Goal: Task Accomplishment & Management: Manage account settings

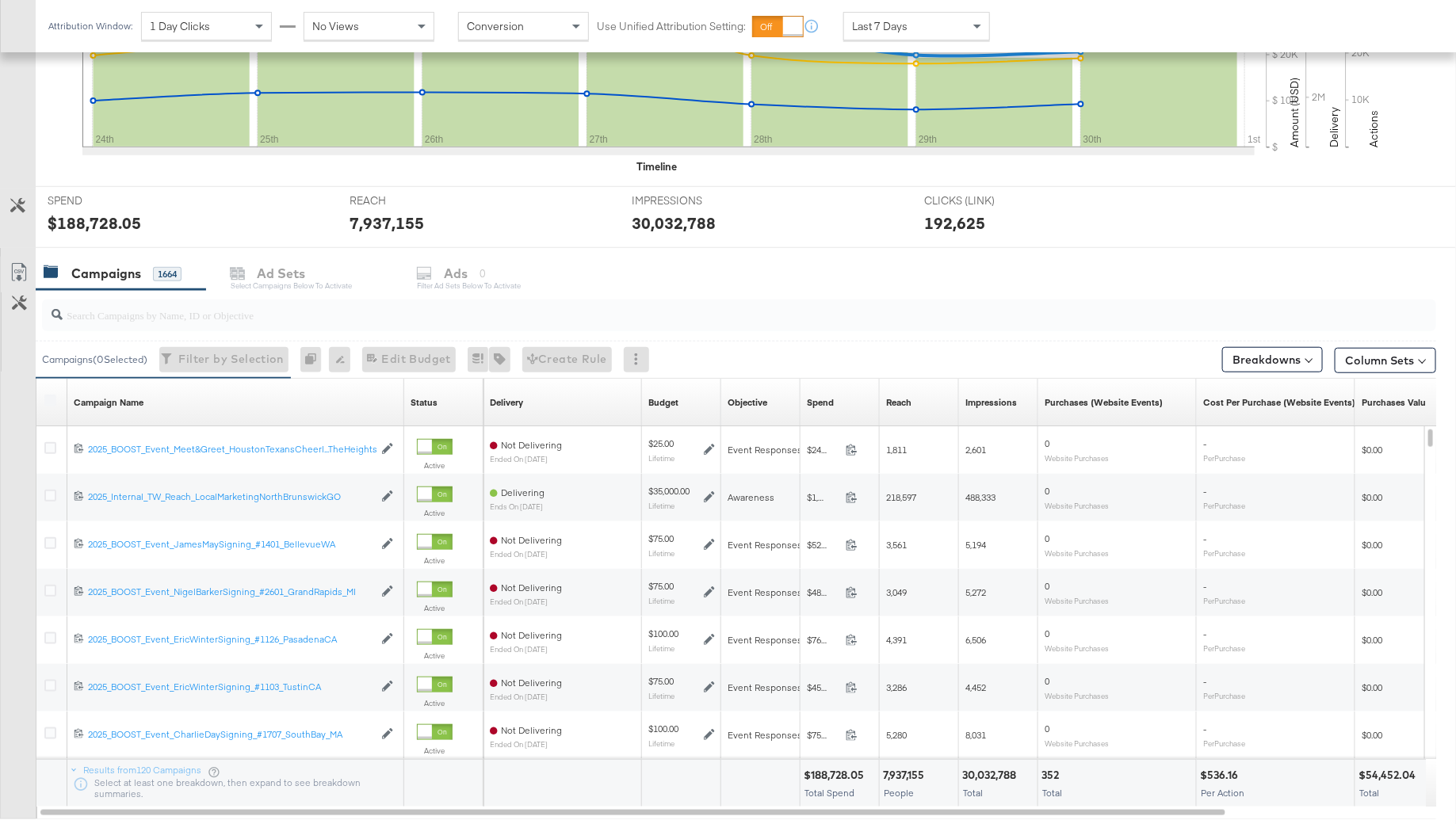
scroll to position [481, 0]
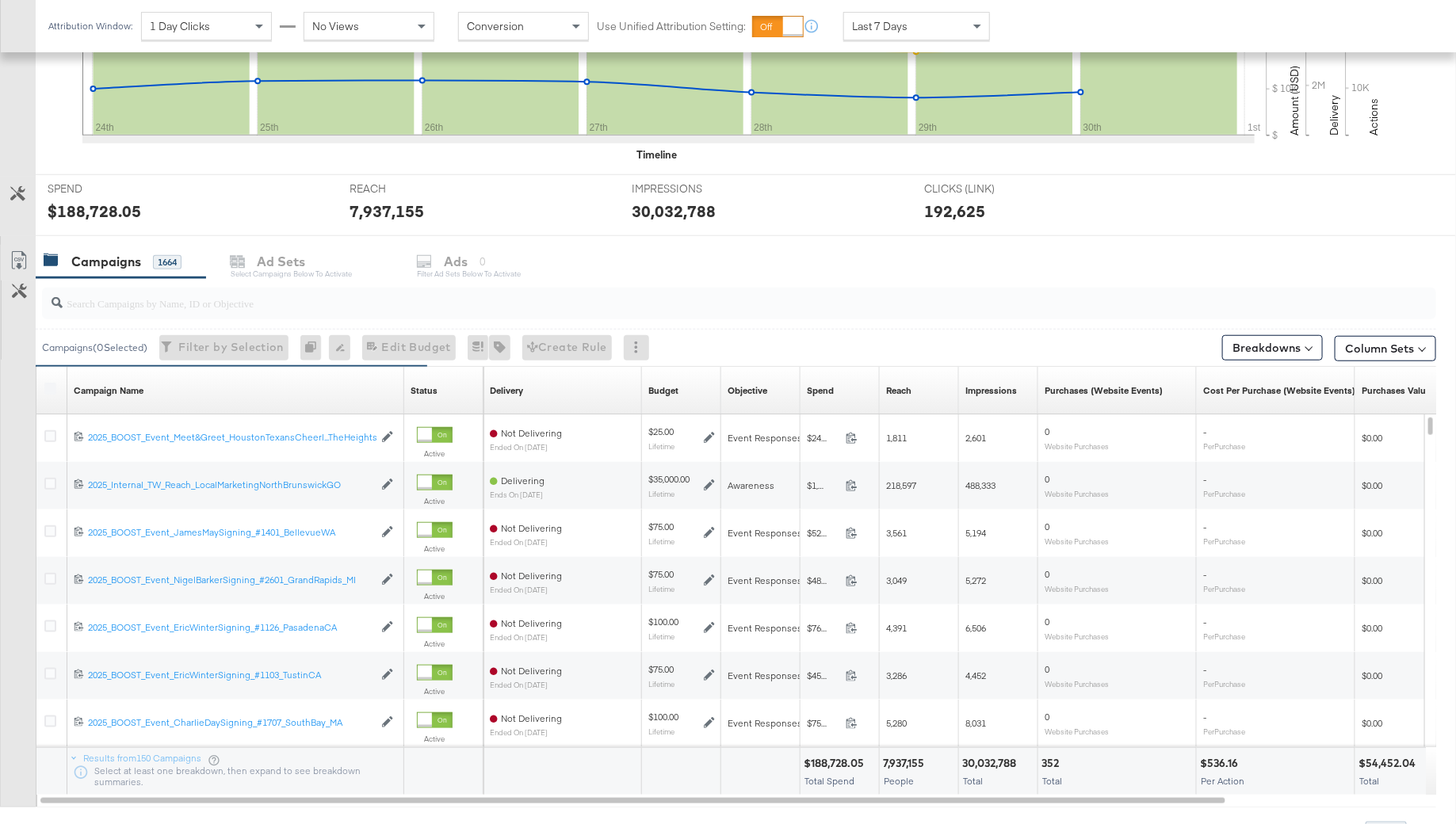
click at [183, 290] on input "search" at bounding box center [685, 296] width 1246 height 31
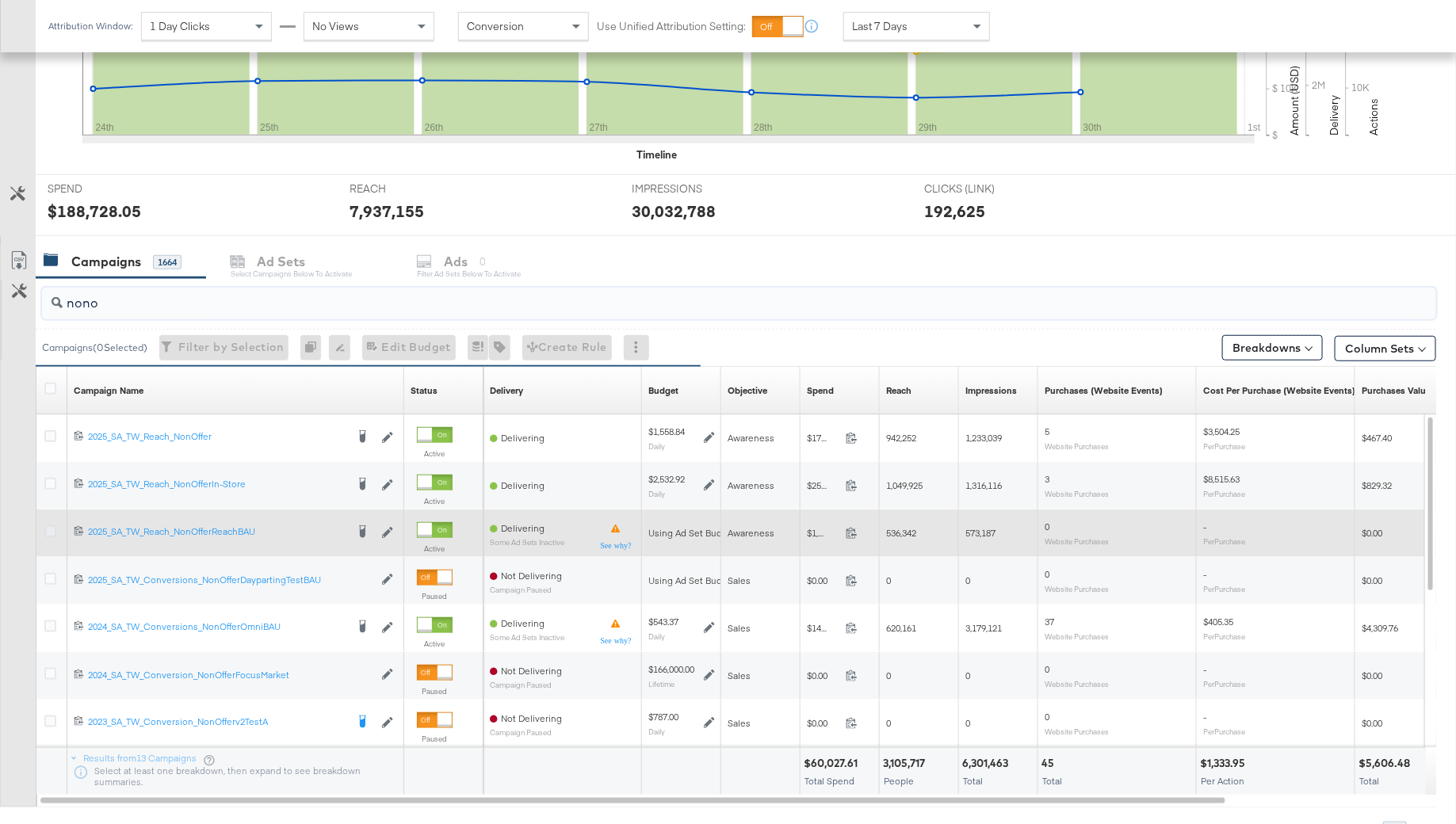
type input "nono"
click at [50, 532] on icon at bounding box center [50, 531] width 12 height 12
click at [0, 0] on input "checkbox" at bounding box center [0, 0] width 0 height 0
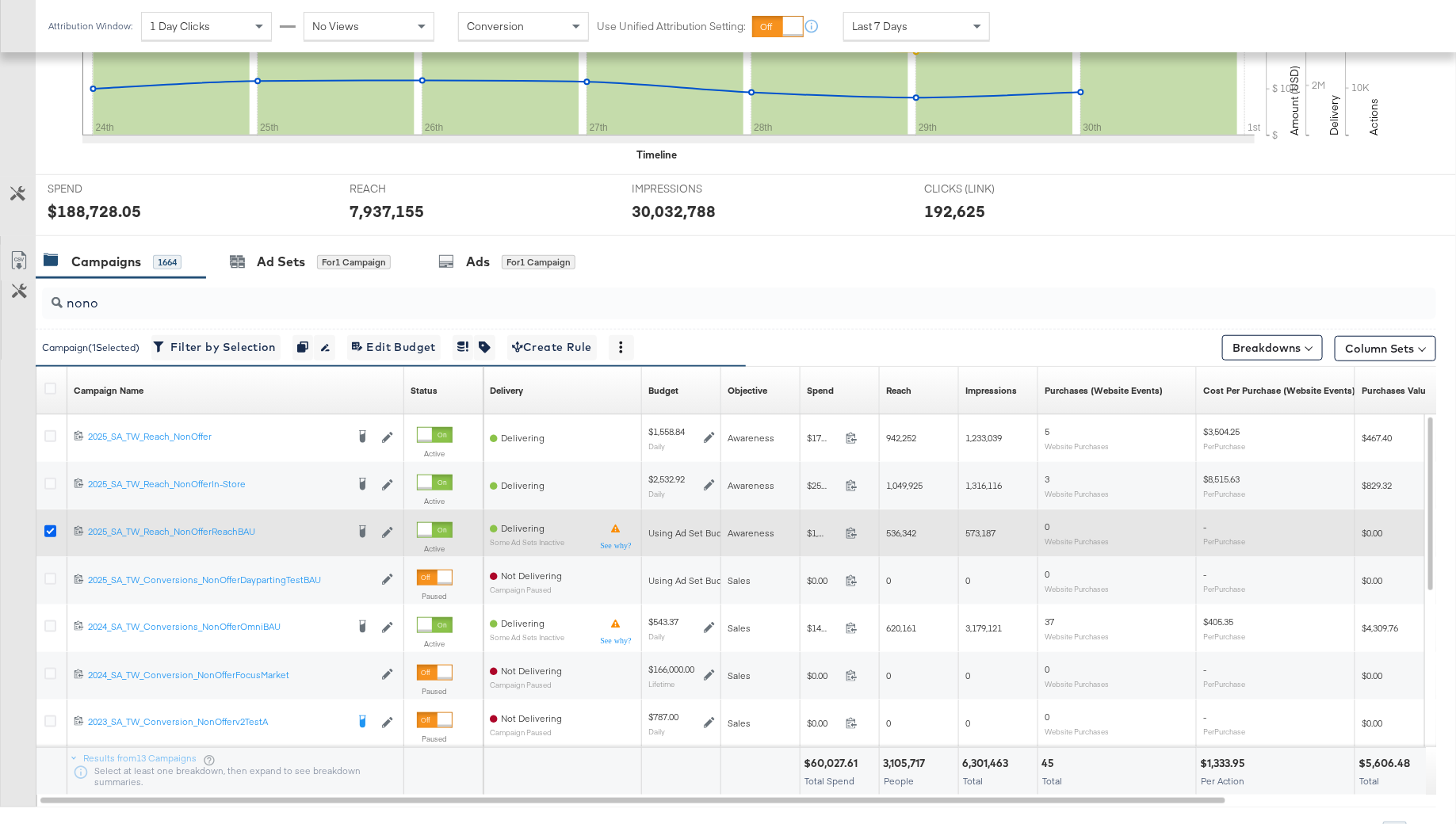
click at [50, 532] on icon at bounding box center [50, 531] width 12 height 12
click at [0, 0] on input "checkbox" at bounding box center [0, 0] width 0 height 0
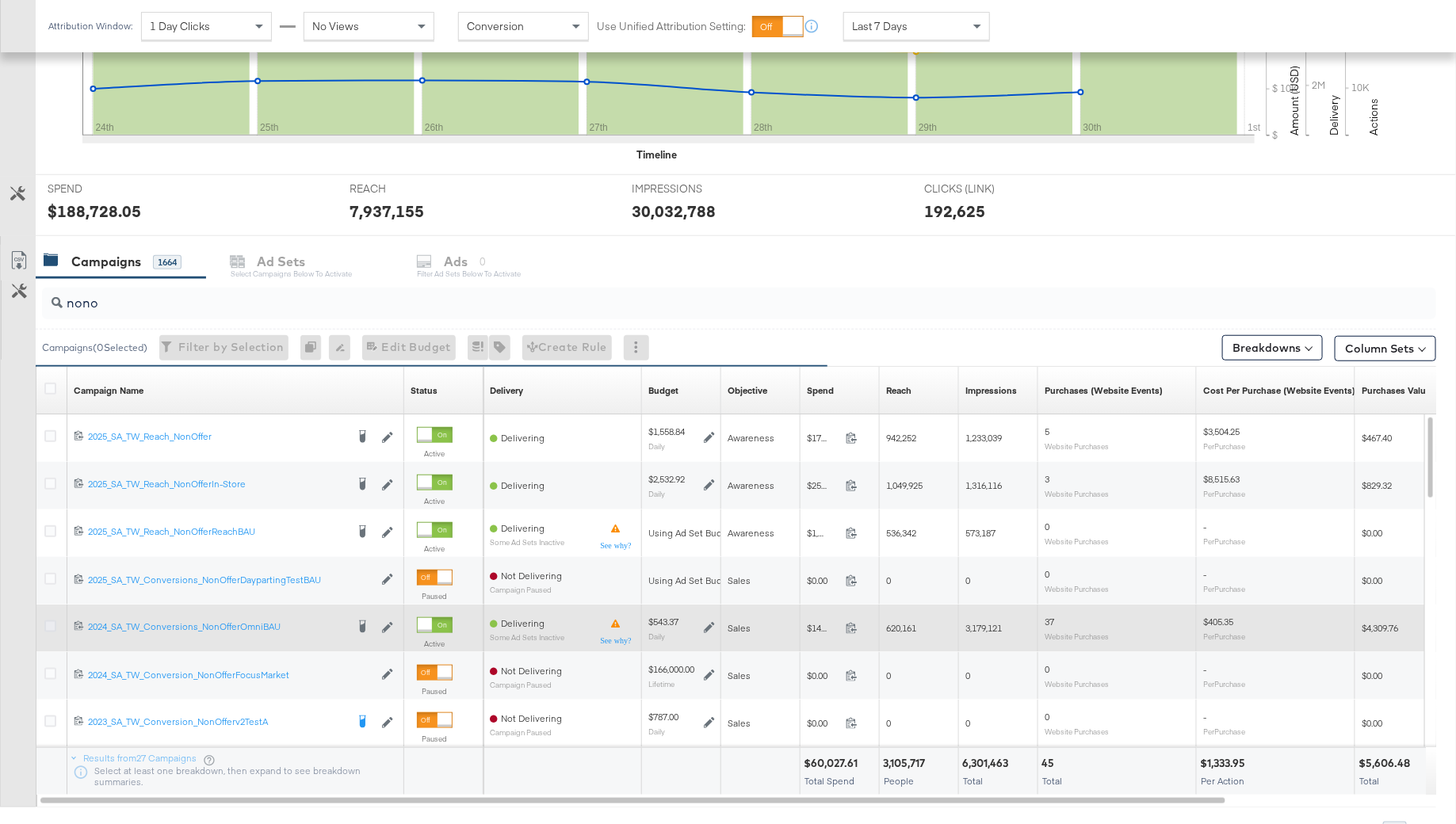
click at [54, 622] on icon at bounding box center [50, 627] width 12 height 12
click at [0, 0] on input "checkbox" at bounding box center [0, 0] width 0 height 0
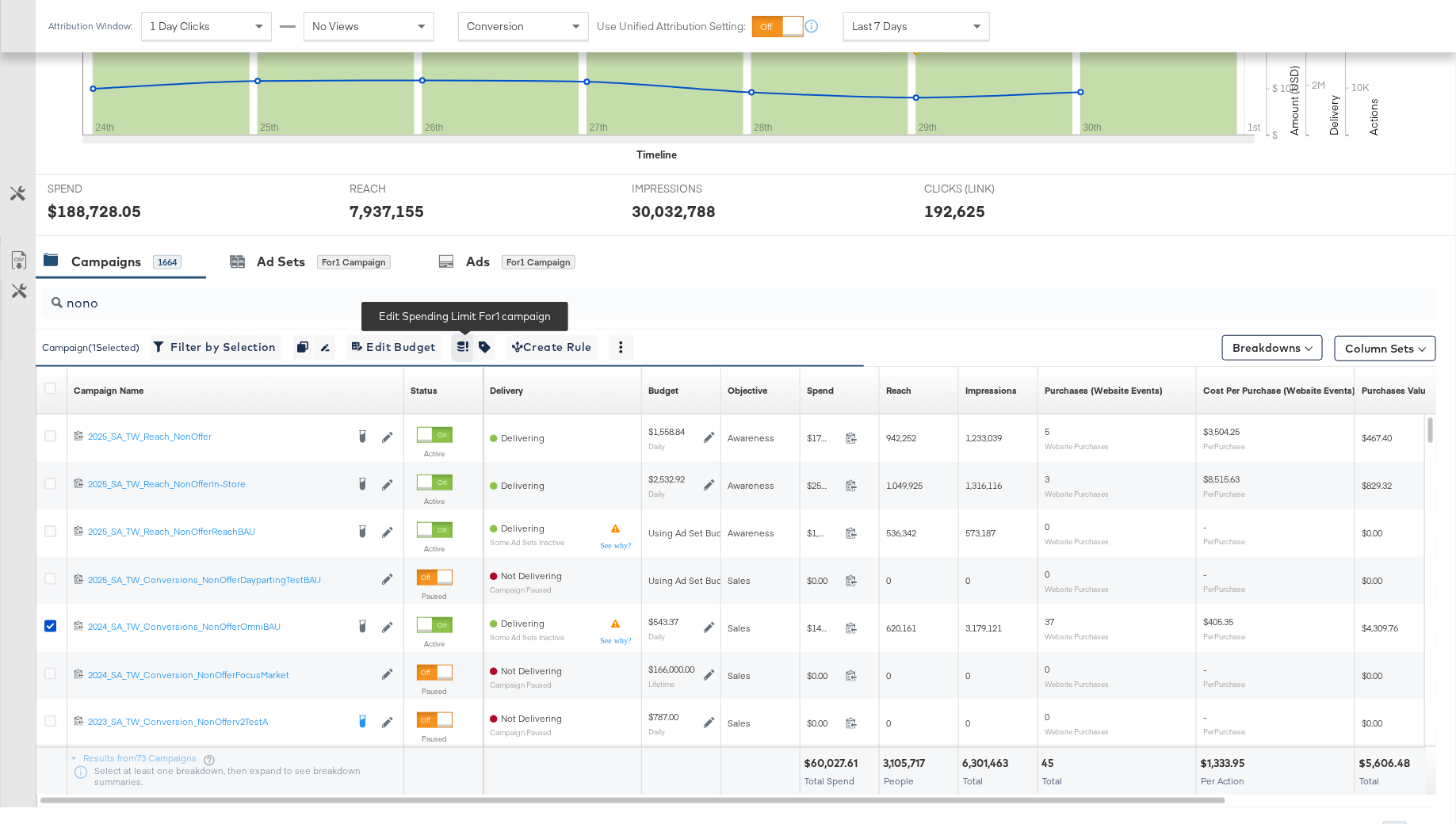
click at [468, 343] on icon "button" at bounding box center [462, 346] width 11 height 11
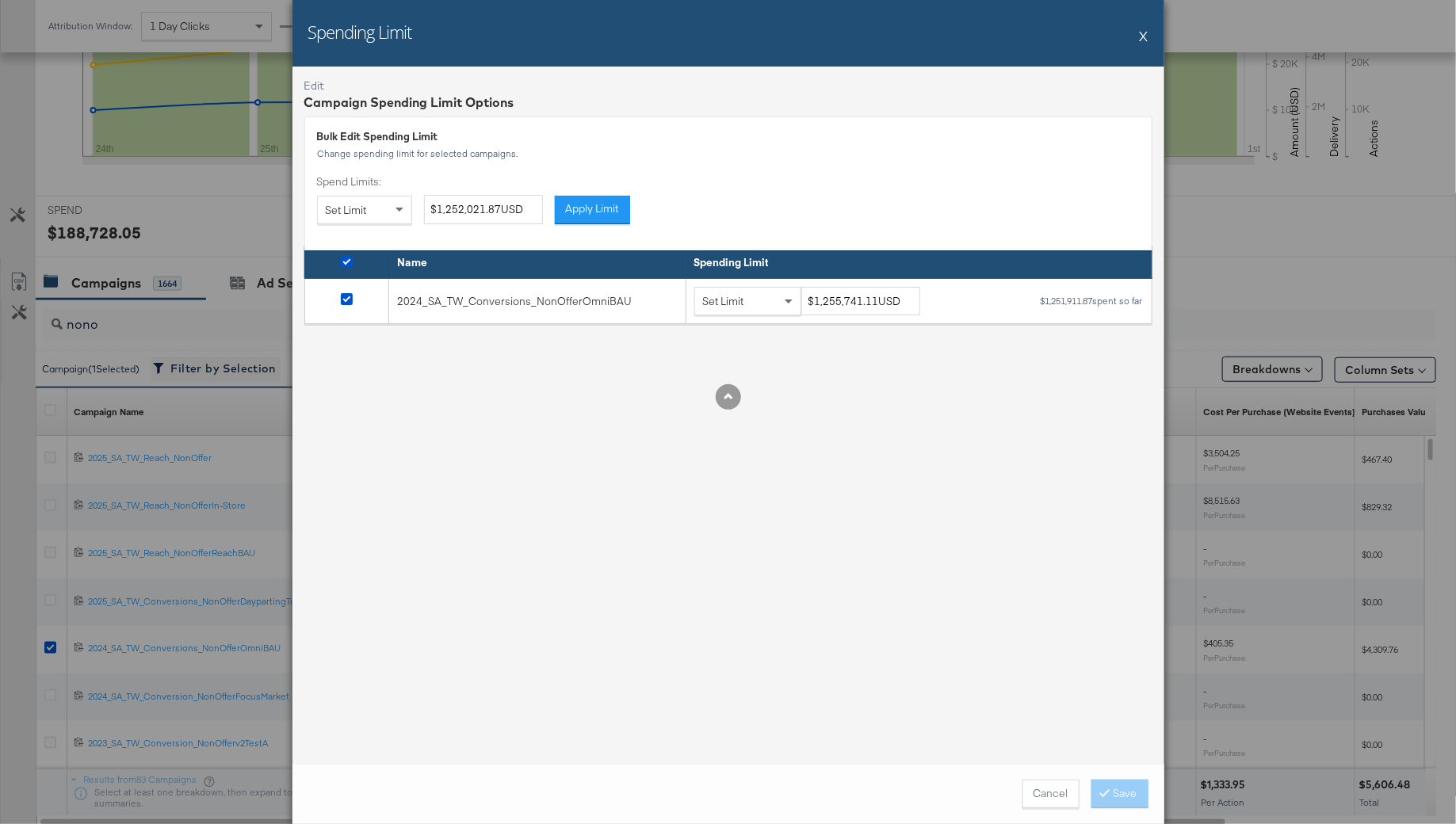
scroll to position [457, 0]
drag, startPoint x: 1041, startPoint y: 300, endPoint x: 1092, endPoint y: 303, distance: 51.1
click at [1092, 303] on div "$1,251,911.87 spent so far" at bounding box center [1091, 300] width 104 height 11
copy div "1,251,911.87"
drag, startPoint x: 874, startPoint y: 301, endPoint x: 813, endPoint y: 301, distance: 61.0
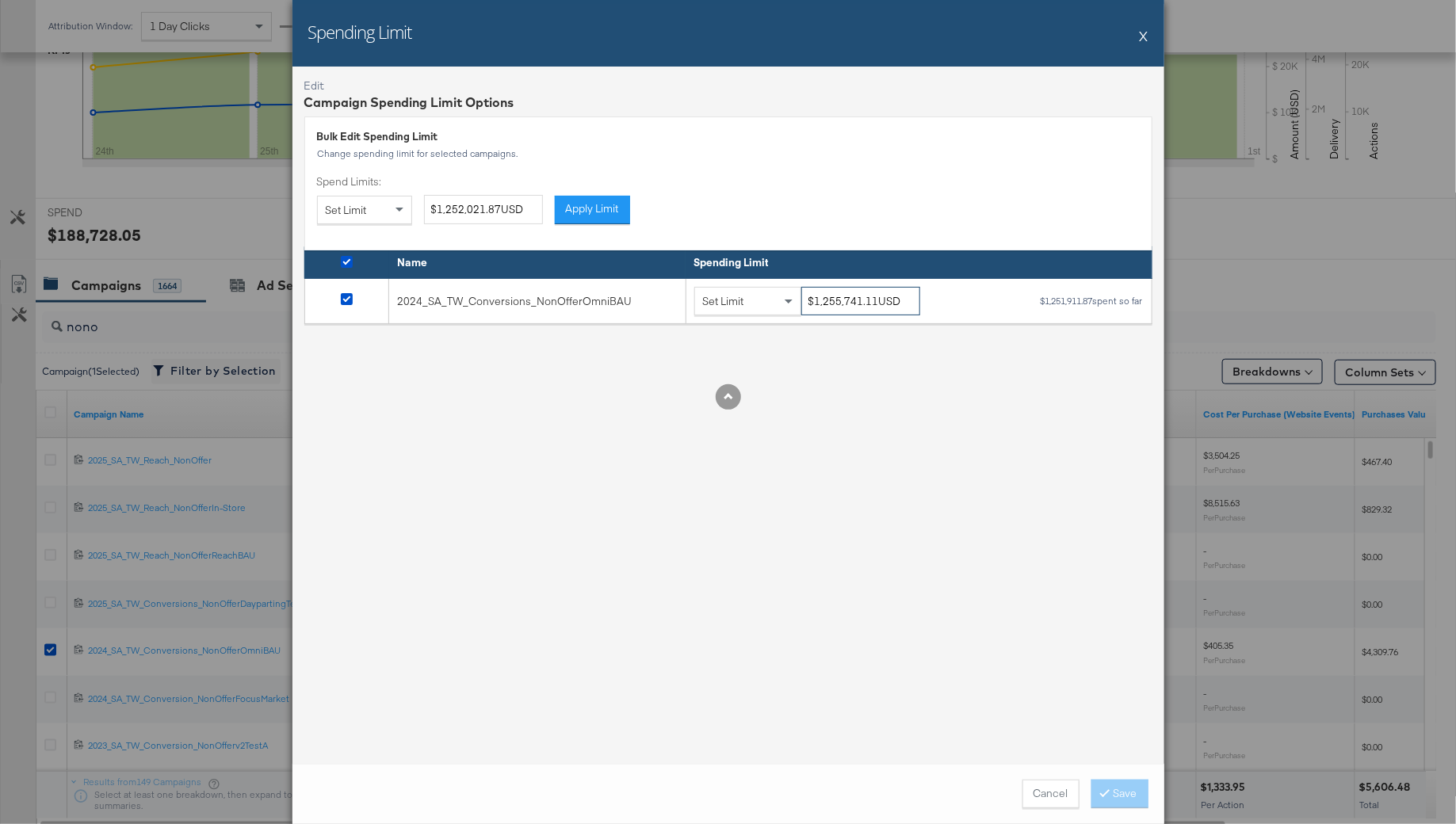
click at [813, 301] on input "$1,255,741.11USD" at bounding box center [861, 302] width 118 height 30
paste input "341,411.87"
type input "$1,341,411.87USD"
click at [906, 399] on div at bounding box center [728, 397] width 848 height 26
click at [1119, 789] on button "Save" at bounding box center [1119, 793] width 57 height 29
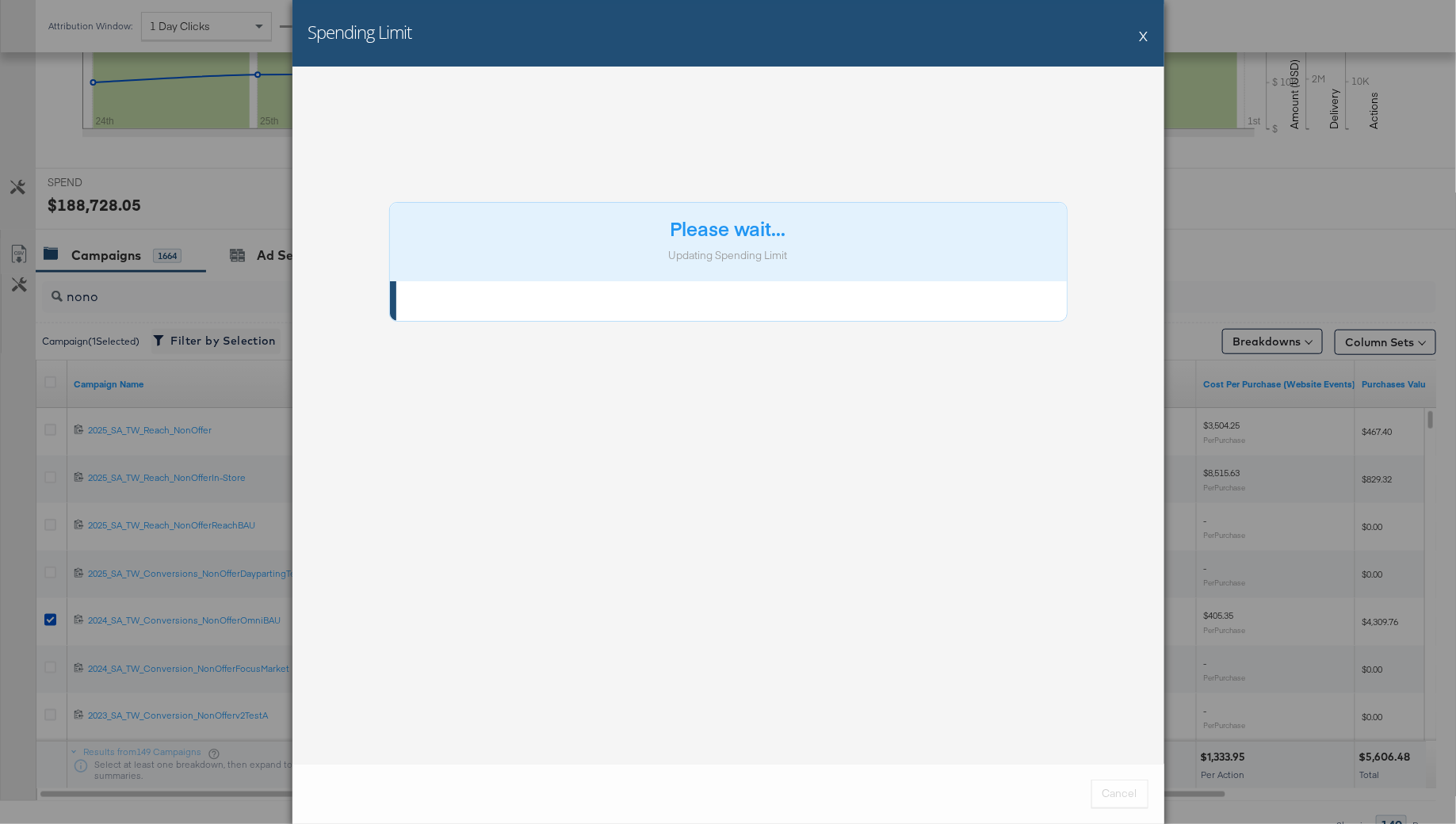
scroll to position [484, 0]
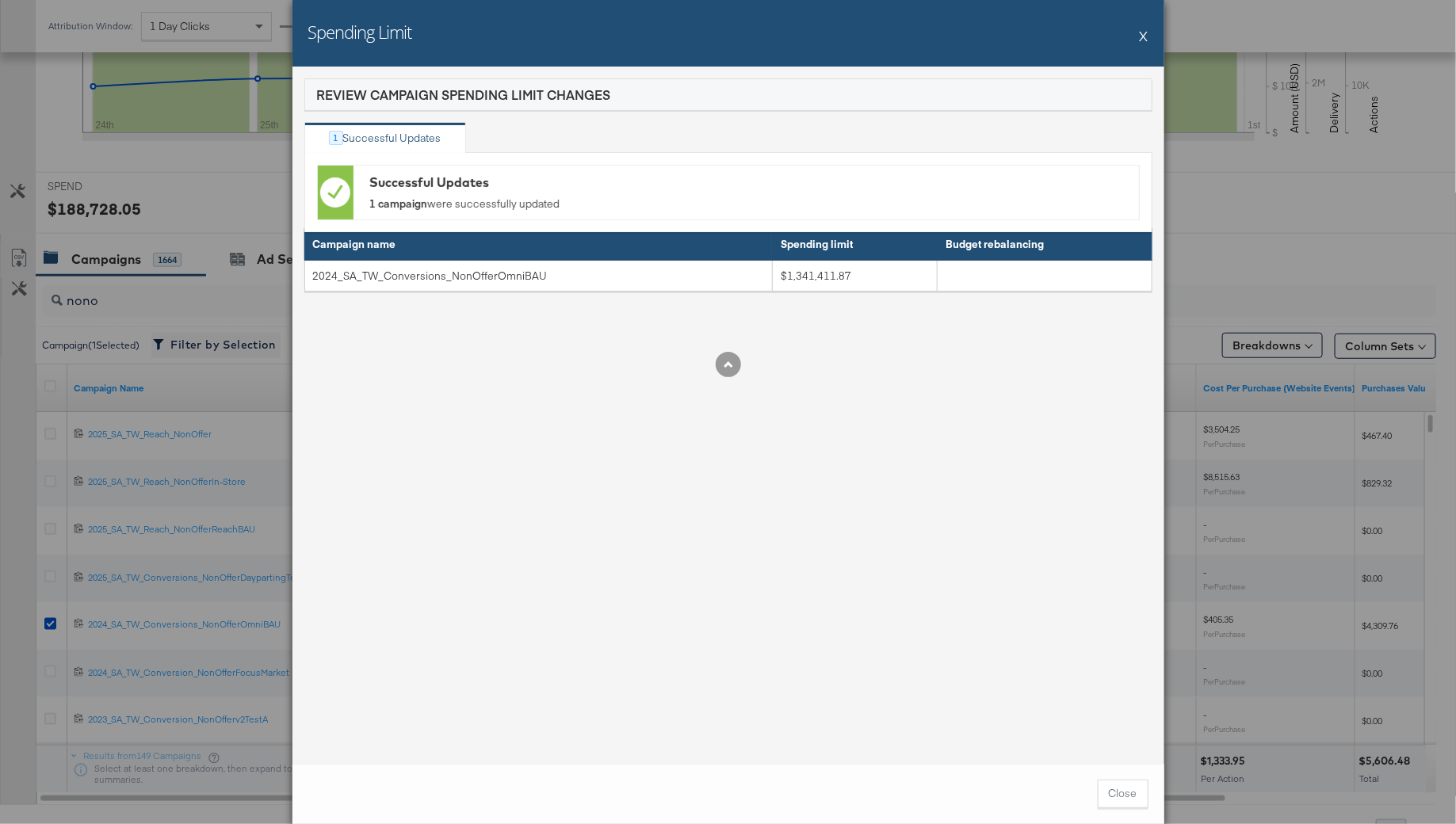
click at [1149, 28] on div "Spending Limit X" at bounding box center [728, 33] width 872 height 66
click at [1148, 34] on div "Spending Limit X" at bounding box center [728, 33] width 872 height 66
click at [1146, 35] on button "X" at bounding box center [1143, 36] width 9 height 32
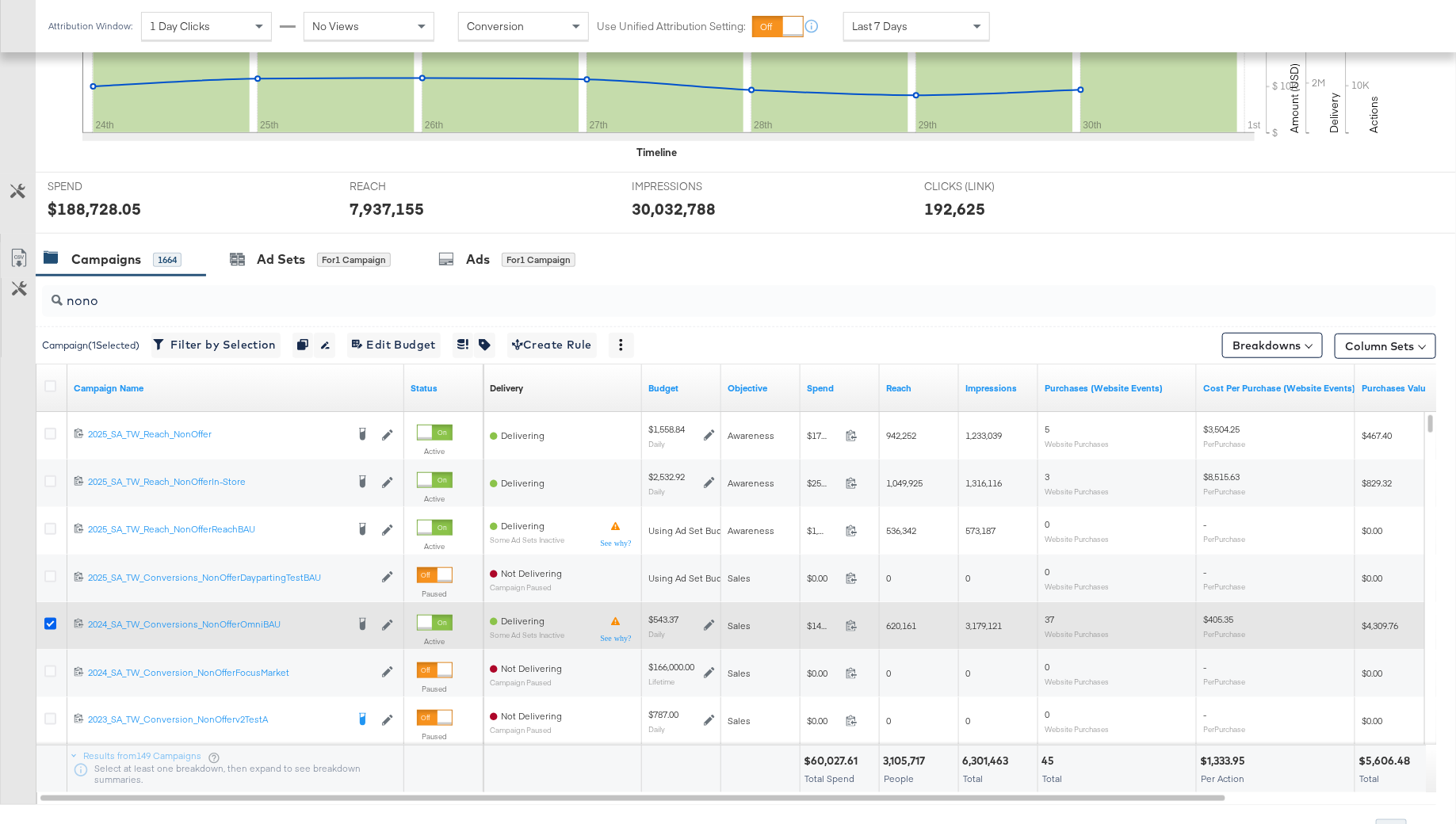
click at [46, 619] on icon at bounding box center [50, 624] width 12 height 12
click at [0, 0] on input "checkbox" at bounding box center [0, 0] width 0 height 0
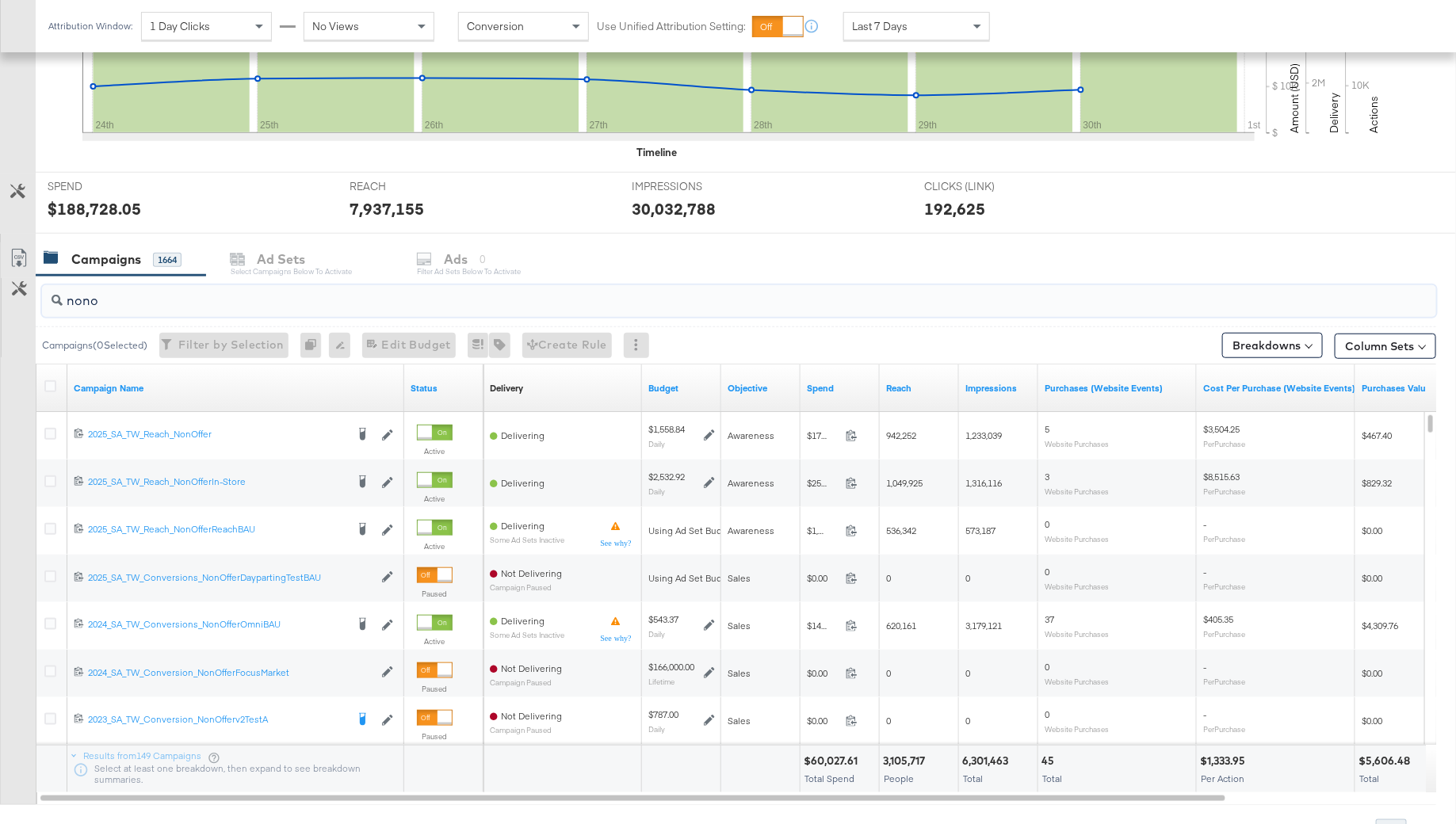
click at [138, 289] on input "nono" at bounding box center [685, 294] width 1246 height 31
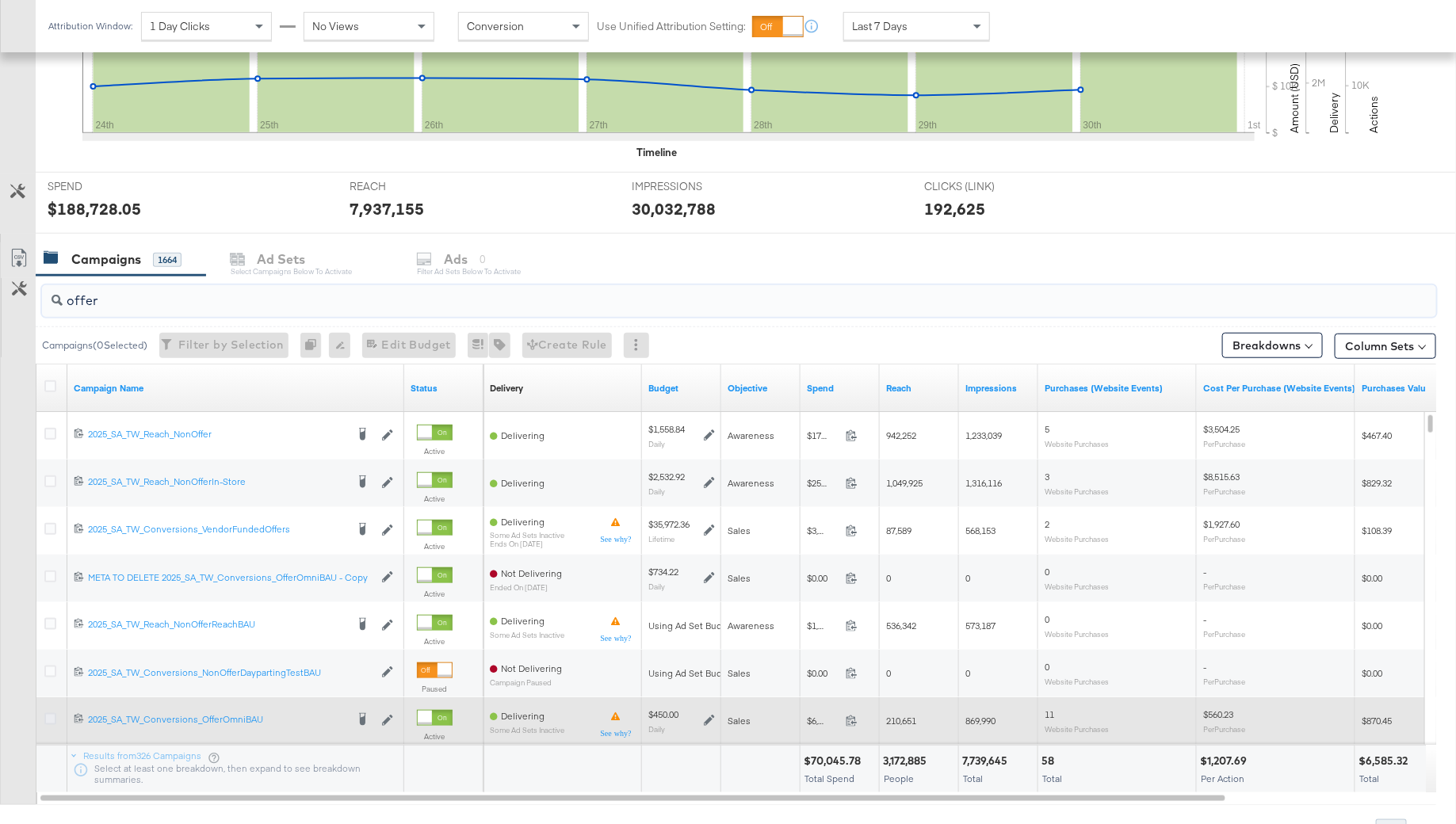
type input "offer"
click at [50, 715] on icon at bounding box center [50, 719] width 12 height 12
click at [0, 0] on input "checkbox" at bounding box center [0, 0] width 0 height 0
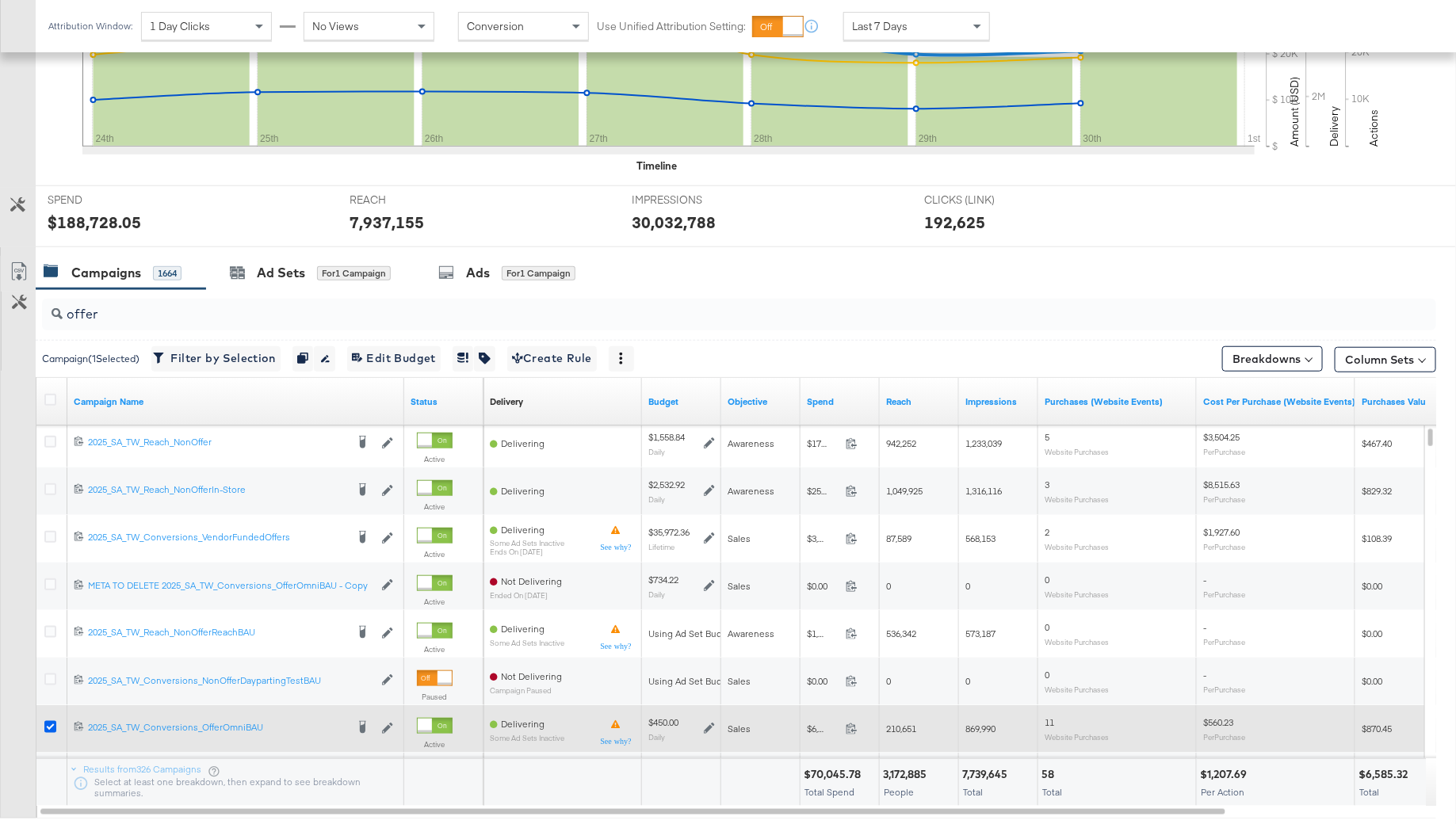
scroll to position [472, 0]
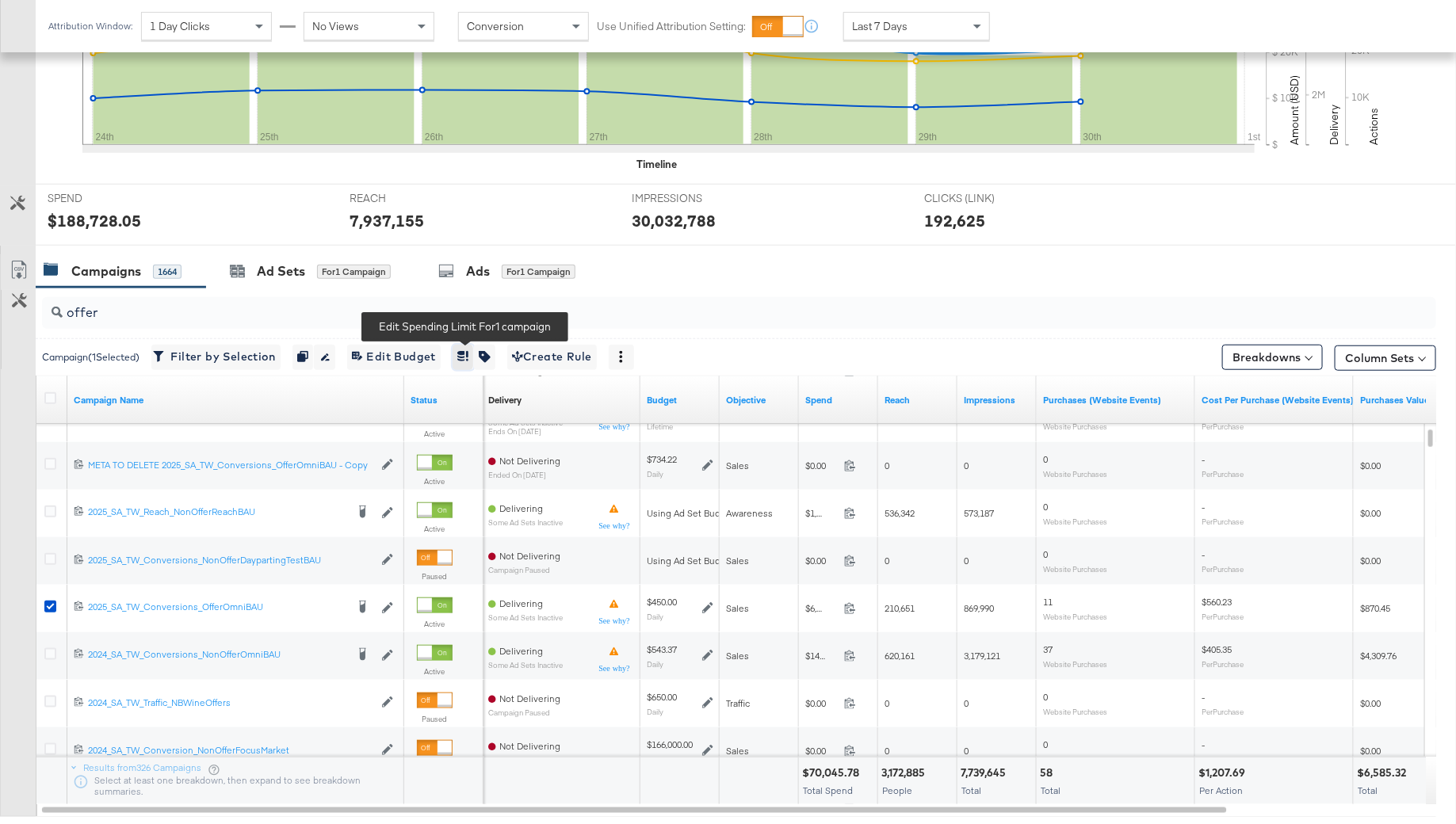
click at [463, 353] on icon "button" at bounding box center [462, 356] width 11 height 11
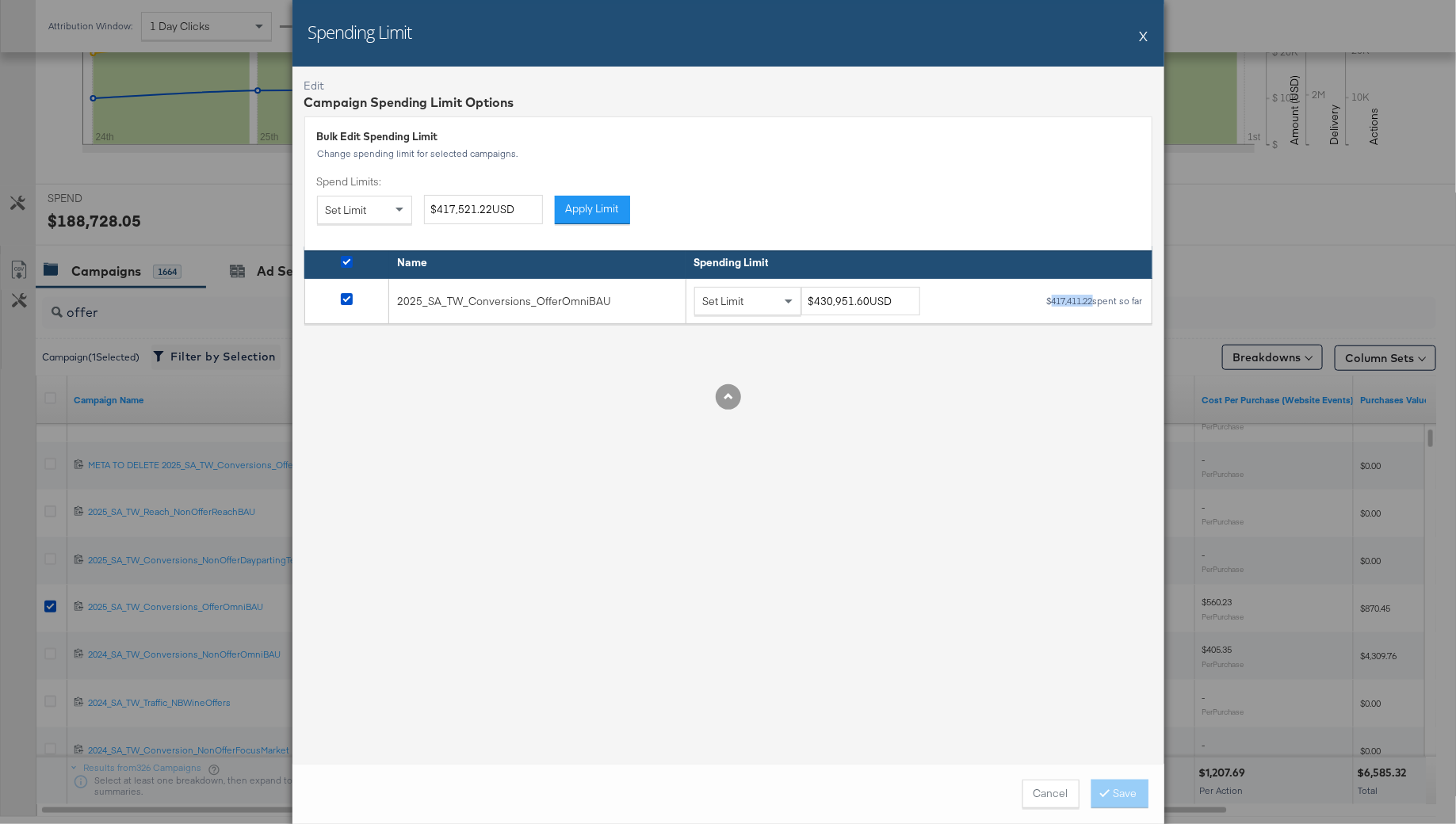
drag, startPoint x: 1091, startPoint y: 299, endPoint x: 1047, endPoint y: 300, distance: 44.0
click at [1047, 300] on div "$417,411.22 spent so far" at bounding box center [1095, 300] width 98 height 11
copy div "417,411.22"
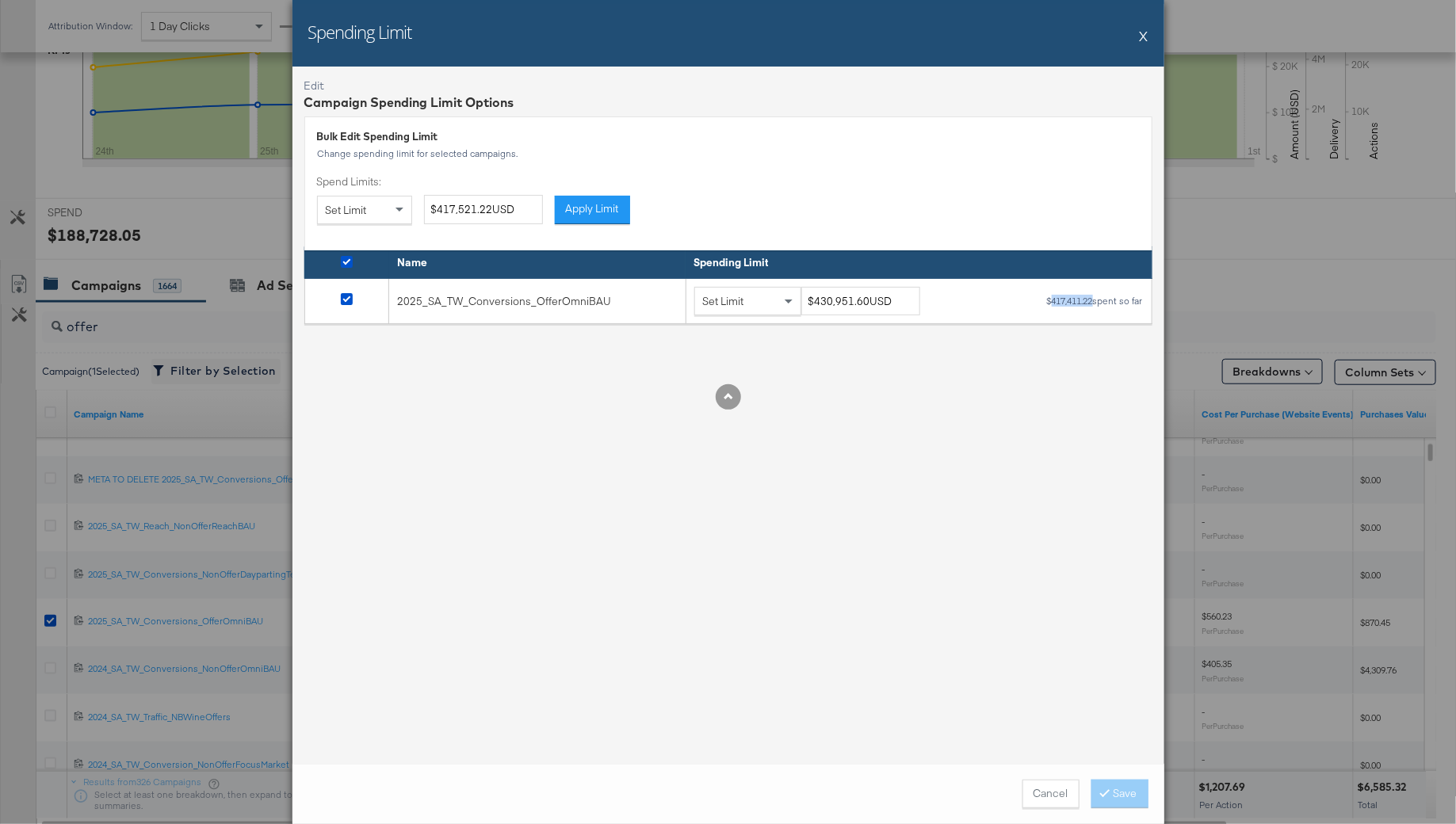
scroll to position [456, 0]
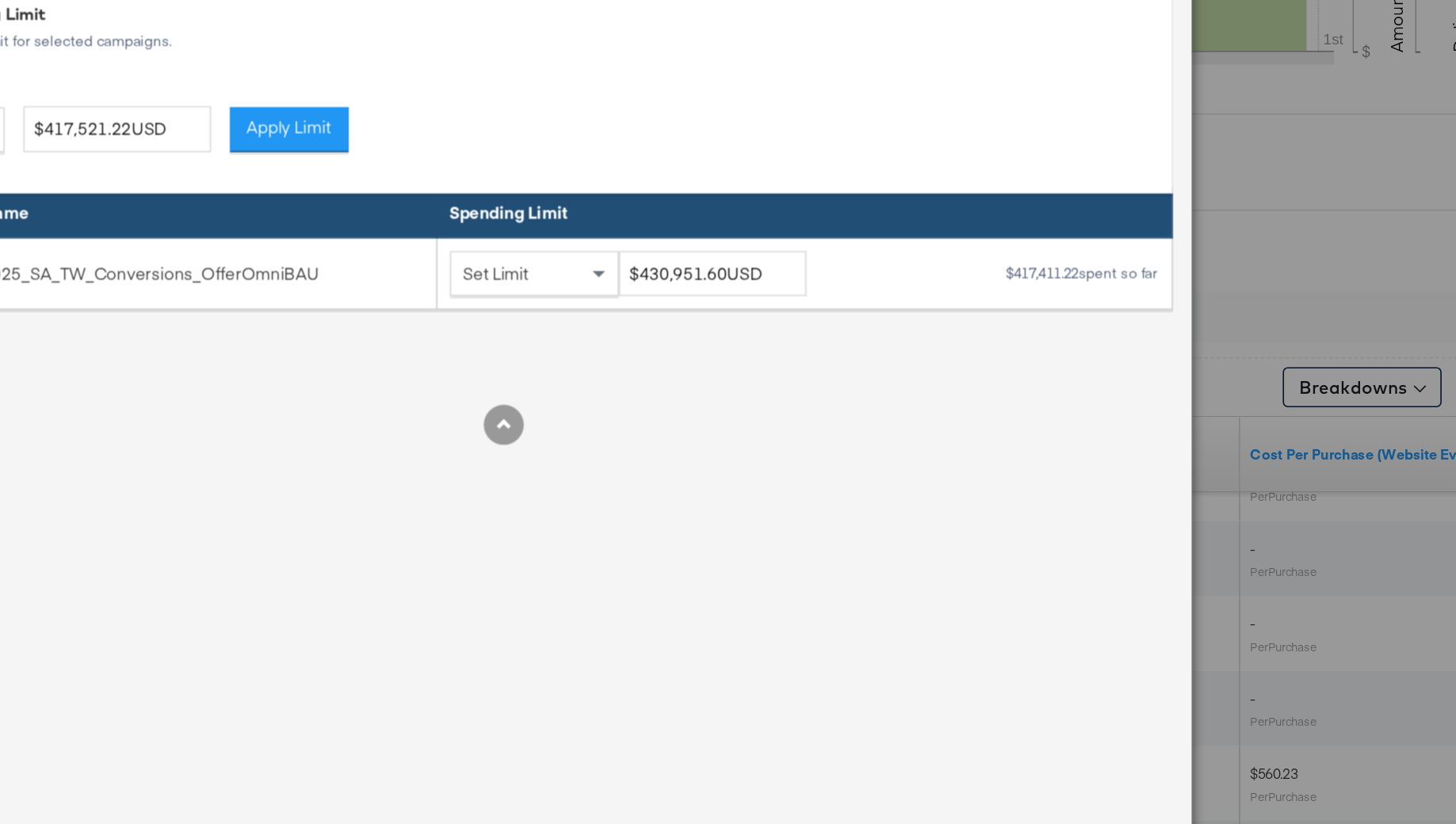
click at [1093, 299] on div "$417,411.22 spent so far" at bounding box center [1095, 300] width 98 height 11
drag, startPoint x: 1093, startPoint y: 299, endPoint x: 1043, endPoint y: 297, distance: 50.0
click at [1046, 298] on div "$417,411.22 spent so far" at bounding box center [1095, 300] width 98 height 11
copy div "$417,411.22"
click at [865, 303] on input "$430,951.60USD" at bounding box center [861, 302] width 118 height 30
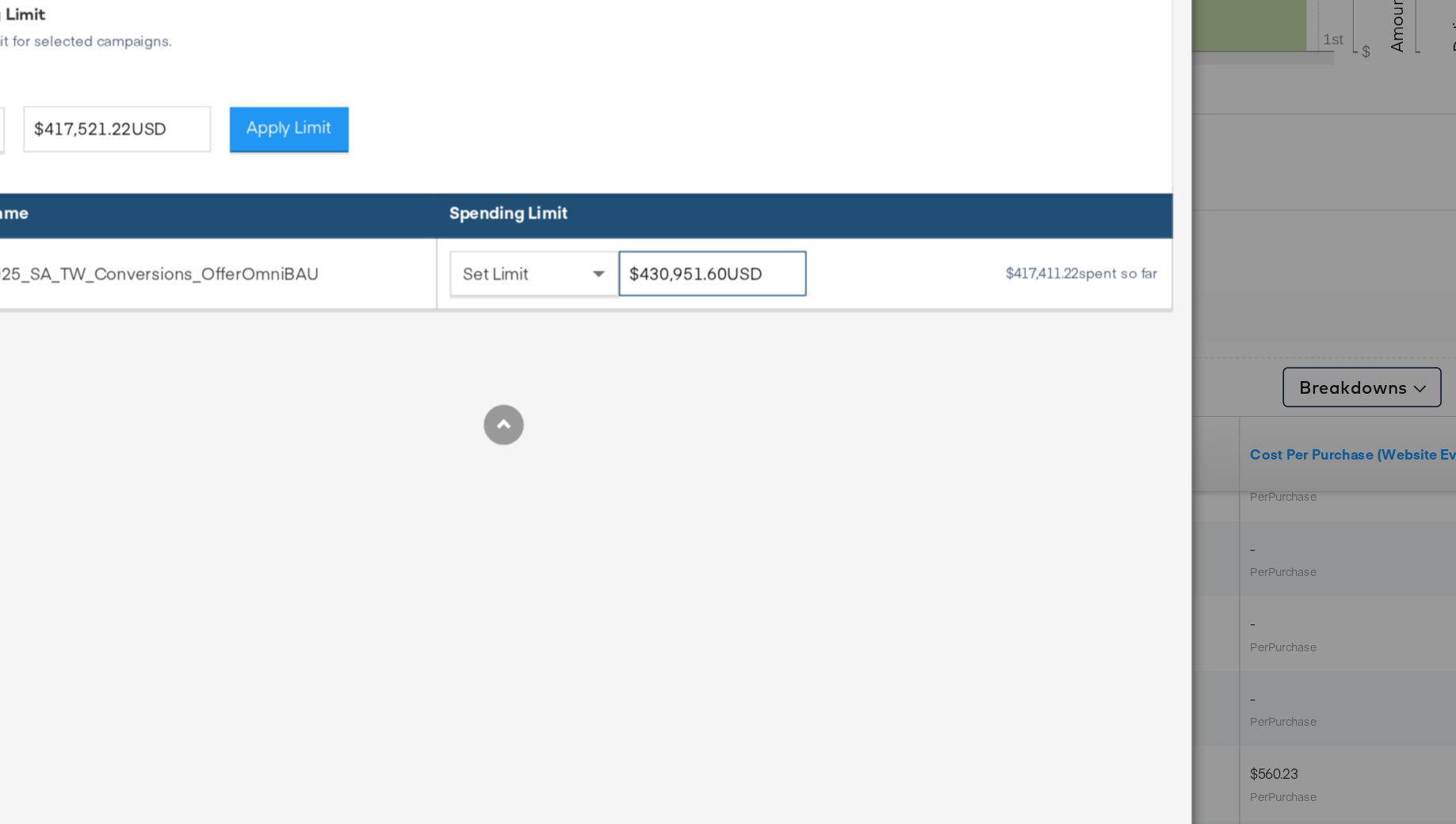
drag, startPoint x: 865, startPoint y: 303, endPoint x: 814, endPoint y: 305, distance: 51.0
click at [814, 305] on input "$430,951.60USD" at bounding box center [861, 302] width 118 height 30
paste input "$482,411.22"
click at [821, 299] on input "$$482,411.22USD" at bounding box center [861, 302] width 118 height 30
type input "$482,411.22USD"
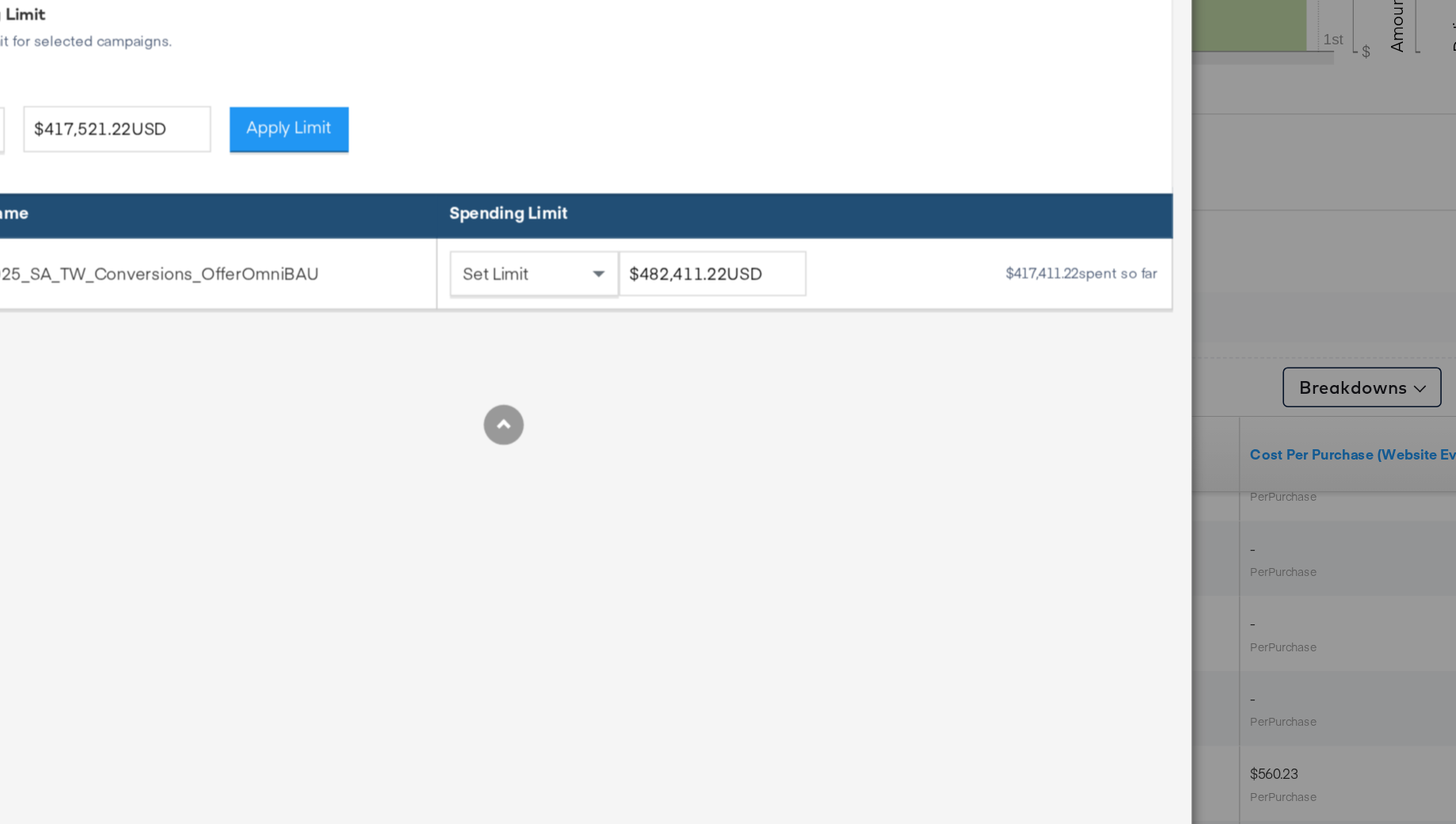
click at [896, 390] on div at bounding box center [728, 397] width 848 height 26
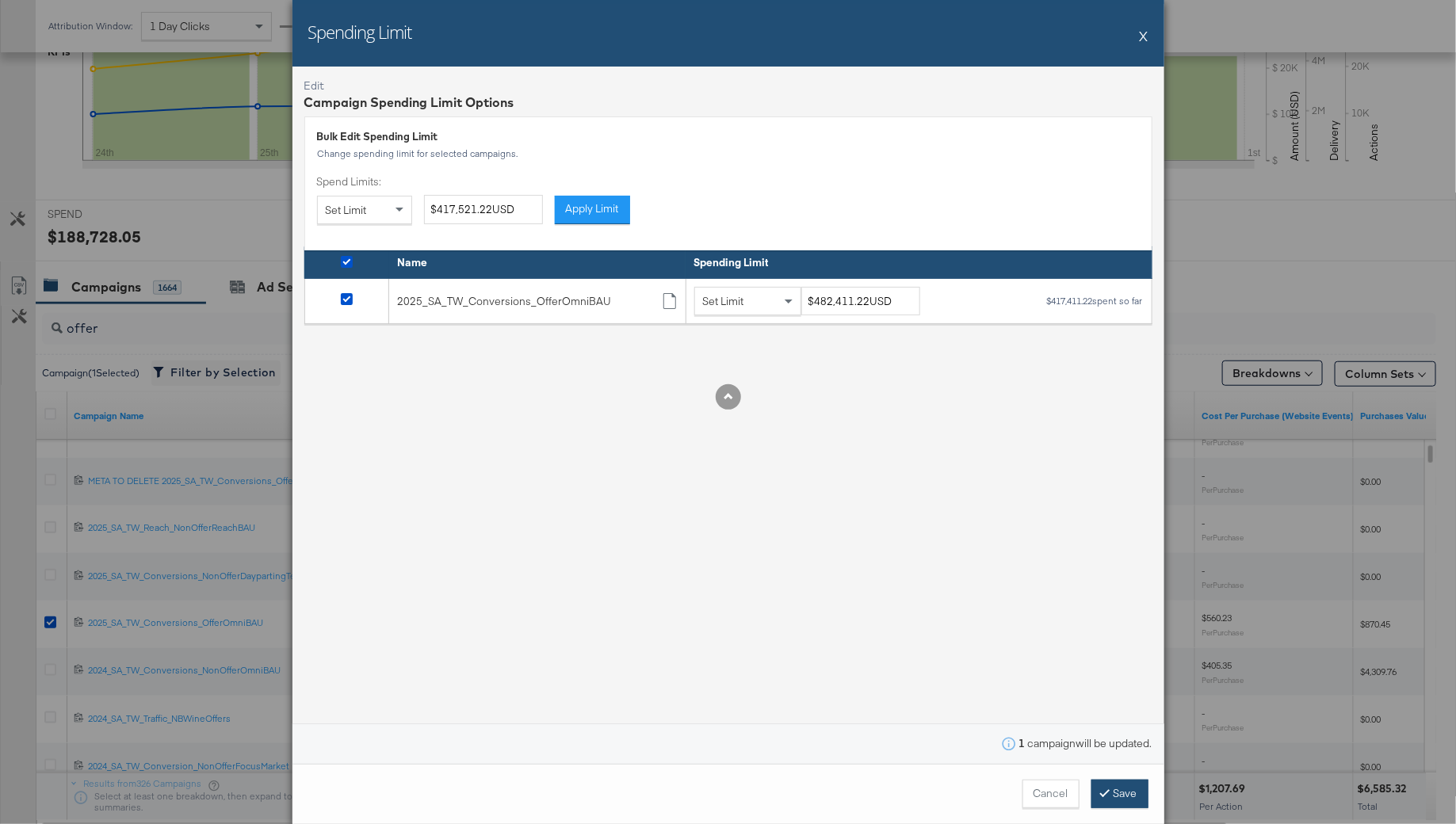
click at [1107, 794] on icon at bounding box center [1105, 792] width 5 height 10
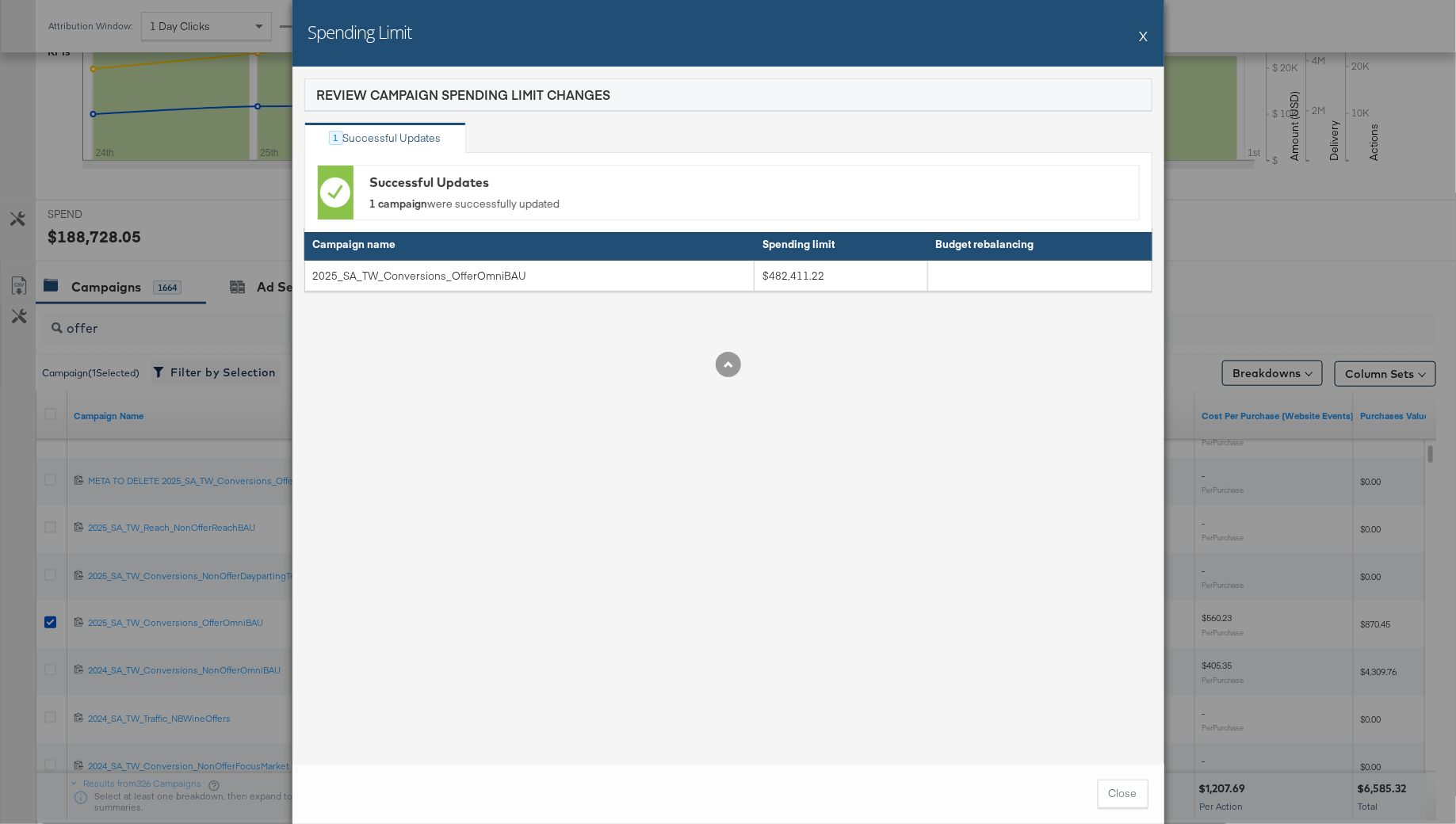
click at [1145, 37] on button "X" at bounding box center [1143, 36] width 9 height 32
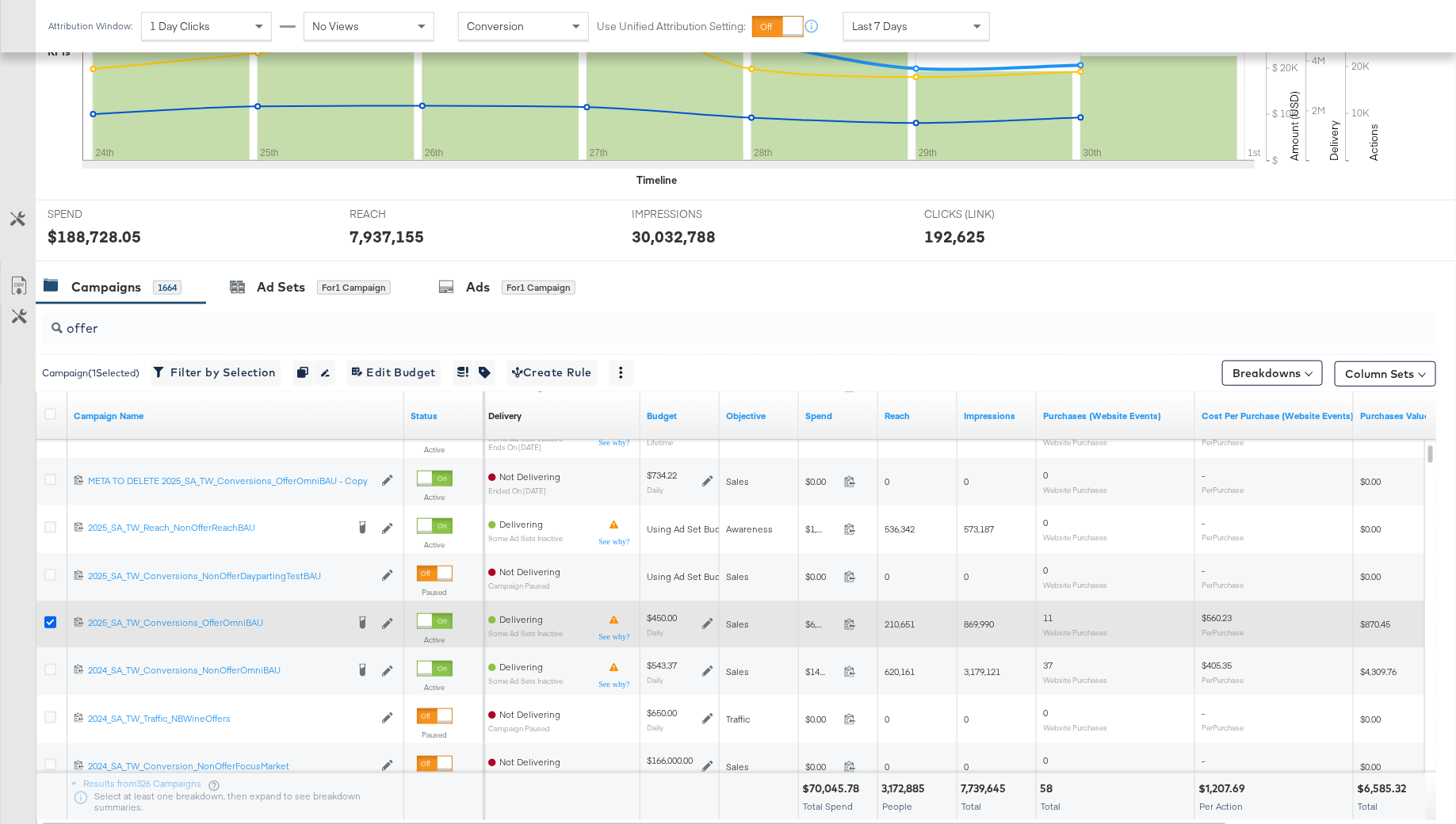
click at [51, 617] on icon at bounding box center [50, 623] width 12 height 12
click at [0, 0] on input "checkbox" at bounding box center [0, 0] width 0 height 0
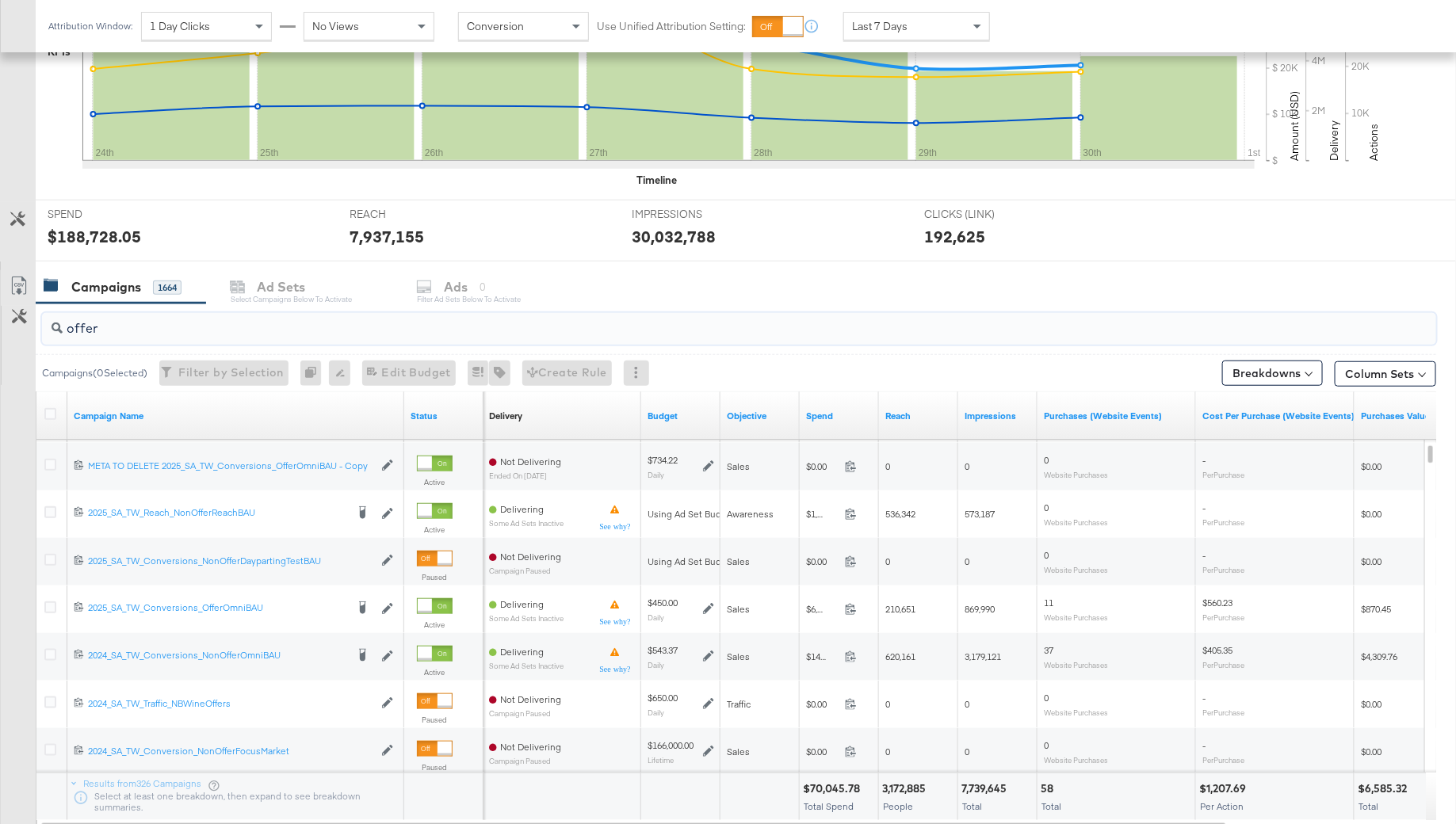
click at [186, 324] on input "offer" at bounding box center [685, 322] width 1246 height 31
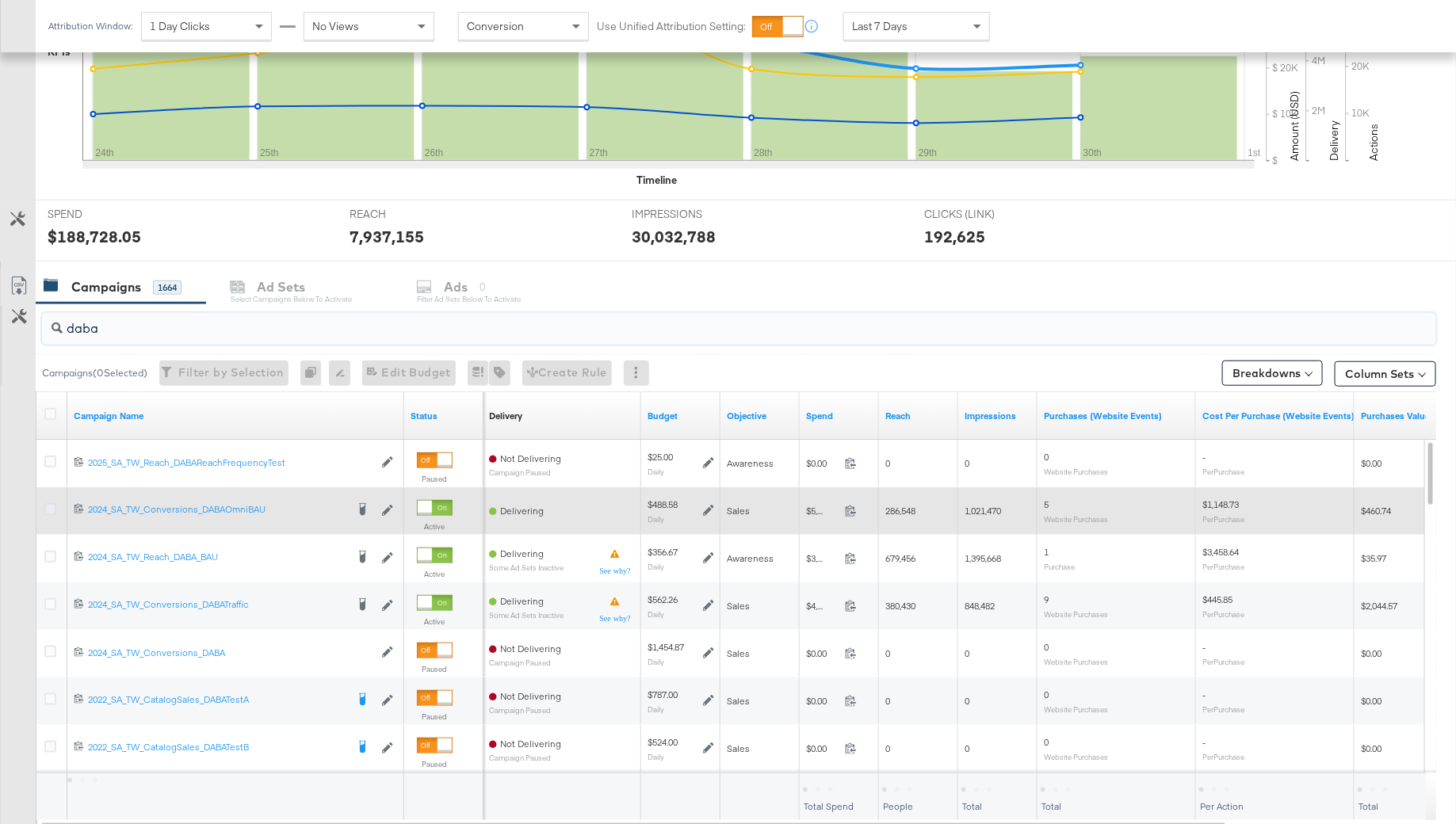
type input "daba"
click at [49, 504] on icon at bounding box center [50, 509] width 12 height 12
click at [0, 0] on input "checkbox" at bounding box center [0, 0] width 0 height 0
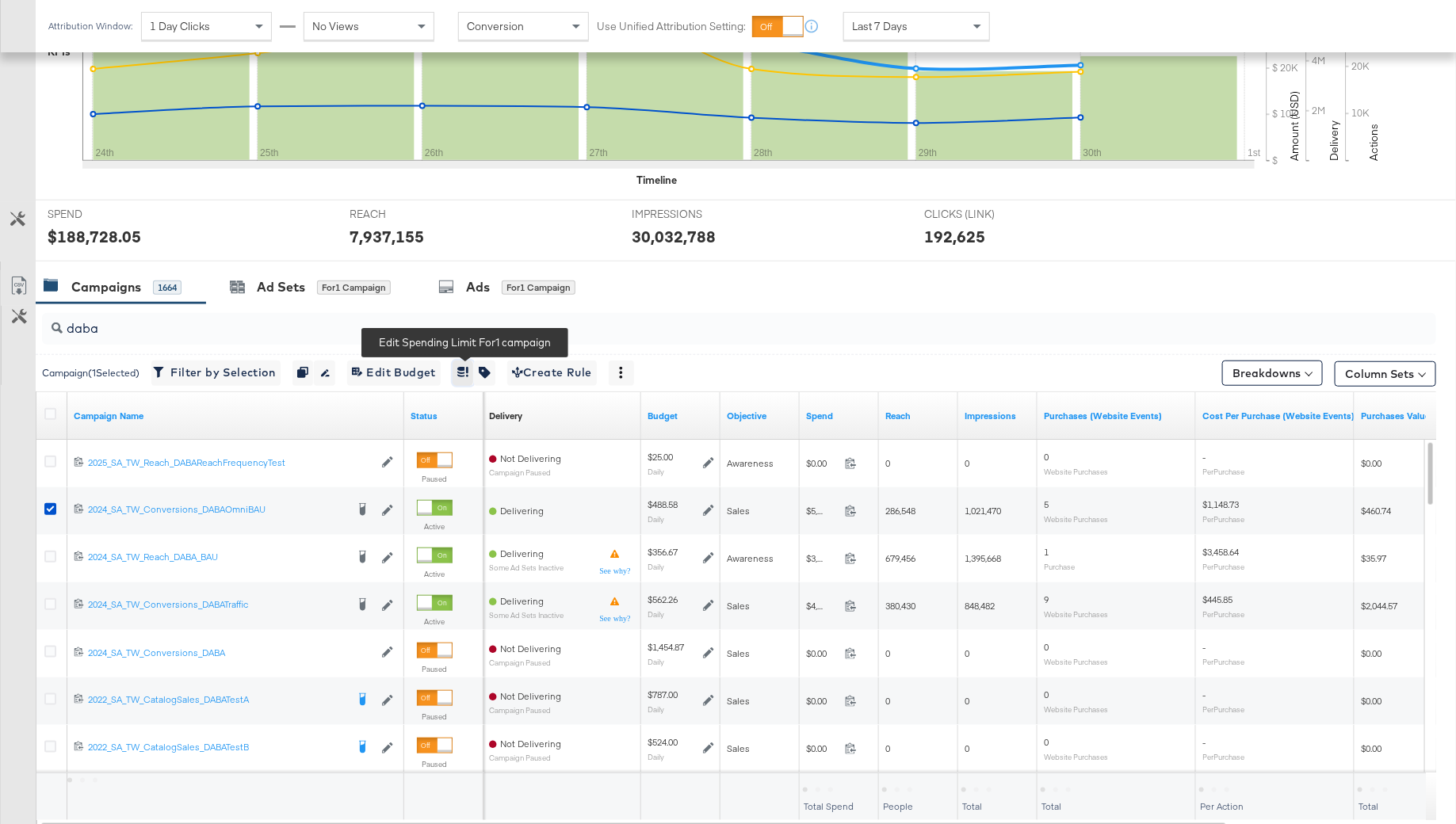
click at [465, 368] on icon "button" at bounding box center [461, 372] width 8 height 10
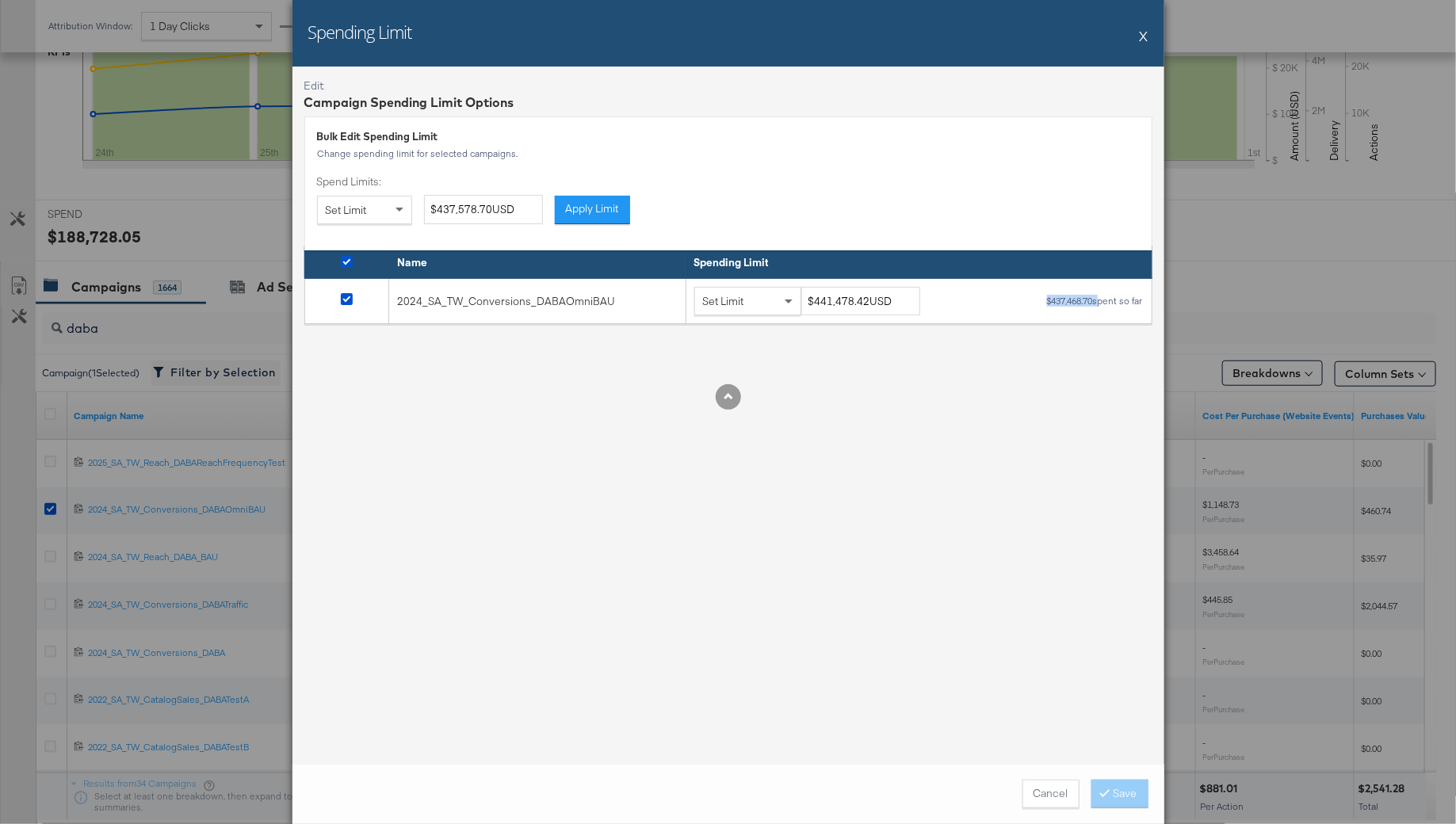
drag, startPoint x: 1094, startPoint y: 303, endPoint x: 1035, endPoint y: 300, distance: 59.1
click at [1037, 302] on div "Set Limit $441,478.42USD $437,468.70 spent so far" at bounding box center [918, 302] width 449 height 30
copy div "$437,468.70"
drag, startPoint x: 866, startPoint y: 303, endPoint x: 817, endPoint y: 302, distance: 49.0
click at [817, 302] on input "$441,478.42USD" at bounding box center [861, 302] width 118 height 30
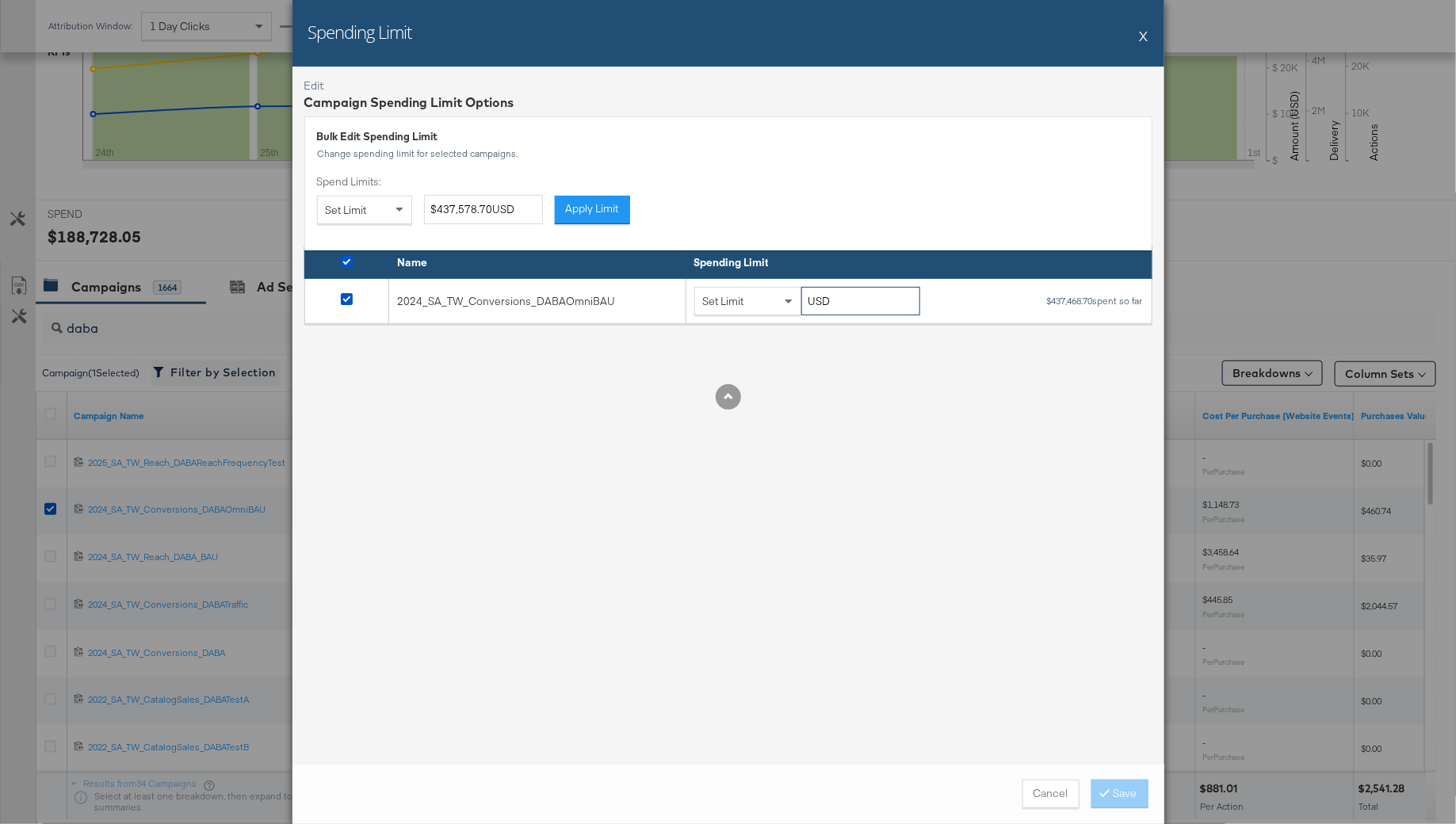
paste input "$474,468.70"
type input "$474,468.70USD"
click at [912, 396] on div at bounding box center [728, 397] width 848 height 26
click at [1111, 792] on span at bounding box center [1108, 792] width 11 height 15
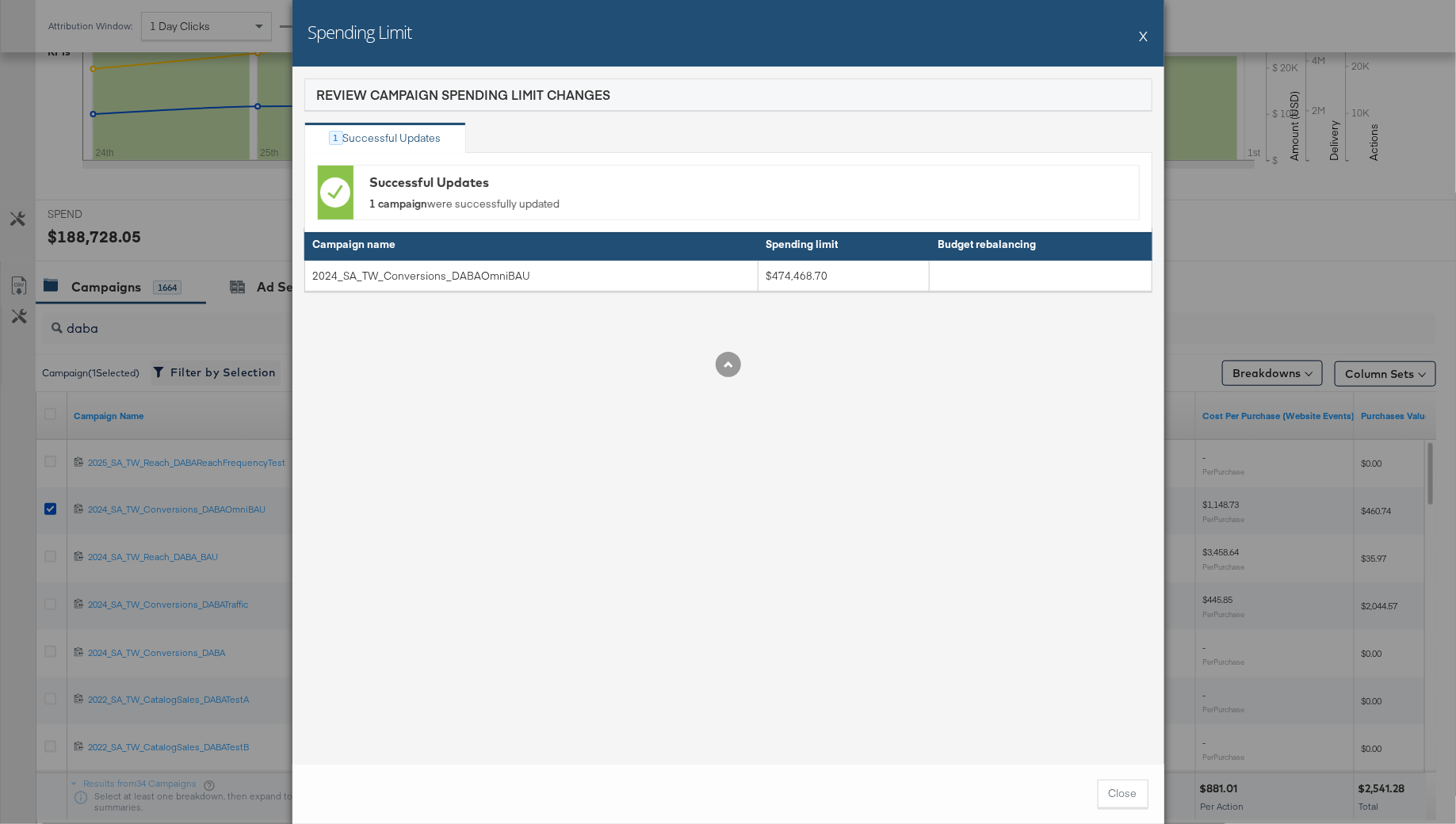
click at [1144, 36] on button "X" at bounding box center [1143, 36] width 9 height 32
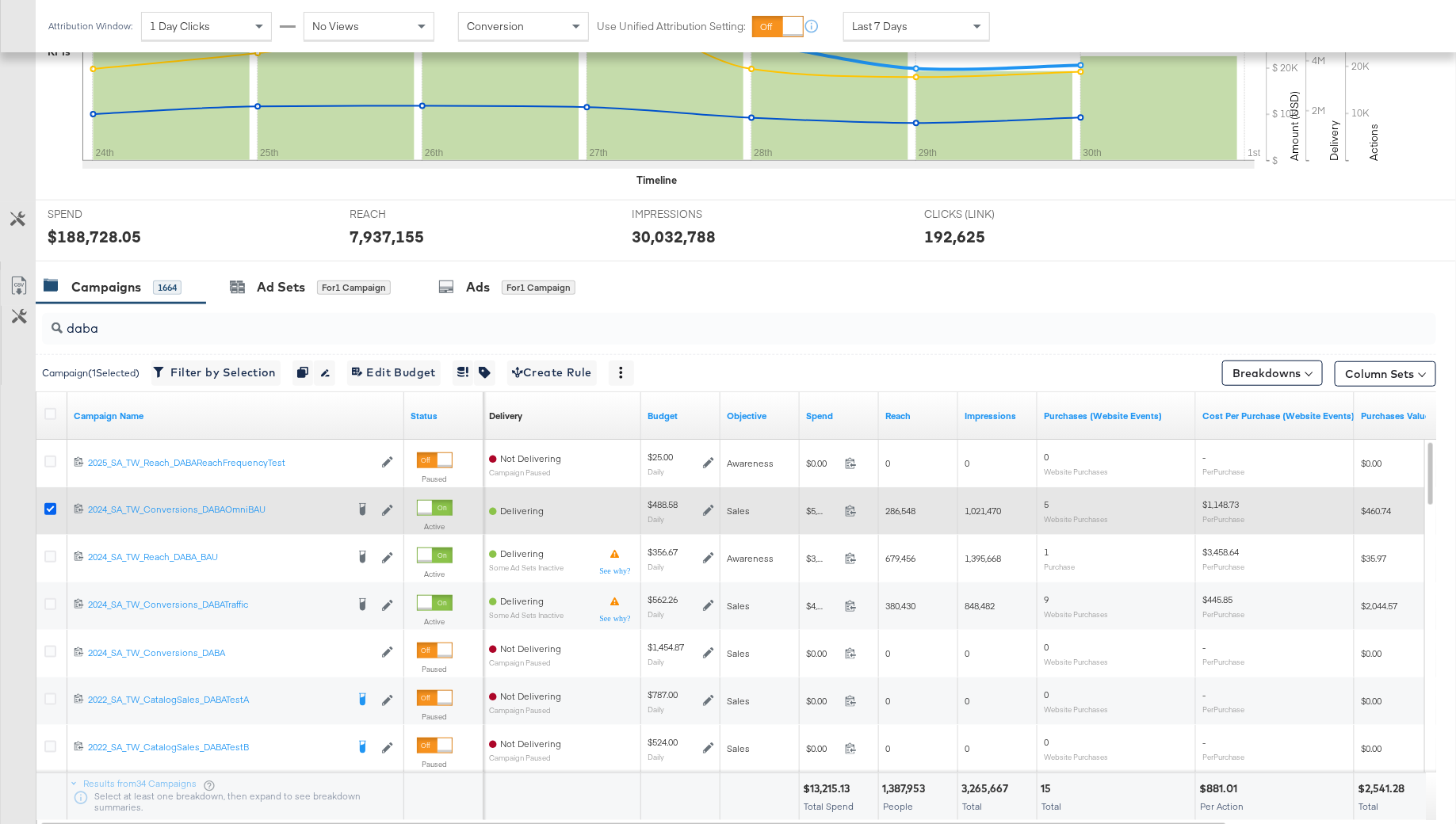
click at [46, 503] on icon at bounding box center [50, 509] width 12 height 12
click at [0, 0] on input "checkbox" at bounding box center [0, 0] width 0 height 0
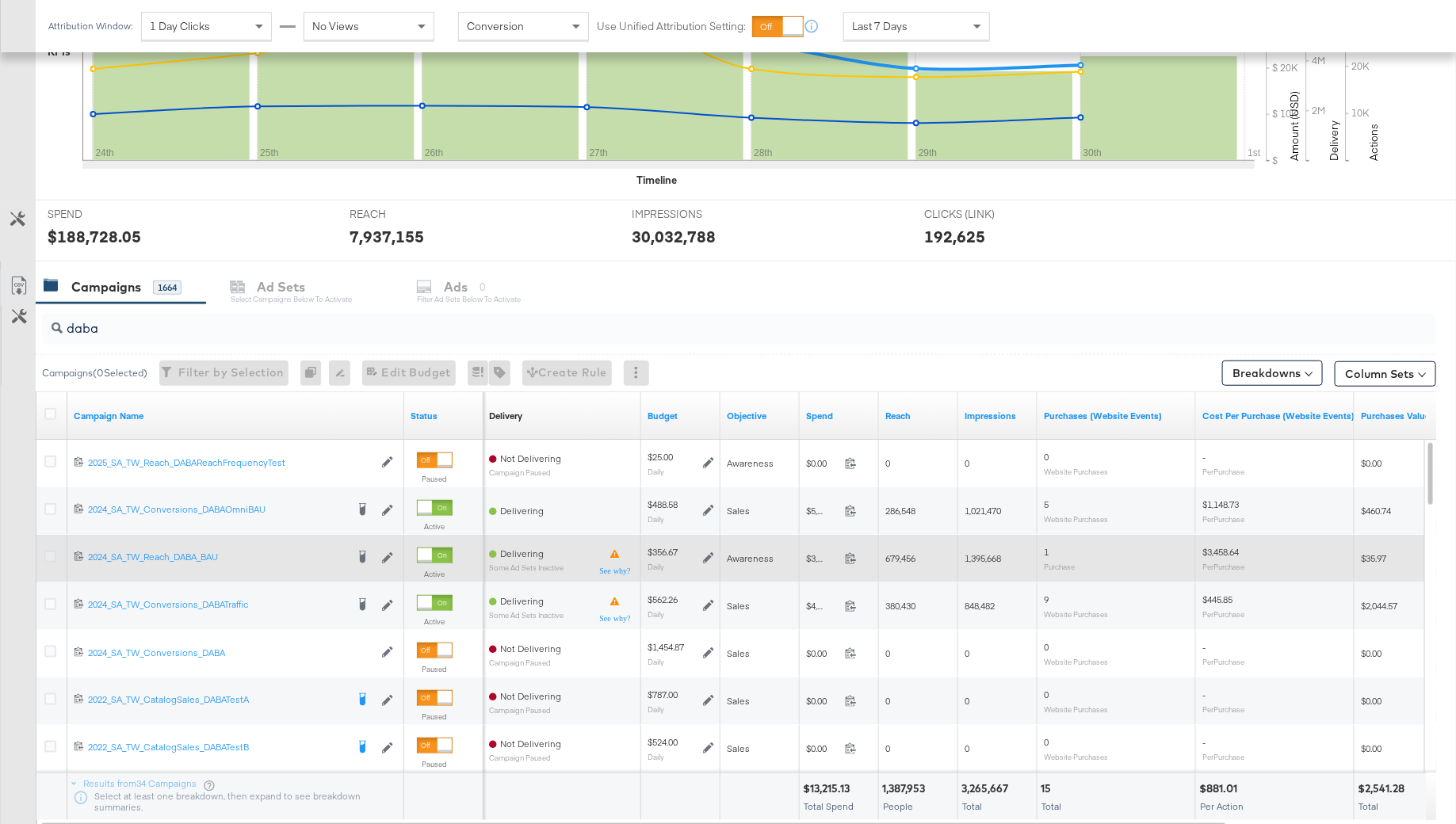
click at [49, 553] on icon at bounding box center [50, 557] width 12 height 12
click at [0, 0] on input "checkbox" at bounding box center [0, 0] width 0 height 0
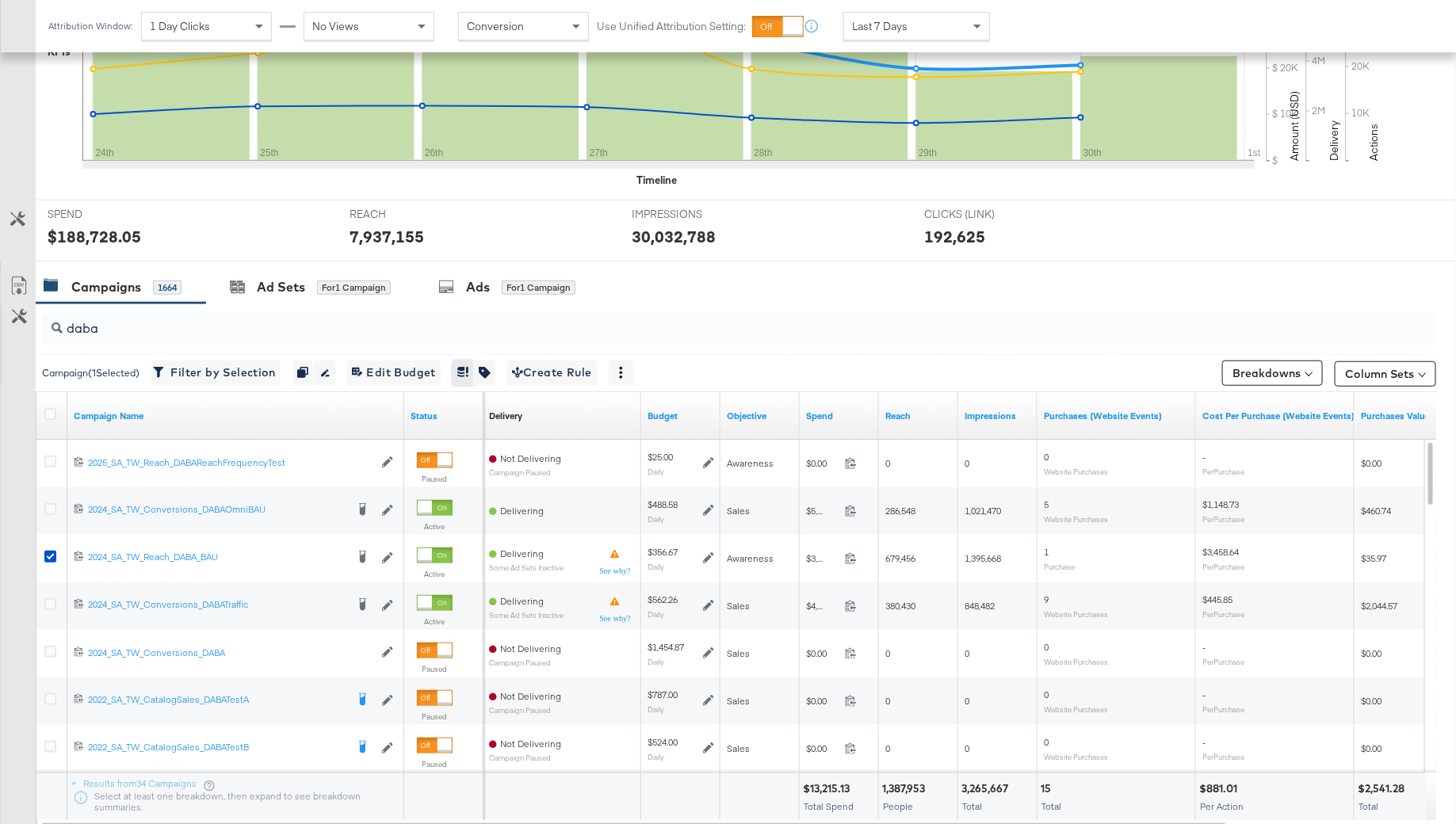
click at [465, 371] on icon "button" at bounding box center [461, 372] width 8 height 10
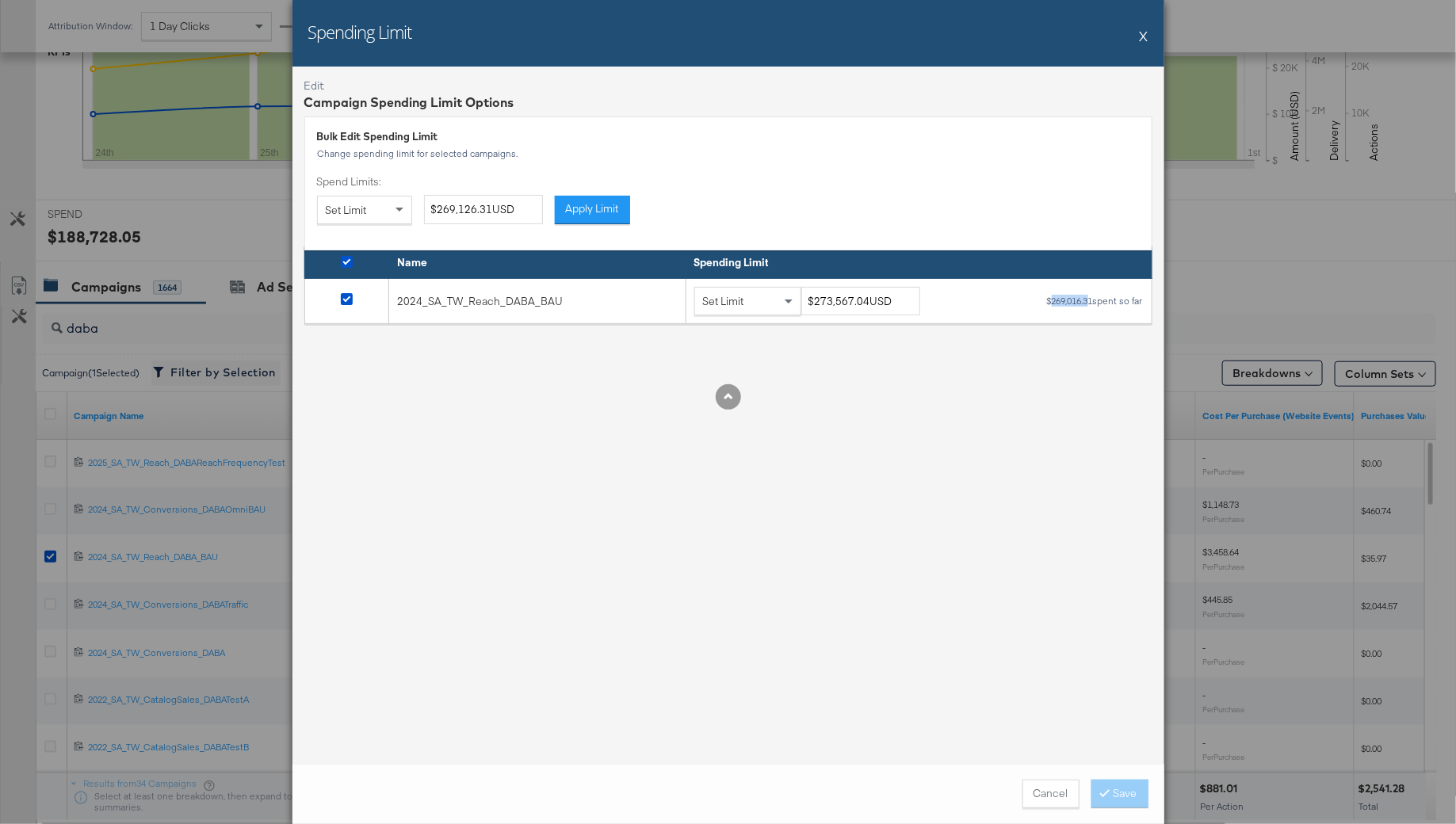
drag, startPoint x: 1090, startPoint y: 305, endPoint x: 1048, endPoint y: 304, distance: 42.0
click at [1048, 304] on div "$269,016.31 spent so far" at bounding box center [1095, 300] width 98 height 11
copy div "269,016.3"
drag, startPoint x: 867, startPoint y: 305, endPoint x: 802, endPoint y: 301, distance: 65.1
click at [802, 303] on input "$273,567.04USD" at bounding box center [861, 302] width 118 height 30
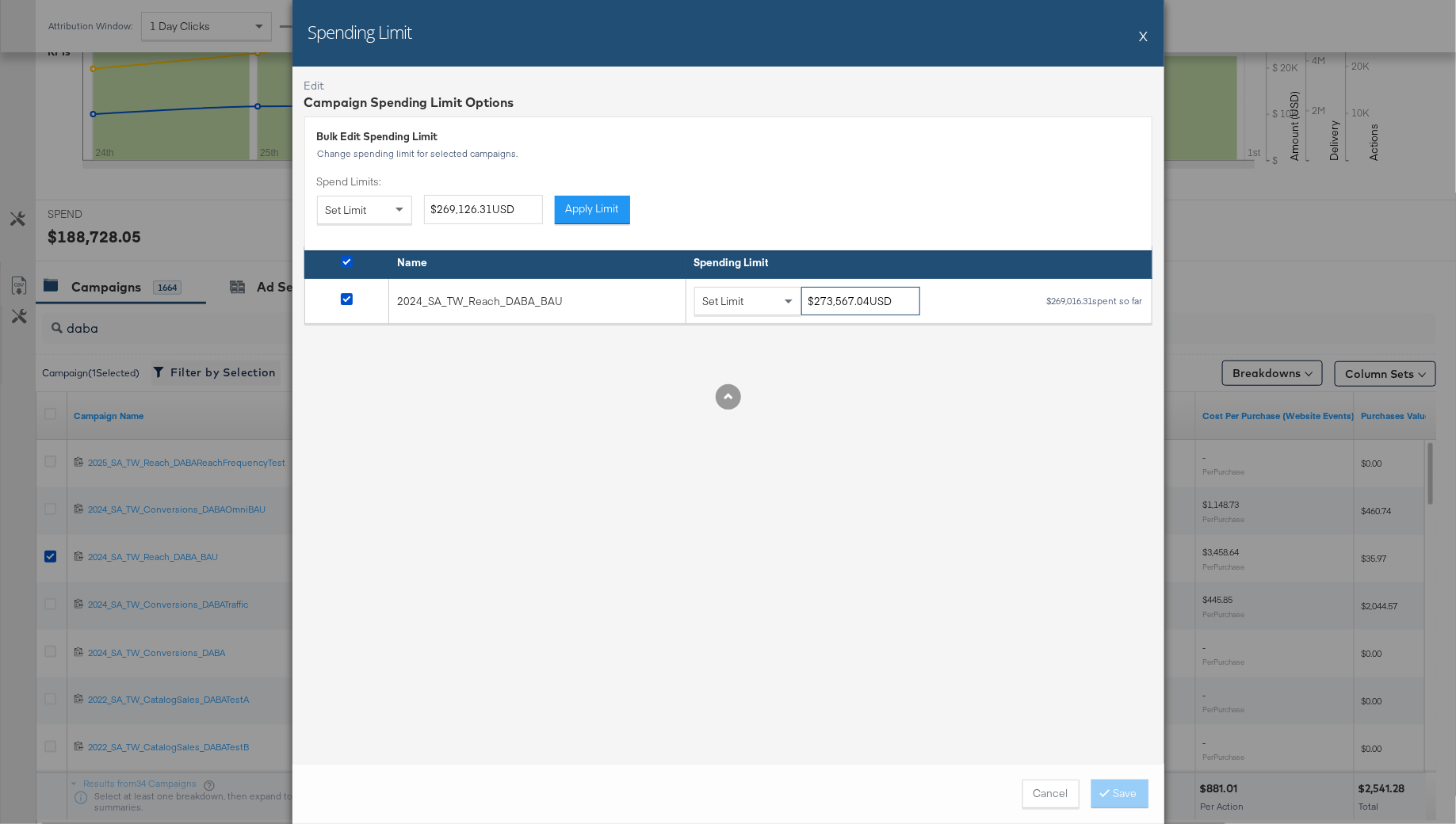
paste input "94,016.30"
type input "$294,016.30USD"
click at [824, 343] on div "Edit Campaign Spending Limit Options Bulk Edit Spending Limit Change spending l…" at bounding box center [728, 414] width 872 height 697
click at [1111, 780] on button "Save" at bounding box center [1119, 793] width 57 height 29
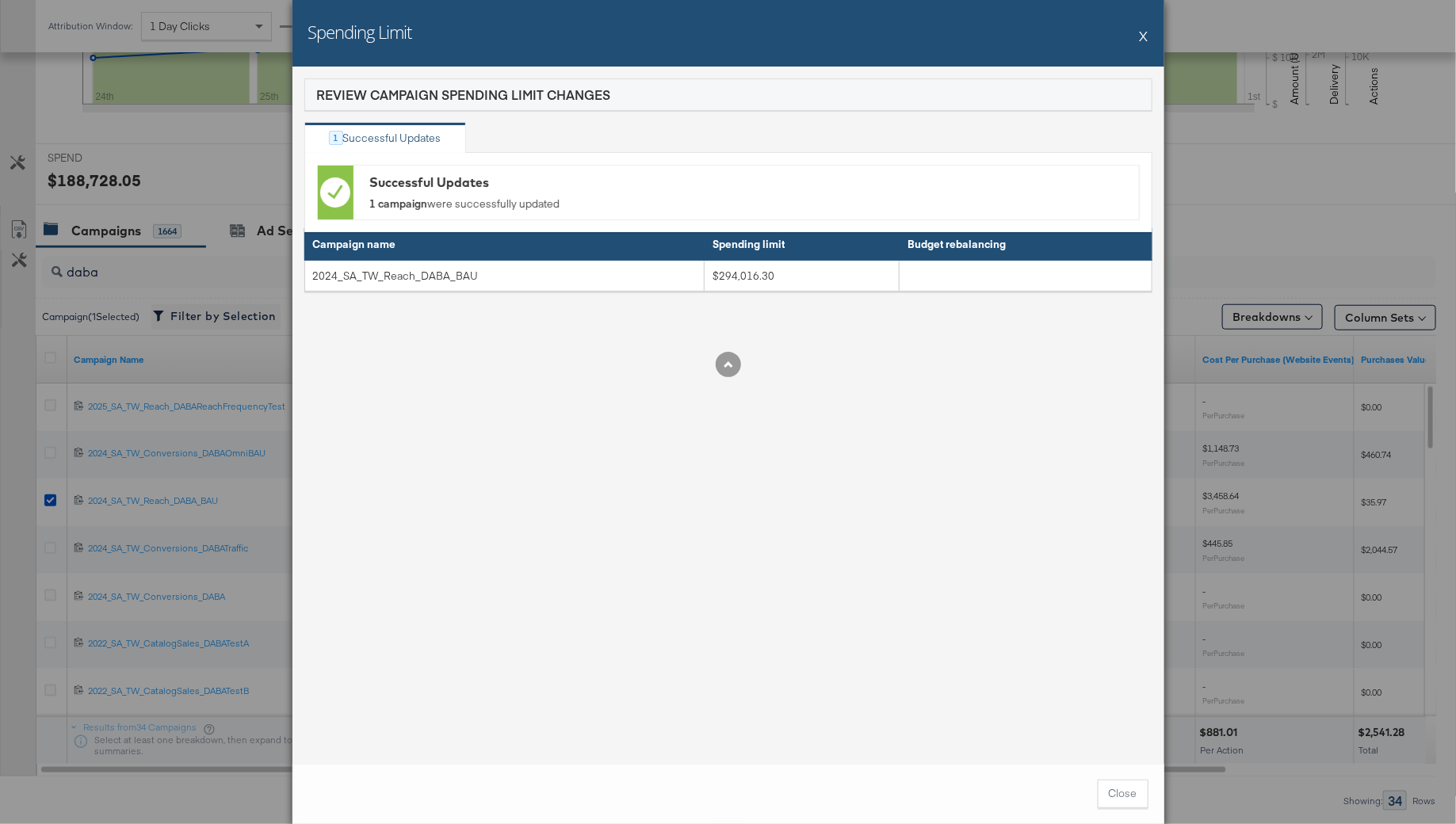
scroll to position [529, 0]
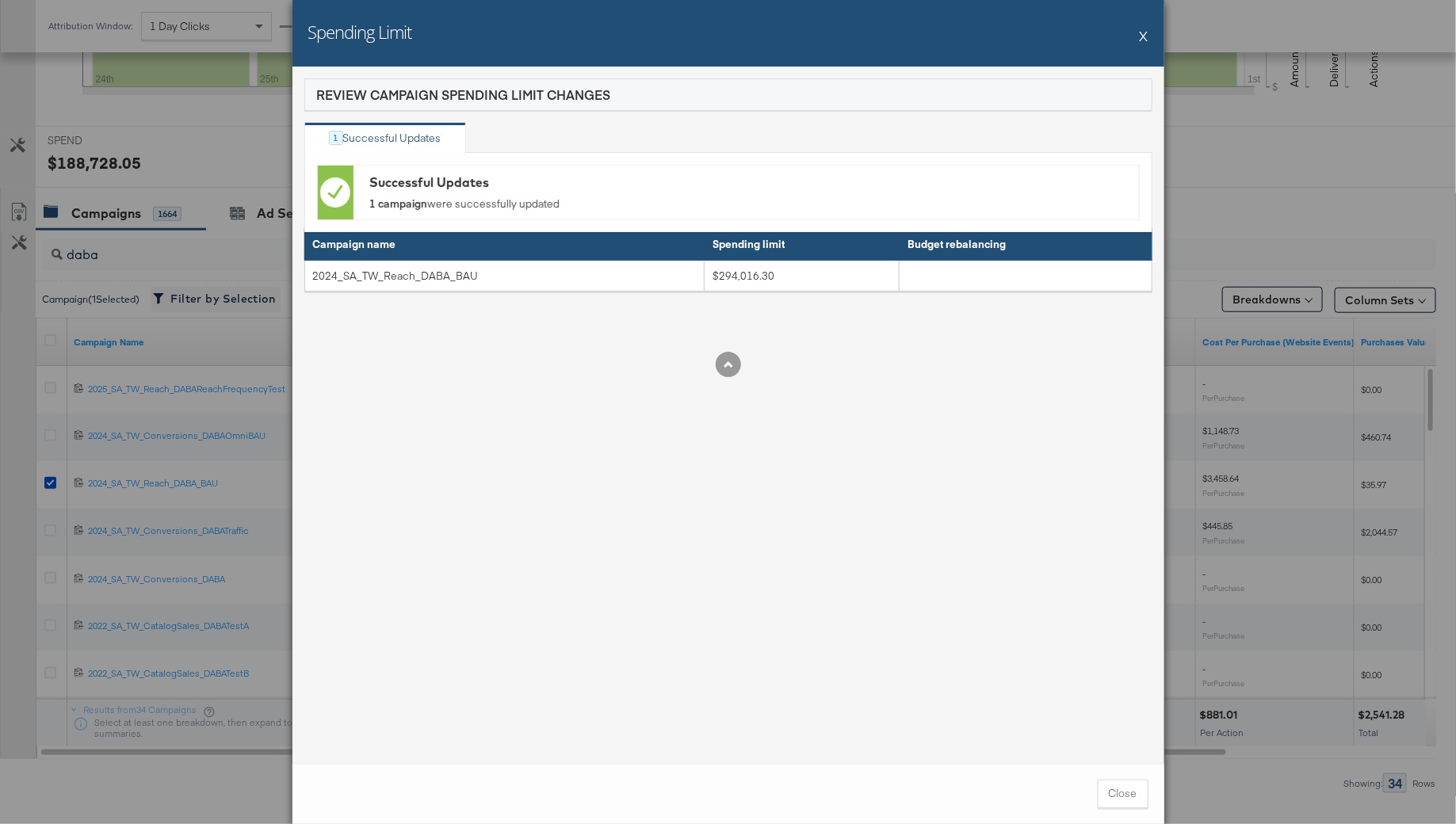
click at [1140, 38] on button "X" at bounding box center [1143, 36] width 9 height 32
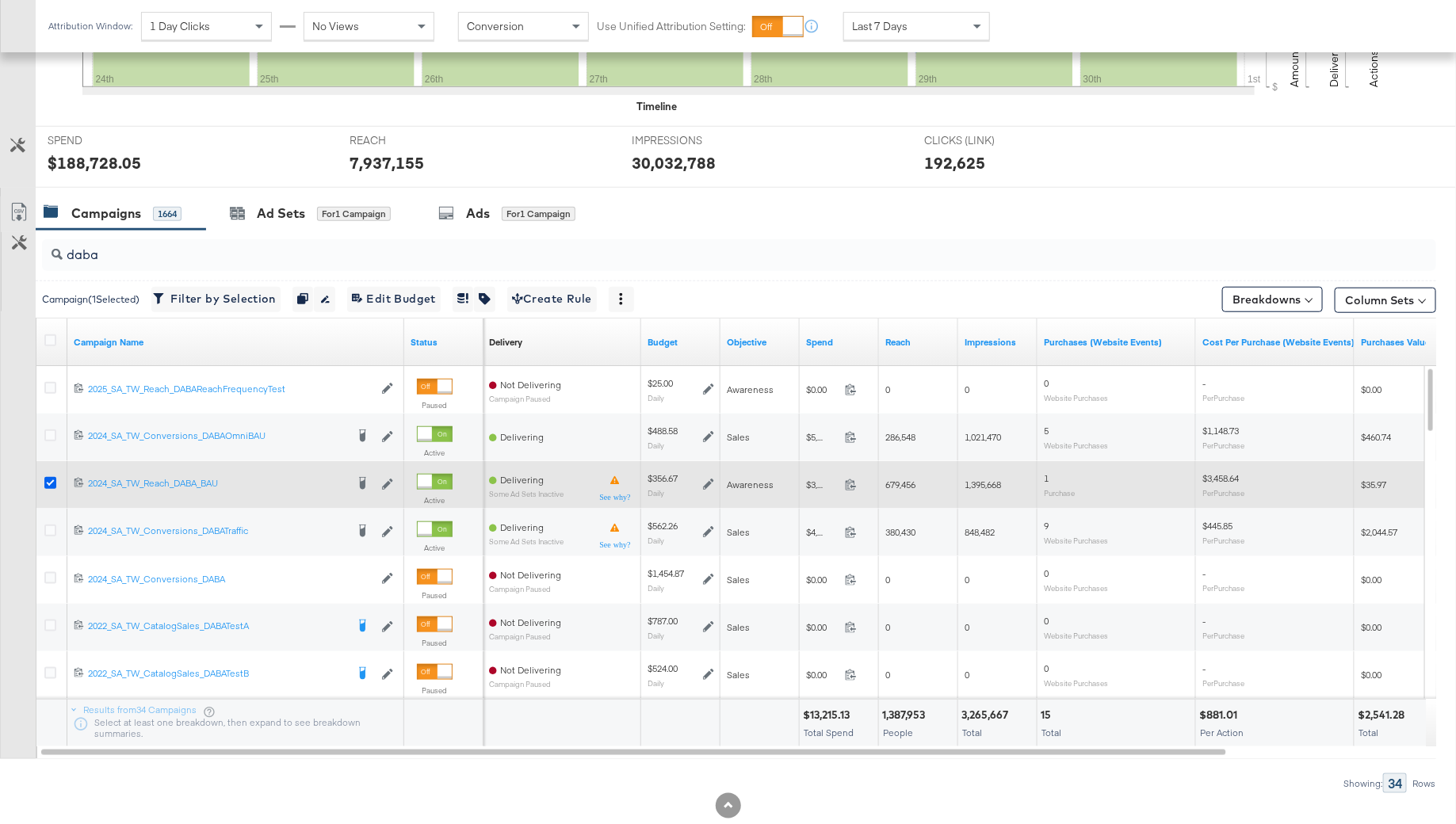
click at [44, 477] on icon at bounding box center [50, 483] width 12 height 12
click at [0, 0] on input "checkbox" at bounding box center [0, 0] width 0 height 0
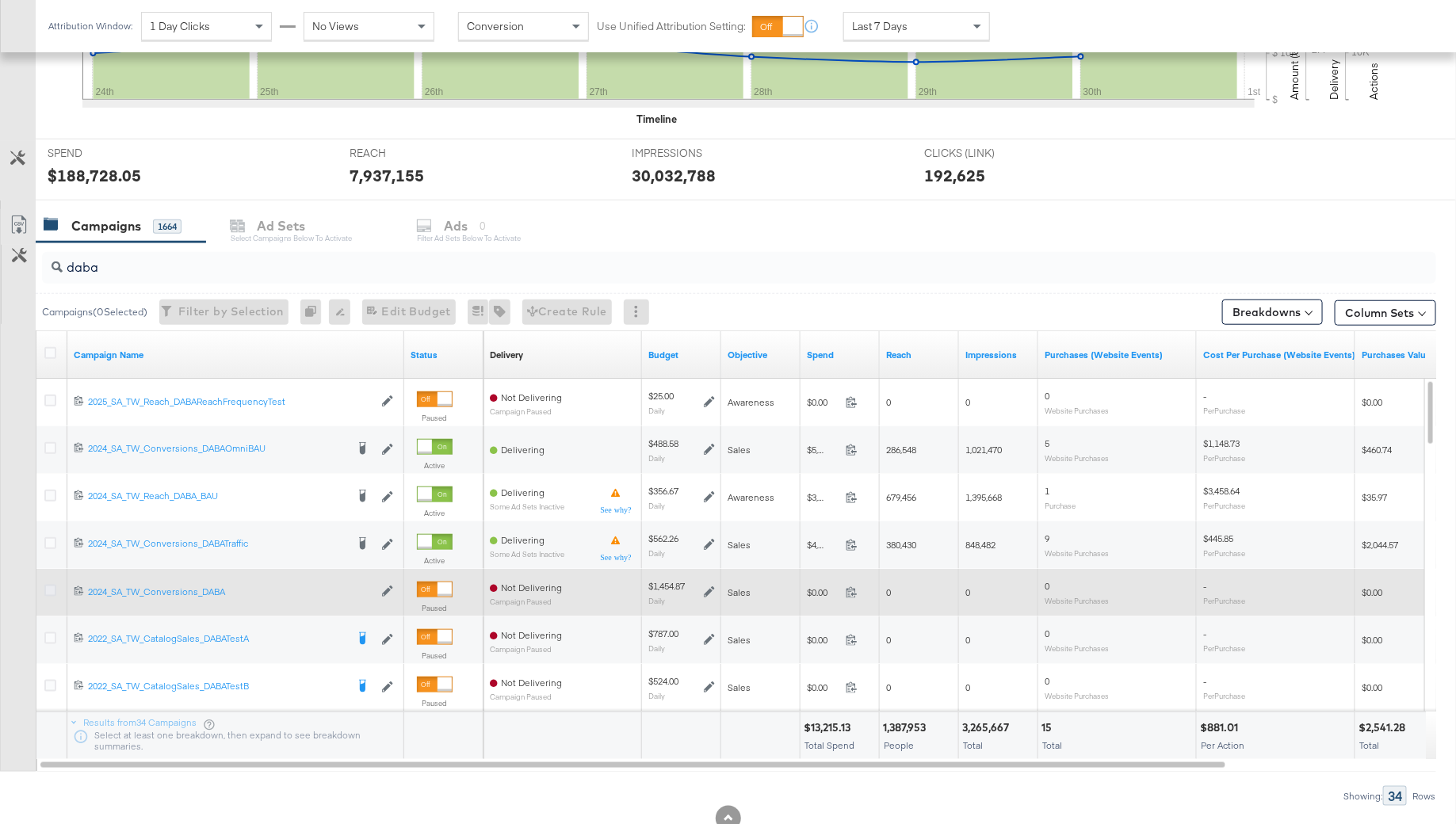
scroll to position [516, 0]
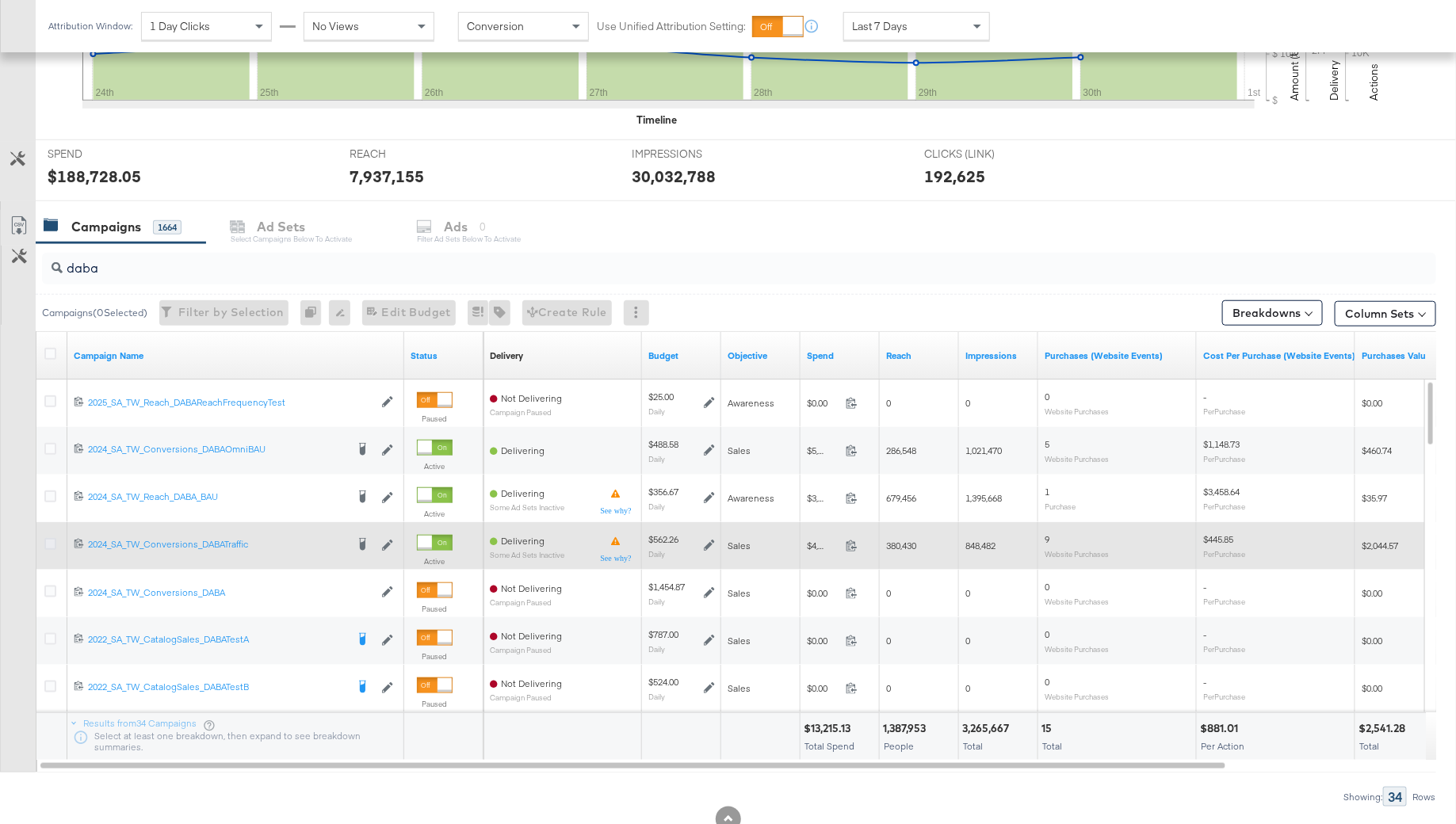
click at [48, 542] on icon at bounding box center [50, 544] width 12 height 12
click at [0, 0] on input "checkbox" at bounding box center [0, 0] width 0 height 0
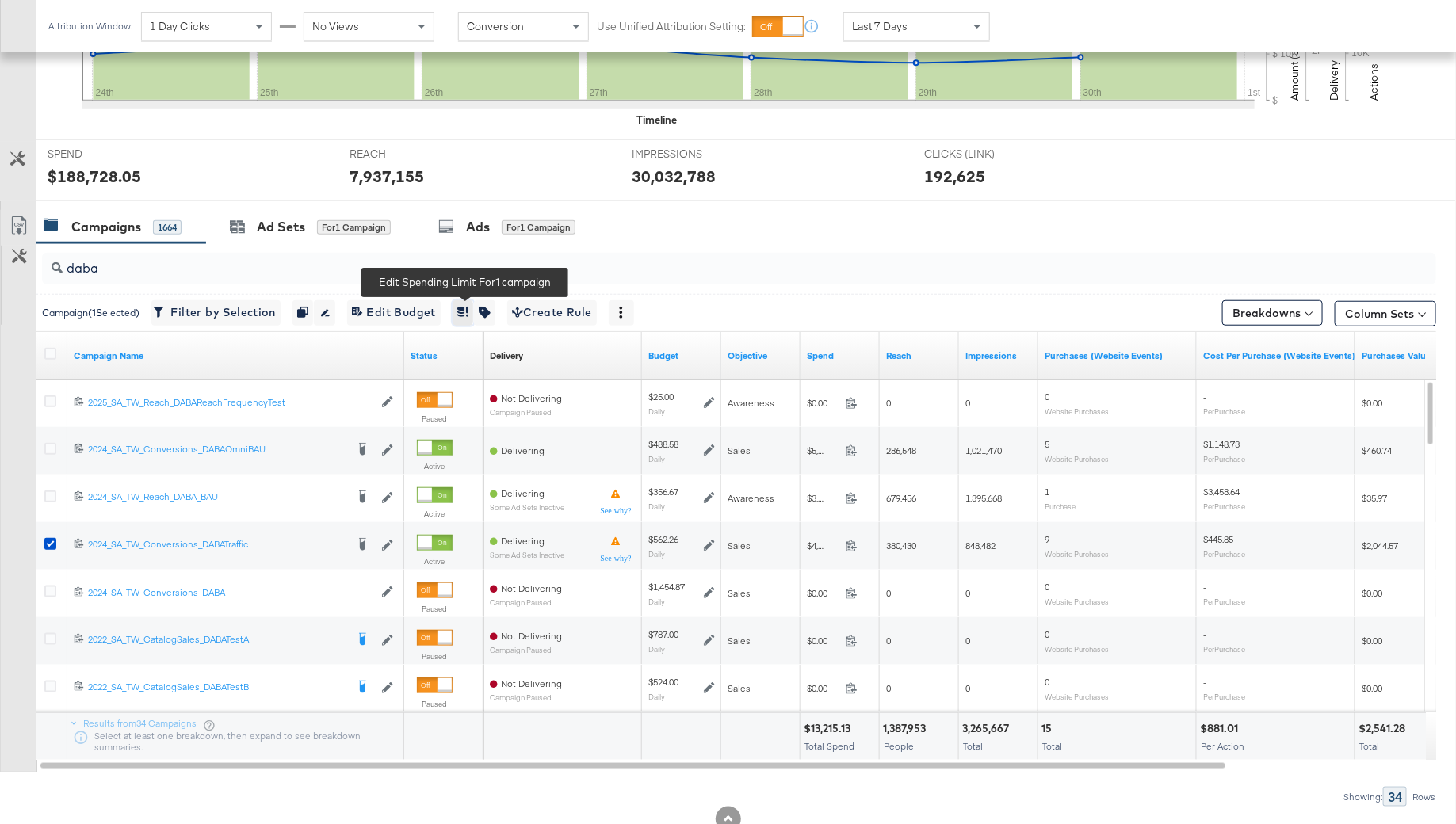
click at [465, 308] on icon "button" at bounding box center [461, 312] width 8 height 10
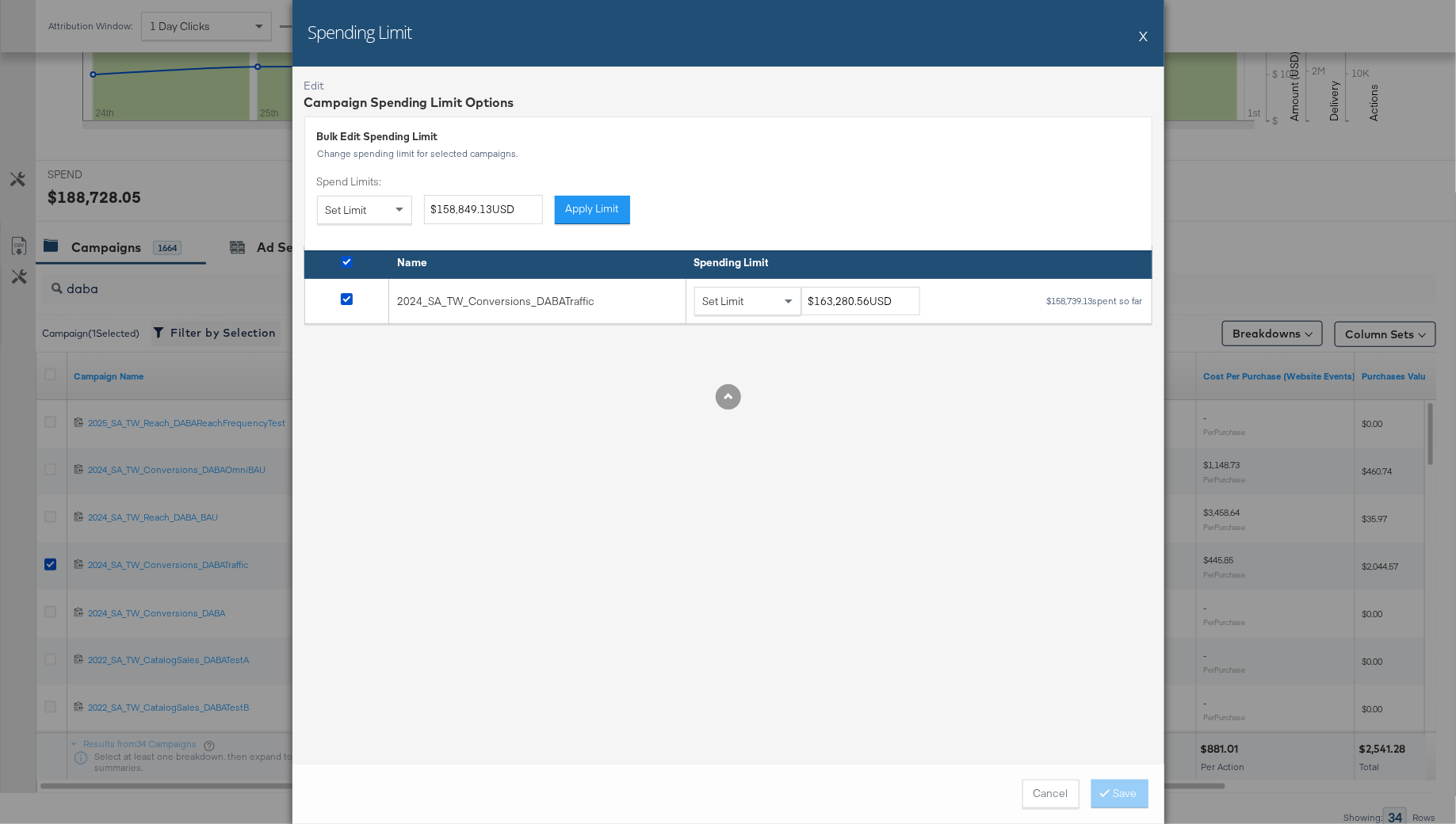
scroll to position [505, 0]
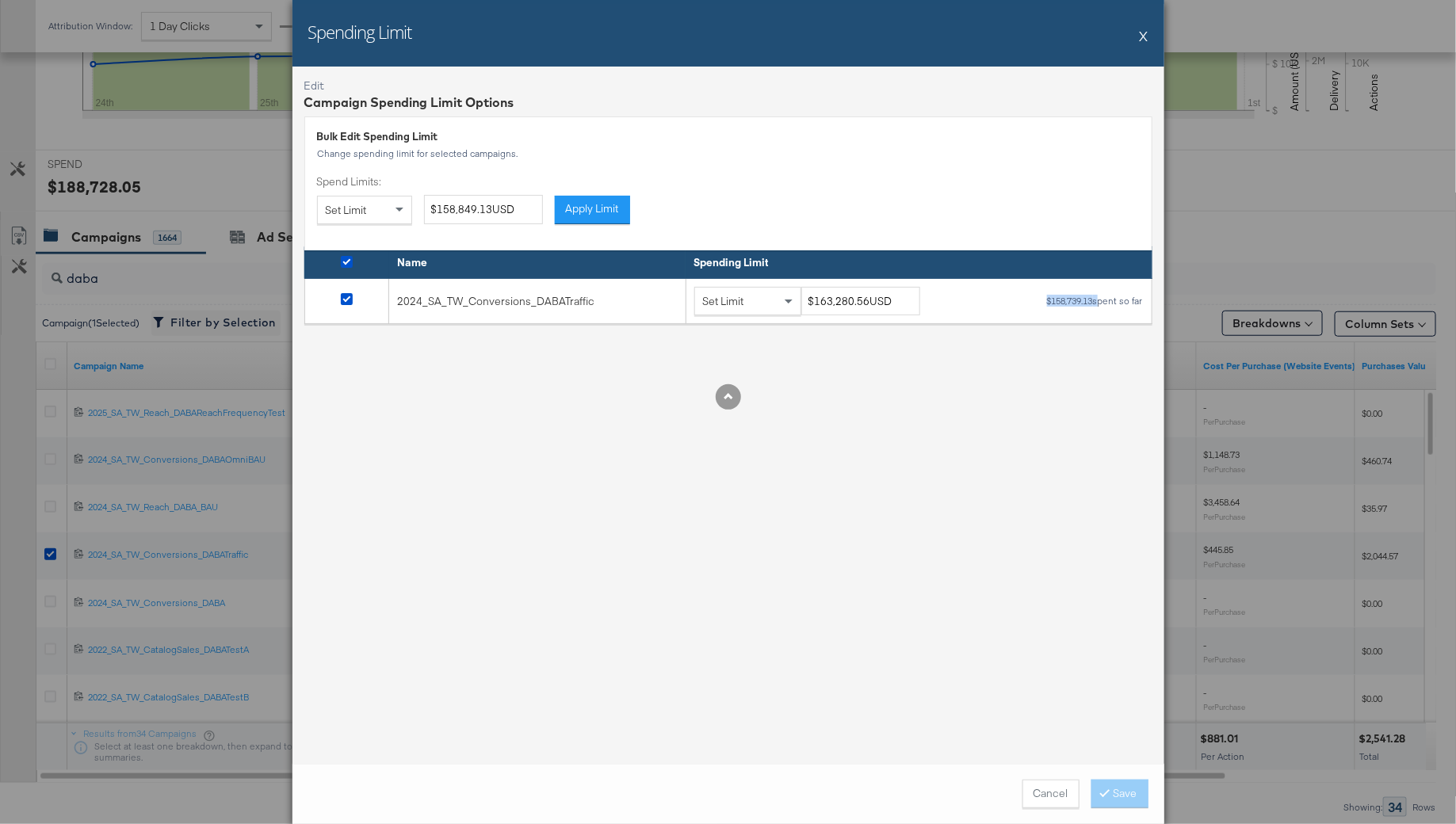
drag, startPoint x: 1094, startPoint y: 303, endPoint x: 1036, endPoint y: 303, distance: 58.0
click at [1036, 303] on div "Set Limit $163,280.56USD $158,739.13 spent so far" at bounding box center [918, 302] width 449 height 30
copy div "$158,739.13"
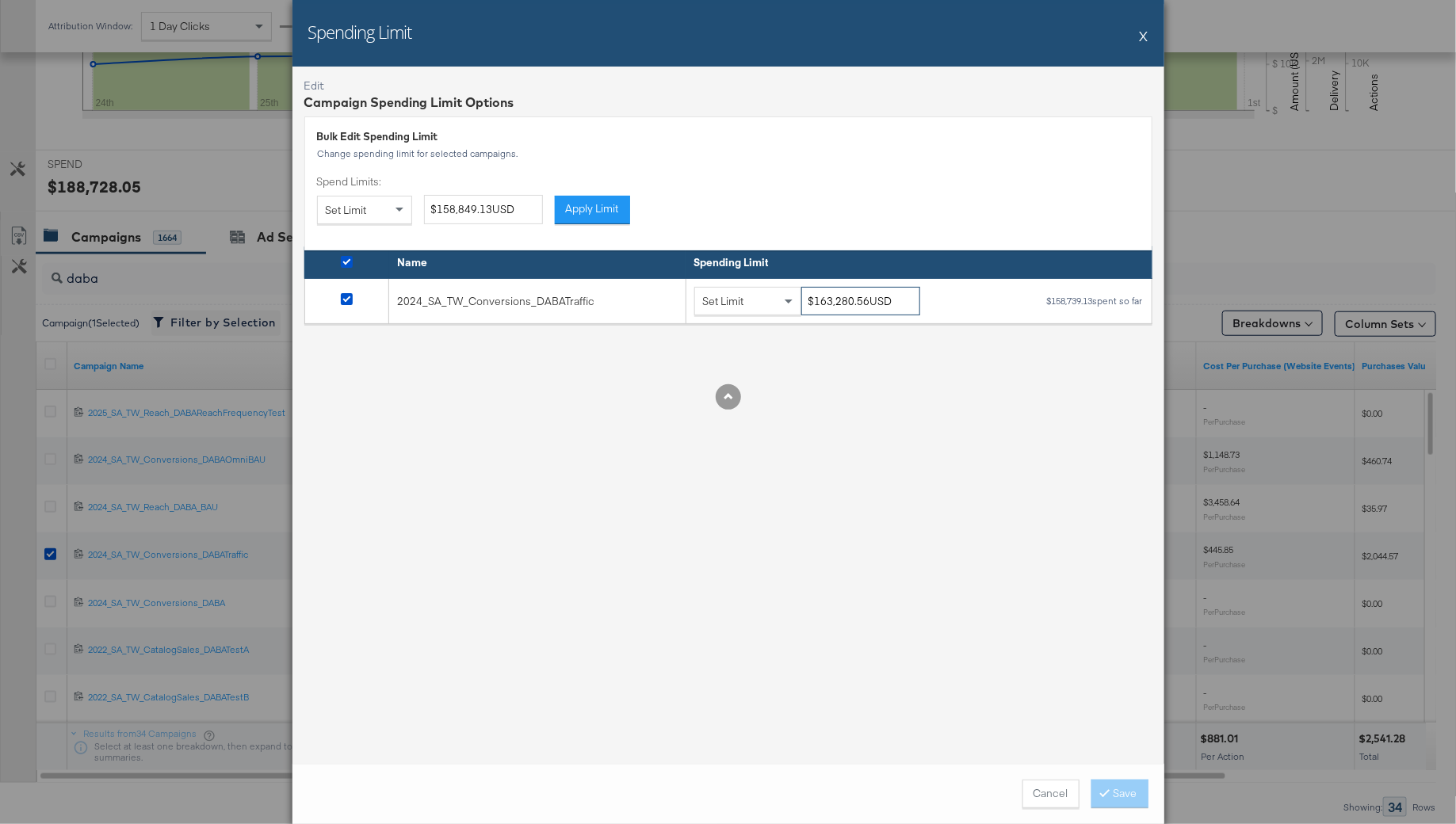
drag, startPoint x: 865, startPoint y: 303, endPoint x: 809, endPoint y: 299, distance: 56.1
click at [809, 300] on input "$163,280.56USD" at bounding box center [861, 302] width 118 height 30
paste input "83,739.13"
type input "$183,739.13USD"
click at [921, 381] on div "Edit Campaign Spending Limit Options Bulk Edit Spending Limit Change spending l…" at bounding box center [728, 414] width 872 height 697
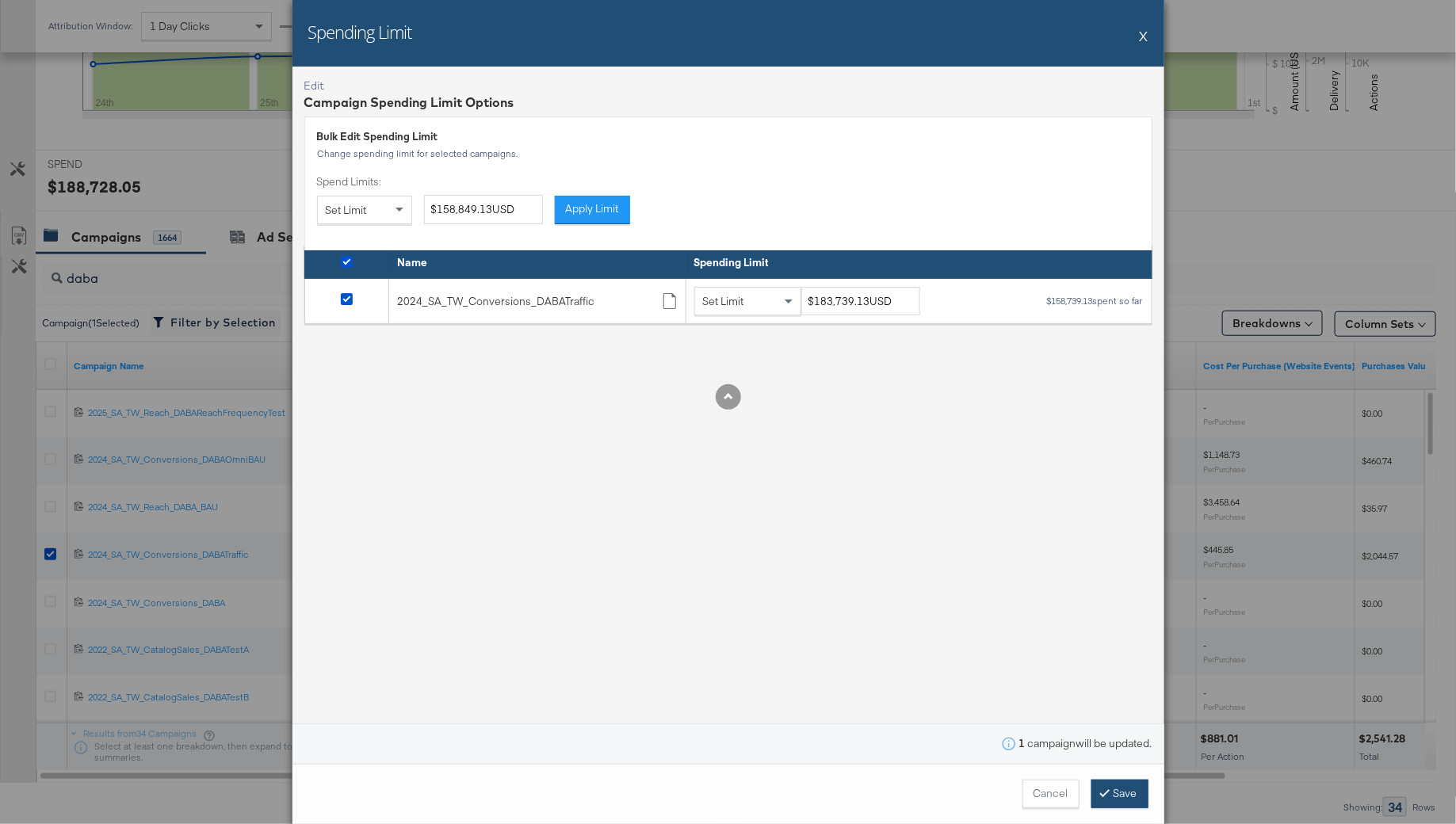
click at [1100, 792] on button "Save" at bounding box center [1119, 793] width 57 height 29
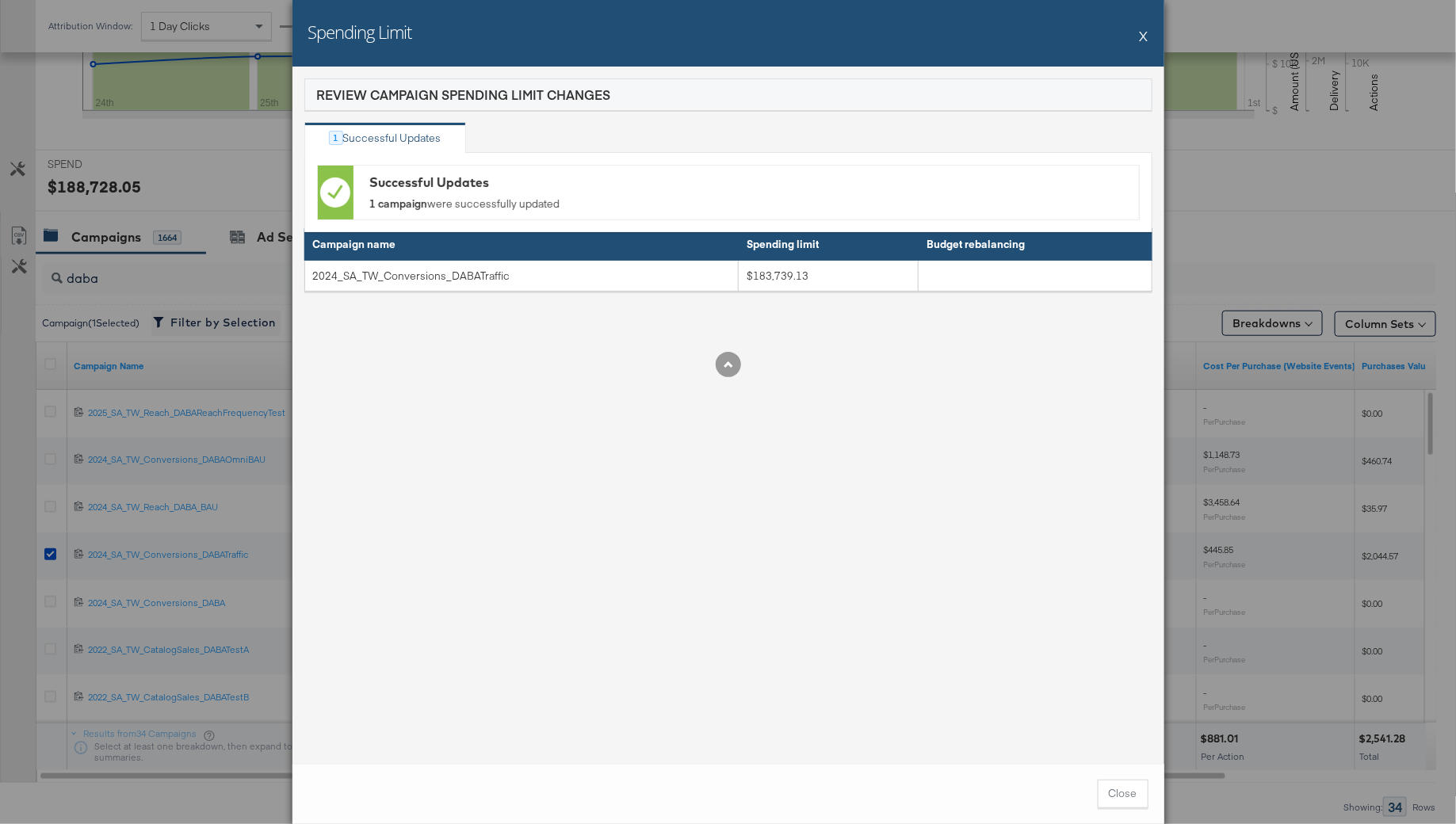
click at [22, 537] on div "Spending Limit X Review Campaign Spending Limit Changes 1 Successful Updates Su…" at bounding box center [728, 412] width 1456 height 824
click at [1123, 800] on button "Close" at bounding box center [1122, 793] width 50 height 29
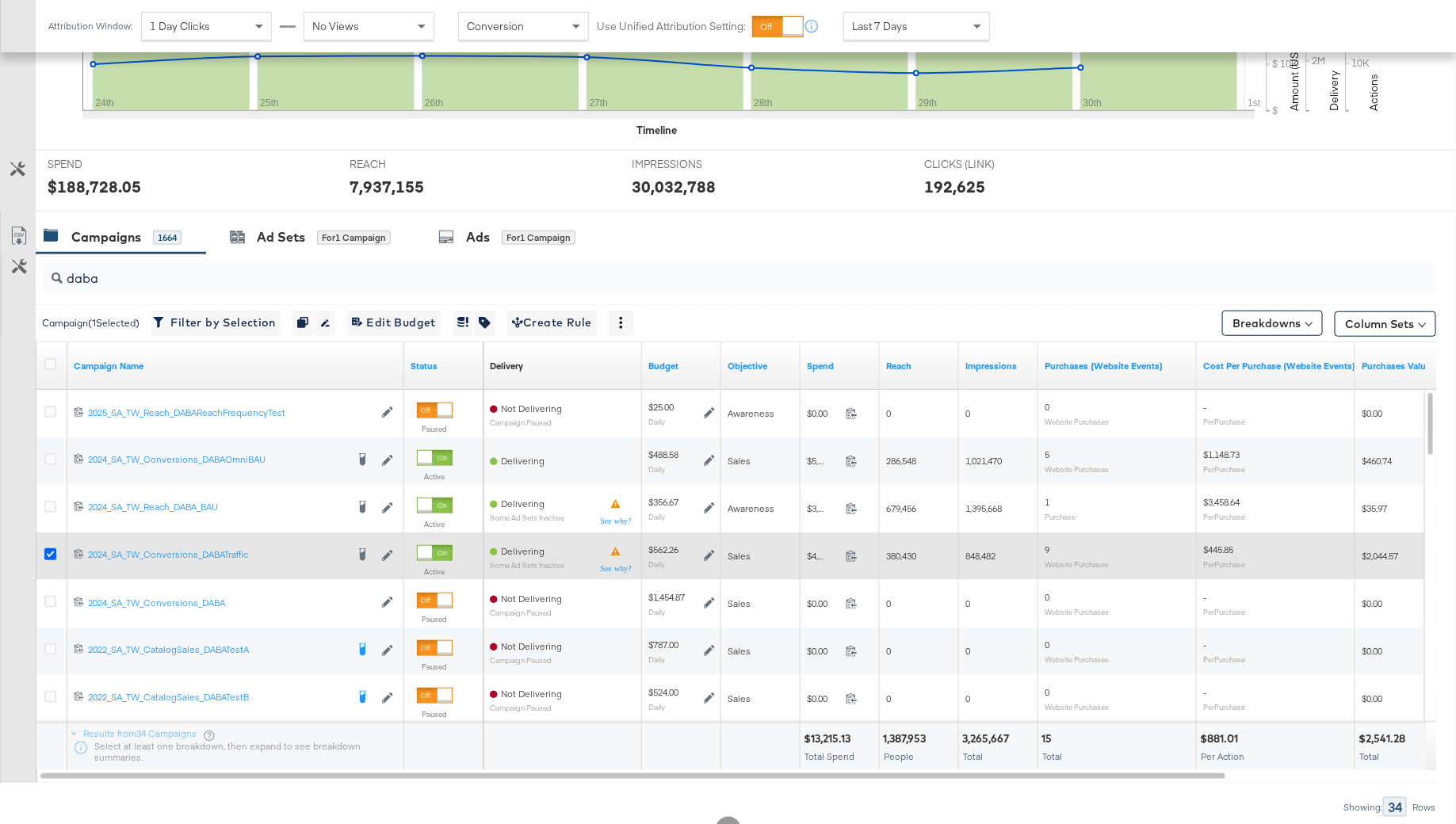
click at [46, 549] on icon at bounding box center [50, 555] width 12 height 12
click at [0, 0] on input "checkbox" at bounding box center [0, 0] width 0 height 0
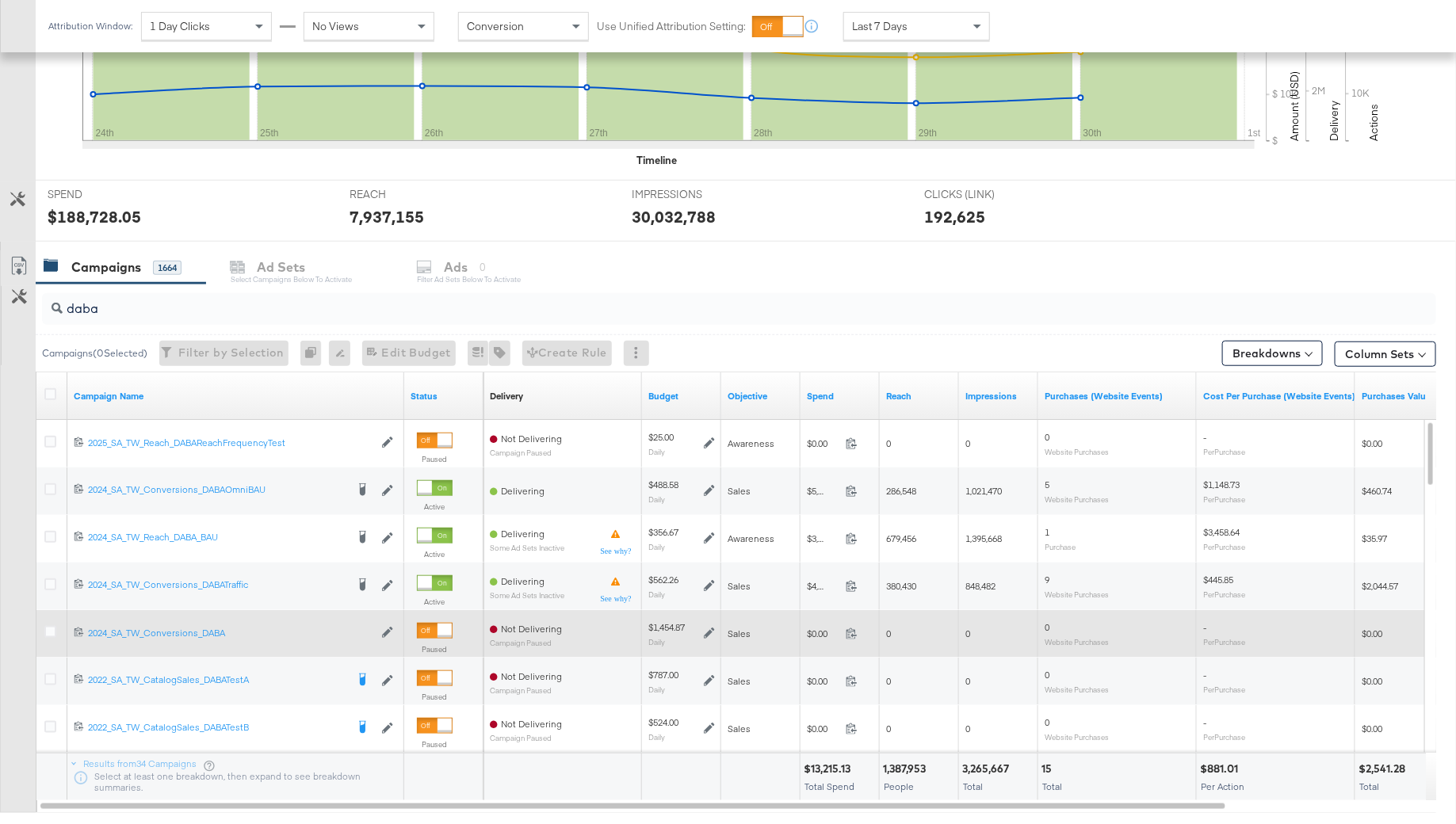
scroll to position [474, 0]
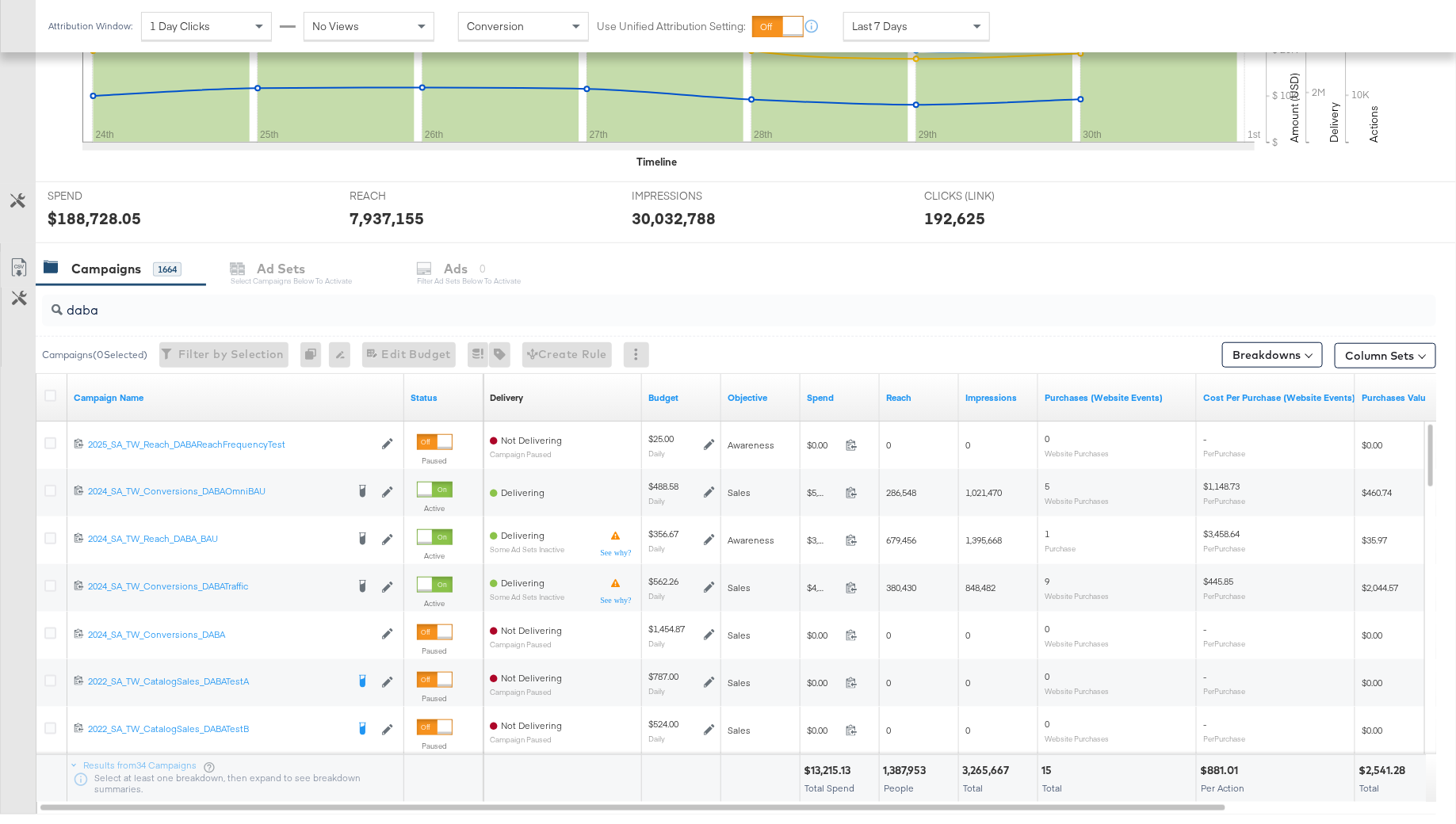
click at [128, 305] on input "daba" at bounding box center [685, 303] width 1246 height 31
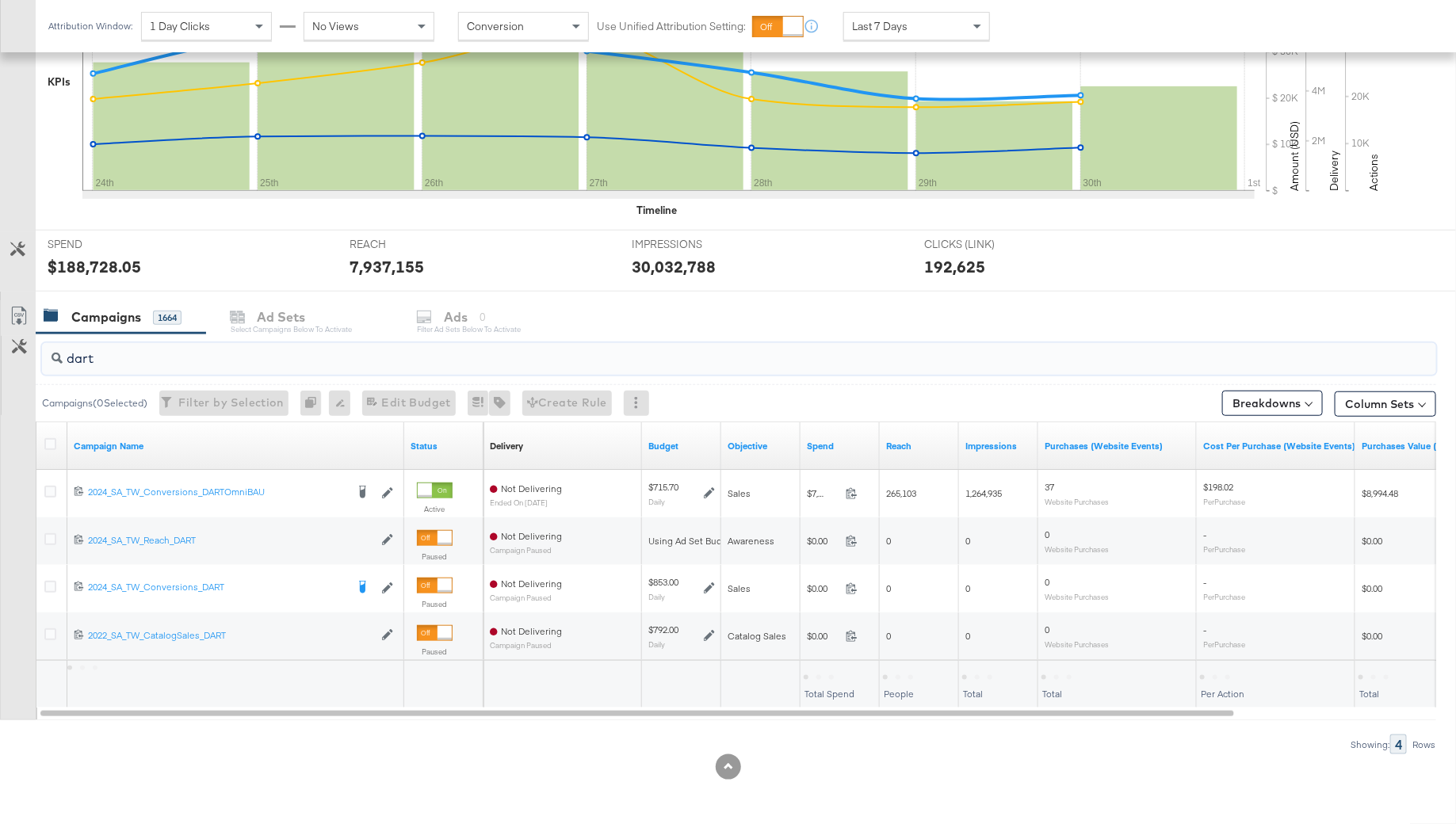
scroll to position [422, 0]
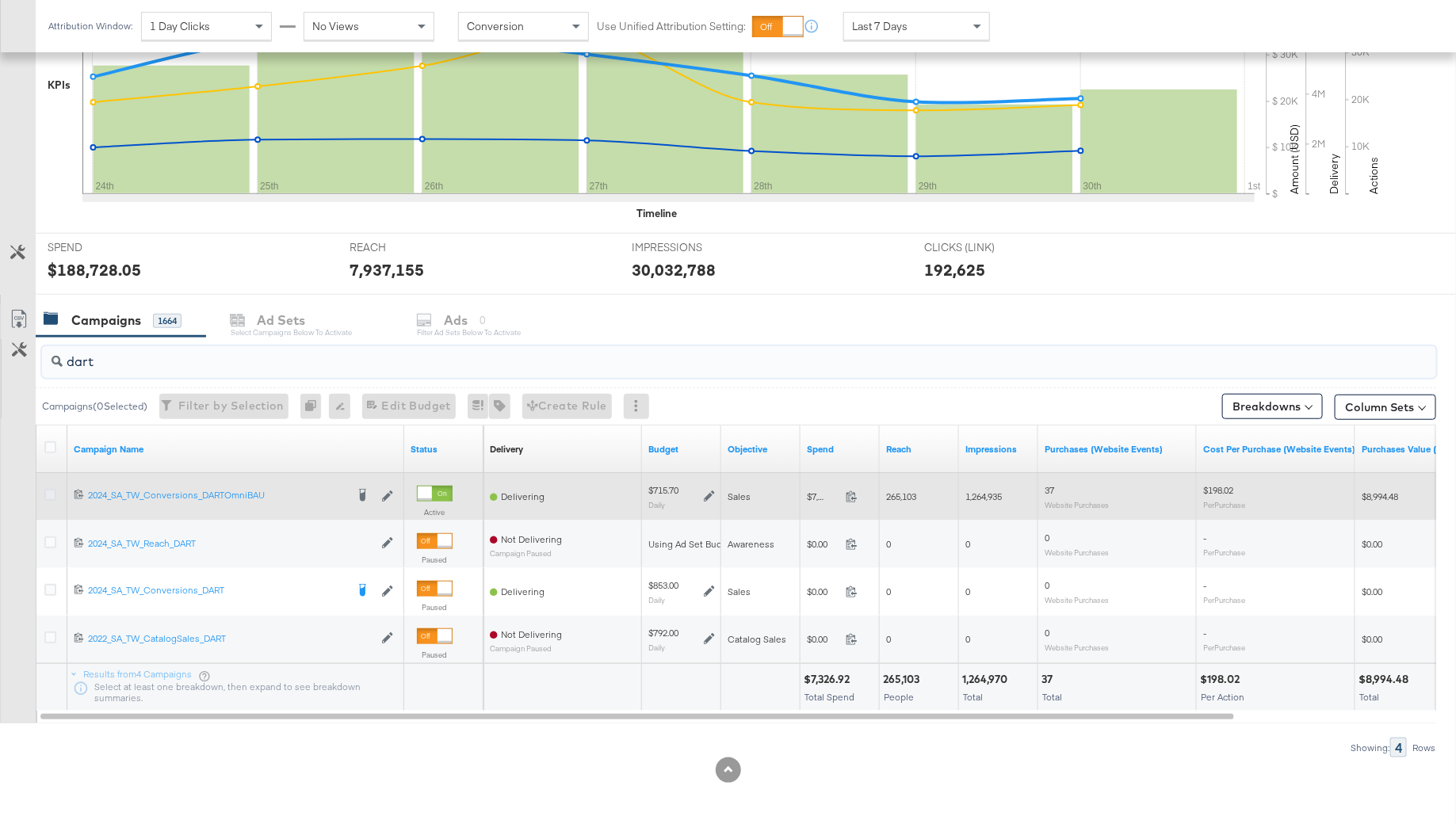
click at [46, 490] on icon at bounding box center [50, 494] width 12 height 12
click at [0, 0] on input "checkbox" at bounding box center [0, 0] width 0 height 0
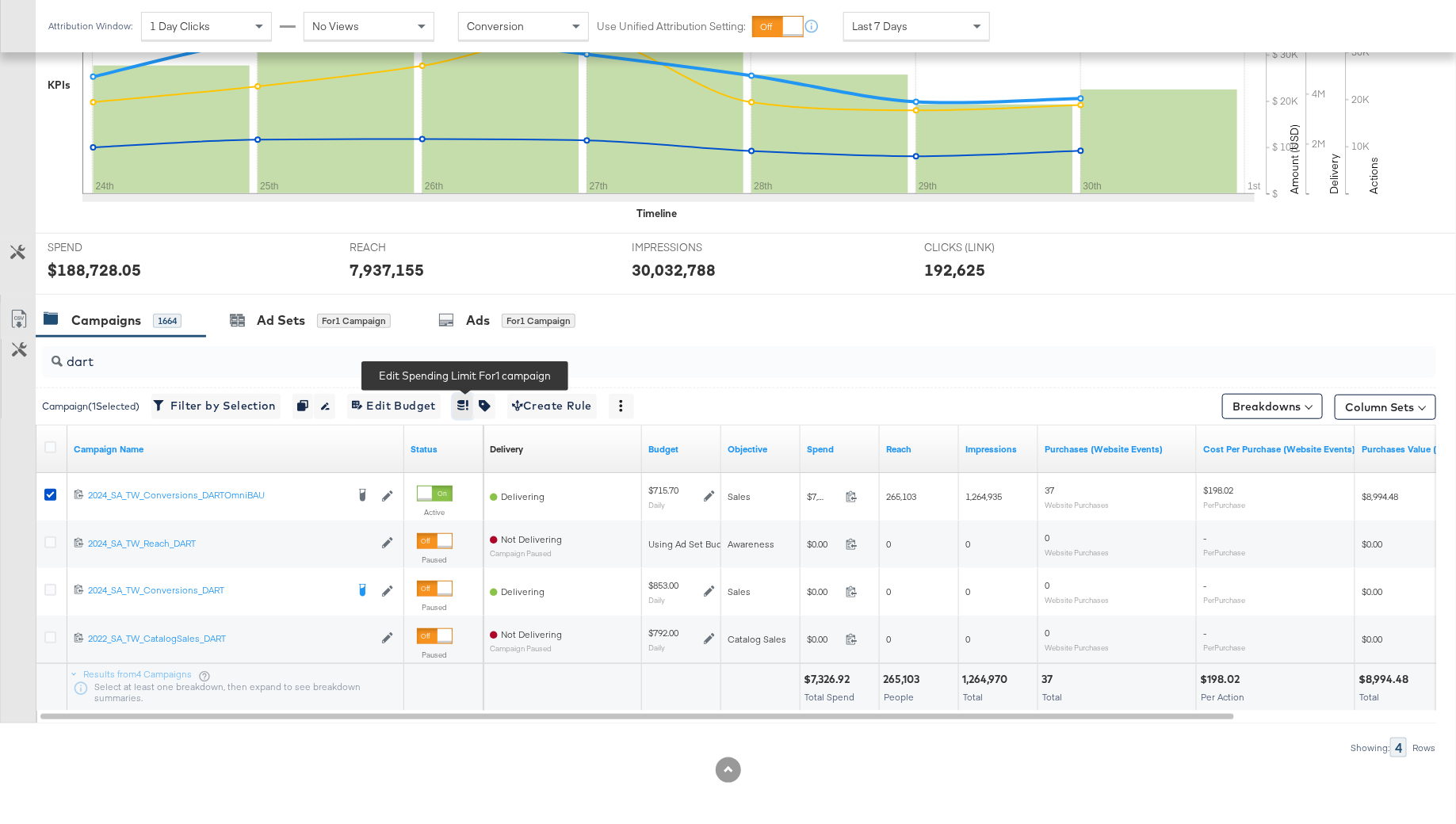
click at [458, 408] on button "button" at bounding box center [463, 407] width 22 height 26
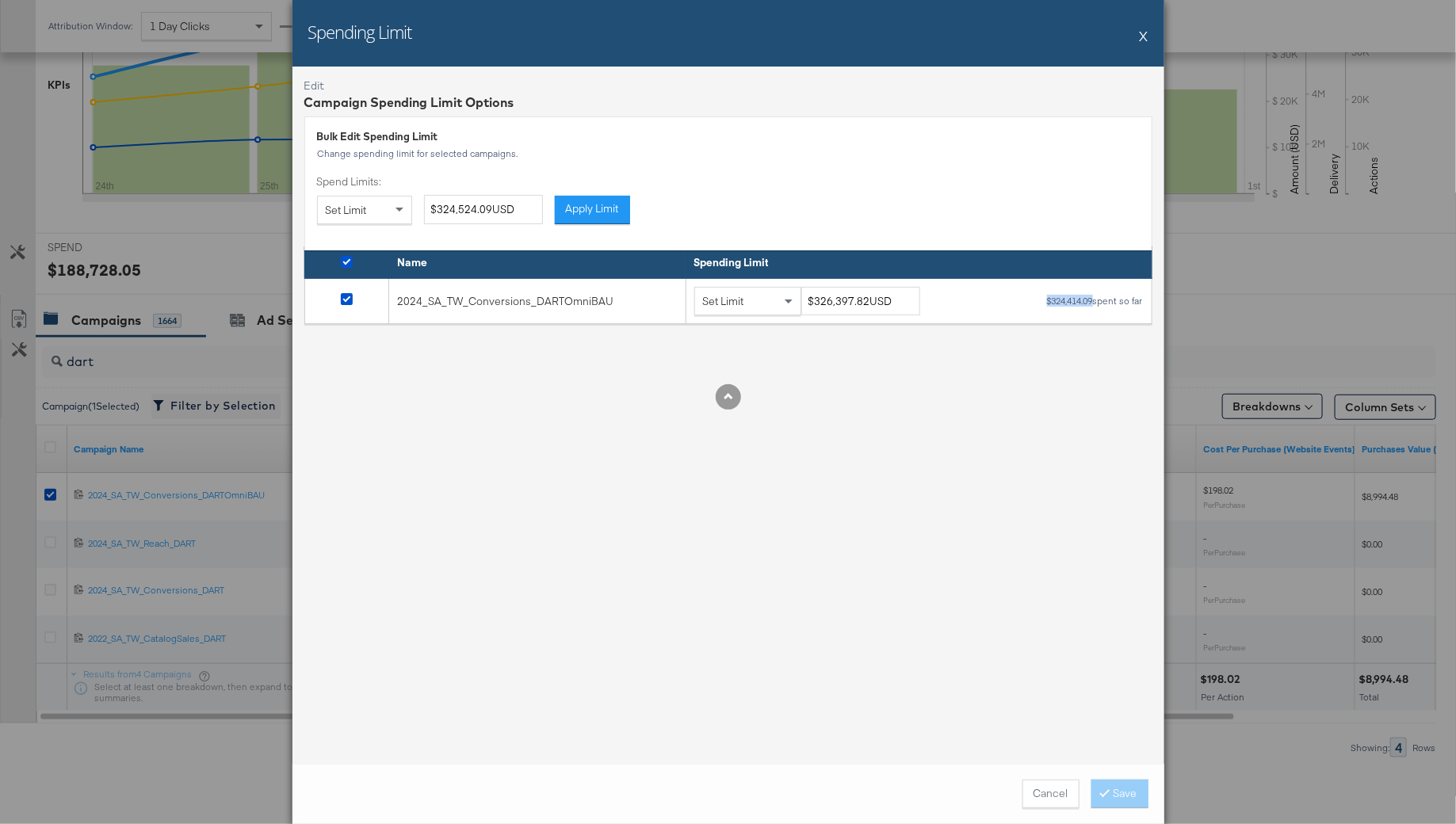
drag, startPoint x: 1041, startPoint y: 303, endPoint x: 1093, endPoint y: 304, distance: 52.0
click at [1093, 304] on div "$324,414.09 spent so far" at bounding box center [1095, 300] width 98 height 11
copy div "$324,414.09"
click at [1150, 38] on div "Spending Limit X" at bounding box center [728, 33] width 872 height 66
click at [1145, 37] on button "X" at bounding box center [1143, 36] width 9 height 32
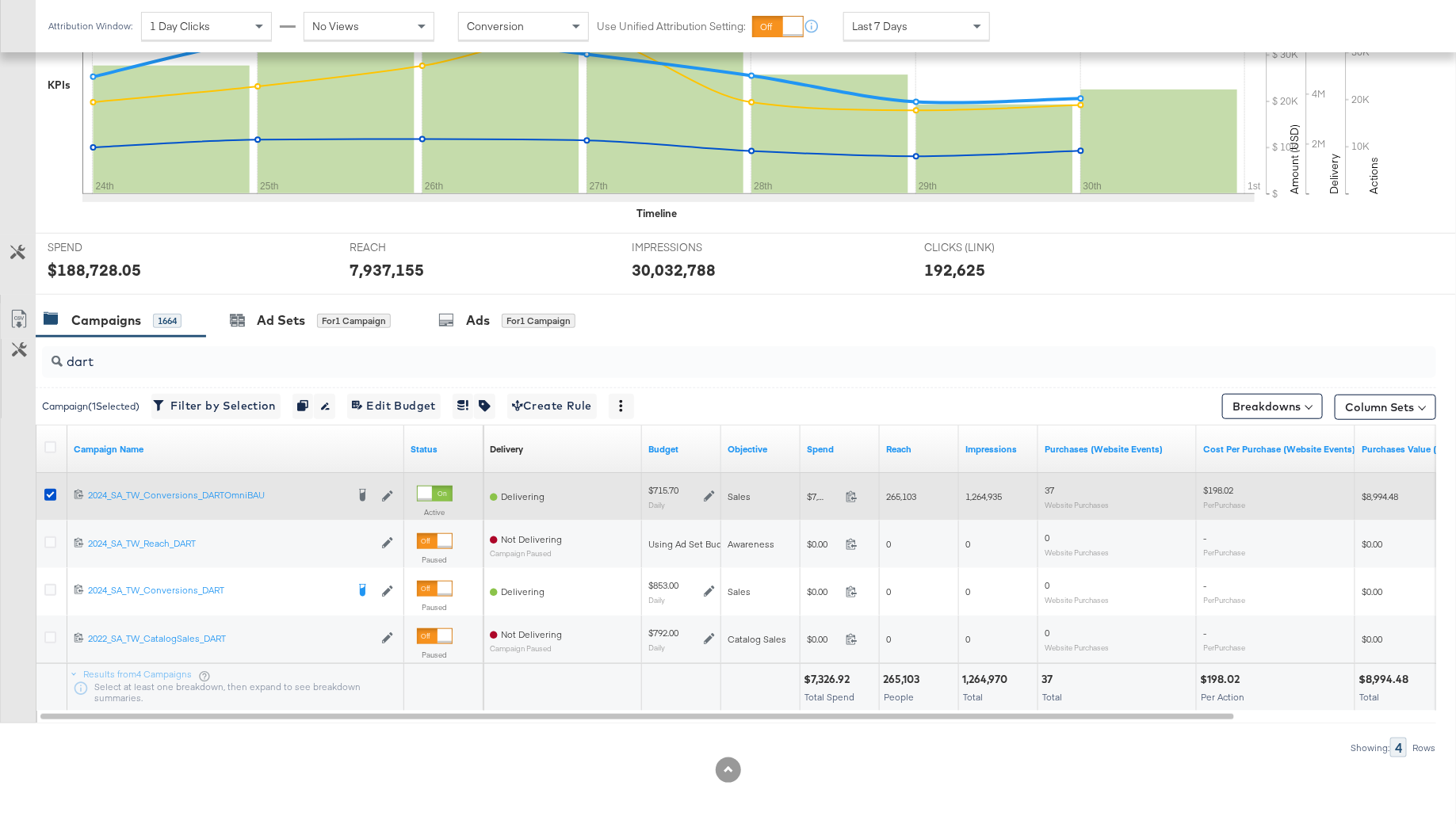
click at [48, 500] on div at bounding box center [52, 496] width 17 height 16
click at [48, 493] on icon at bounding box center [50, 494] width 12 height 12
click at [0, 0] on input "checkbox" at bounding box center [0, 0] width 0 height 0
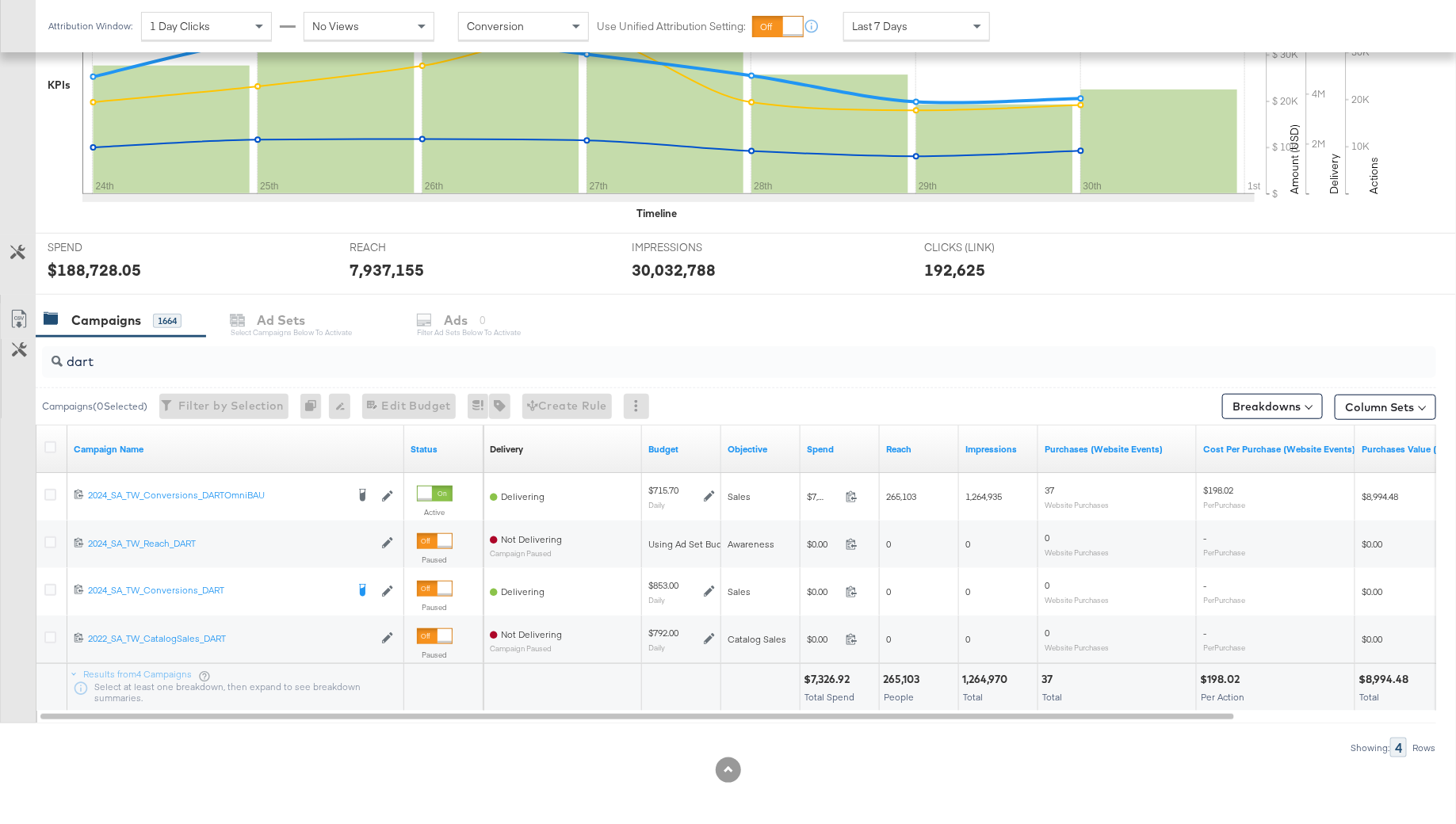
click at [73, 376] on div "dart" at bounding box center [739, 362] width 1394 height 38
click at [73, 374] on div "dart" at bounding box center [739, 362] width 1394 height 32
click at [74, 355] on input "dart" at bounding box center [685, 354] width 1246 height 31
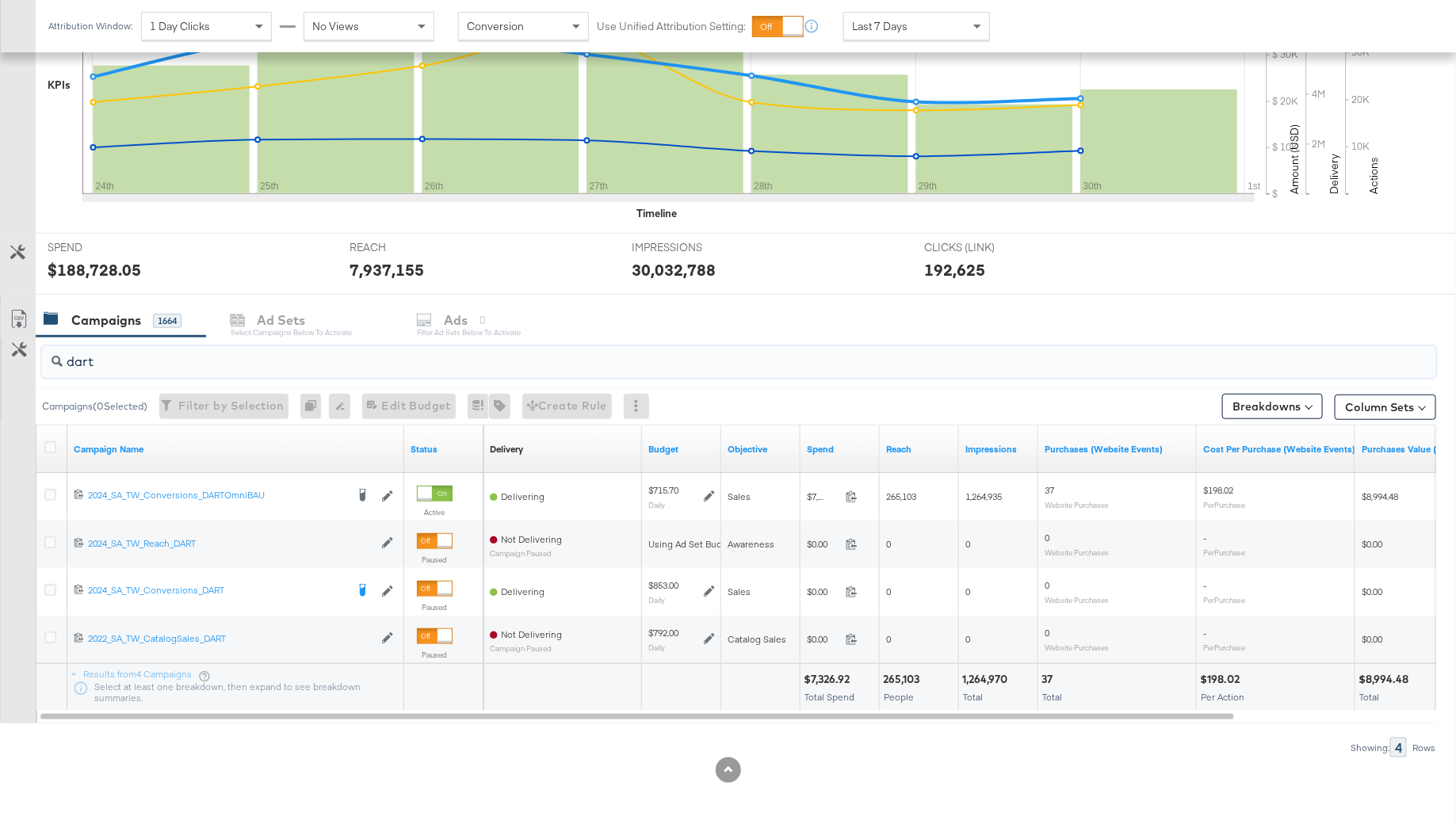
click at [74, 355] on input "dart" at bounding box center [685, 354] width 1246 height 31
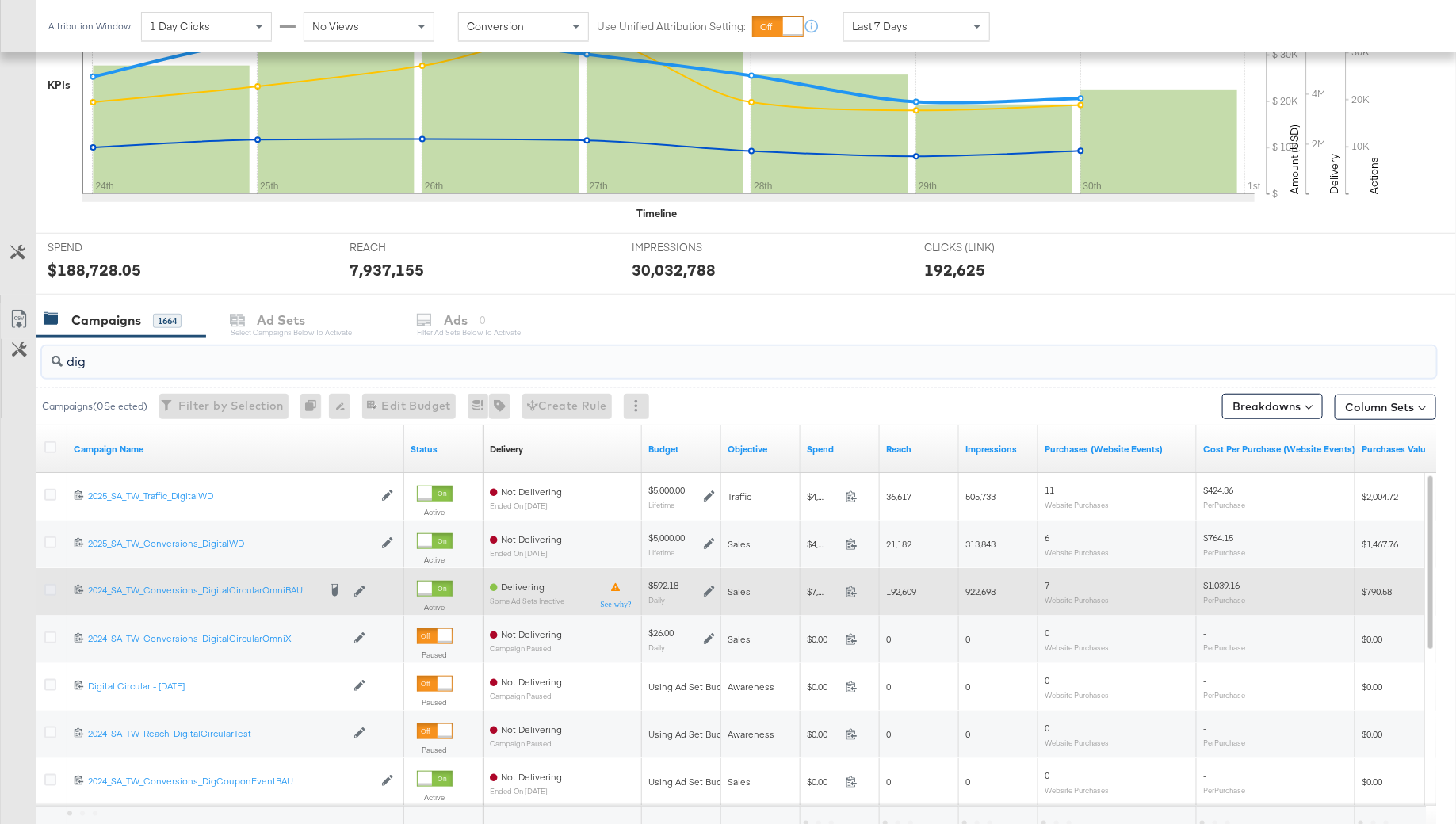
type input "dig"
click at [46, 584] on icon at bounding box center [50, 590] width 12 height 12
click at [0, 0] on input "checkbox" at bounding box center [0, 0] width 0 height 0
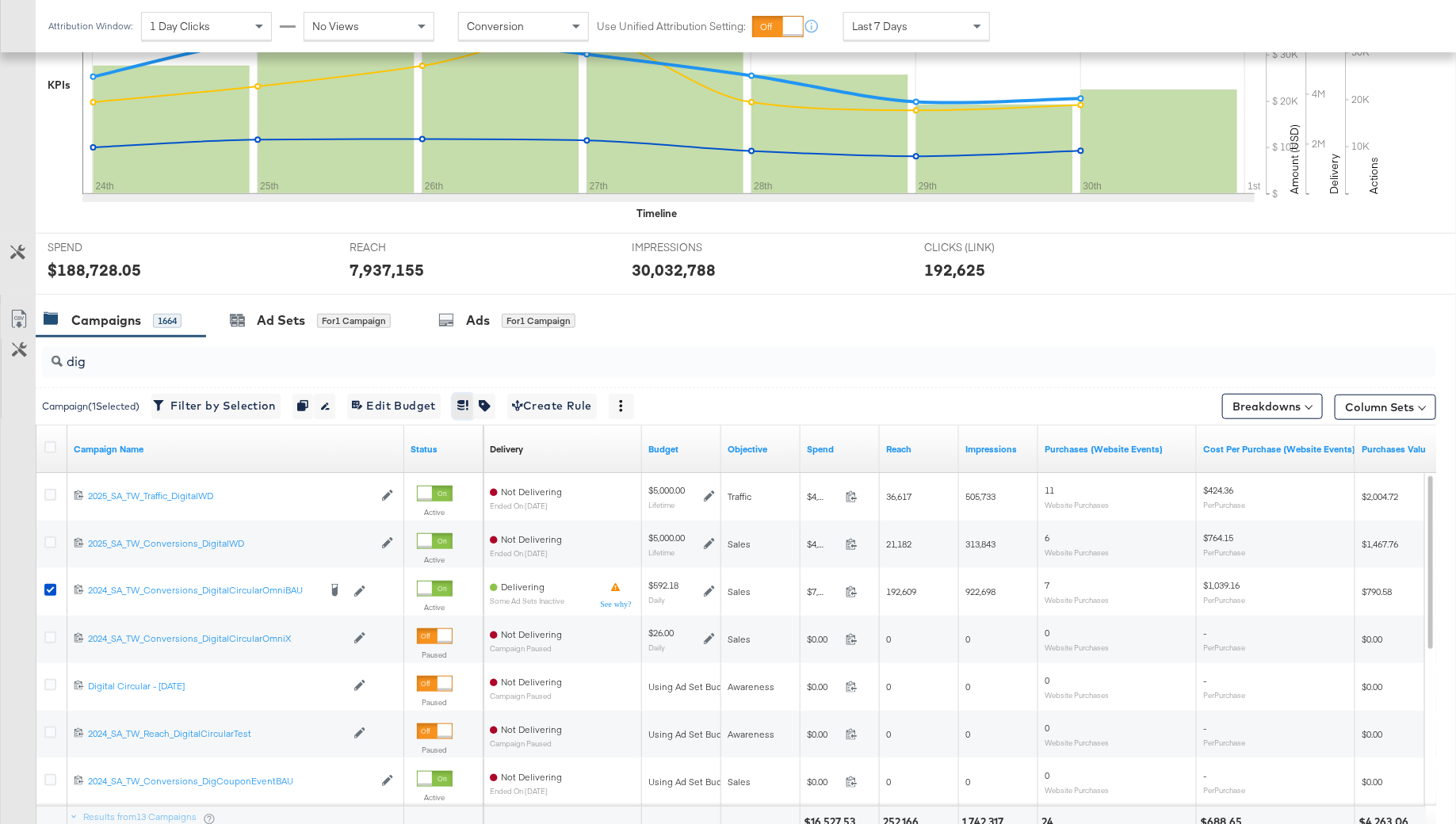
click at [470, 412] on button "button" at bounding box center [463, 407] width 22 height 26
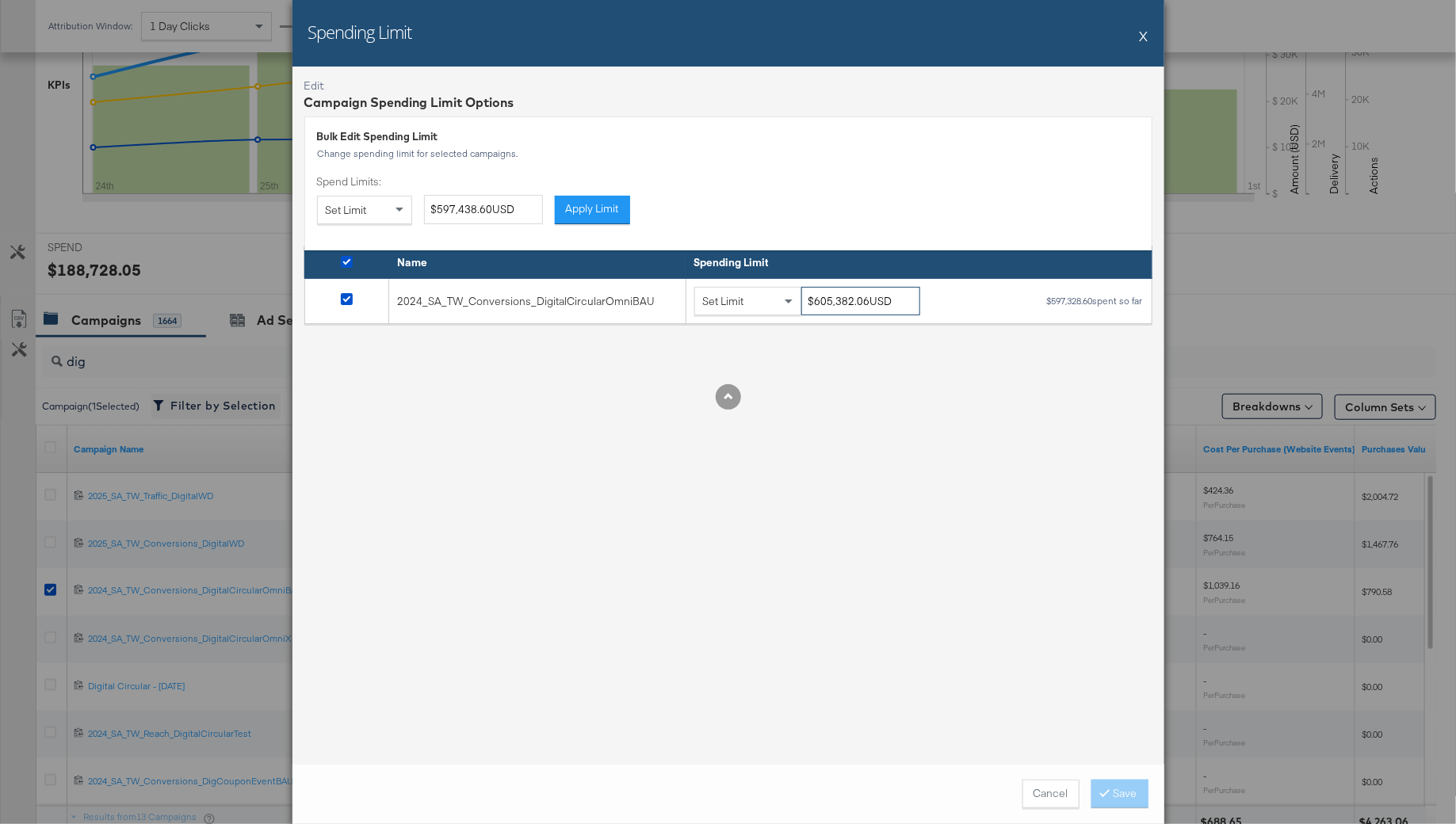
drag, startPoint x: 865, startPoint y: 303, endPoint x: 805, endPoint y: 302, distance: 60.0
click at [805, 302] on input "$605,382.06USD" at bounding box center [861, 302] width 118 height 30
drag, startPoint x: 1093, startPoint y: 300, endPoint x: 1028, endPoint y: 300, distance: 65.0
click at [1028, 300] on div "Set Limit $605,382.06USD $597,328.60 spent so far" at bounding box center [918, 302] width 449 height 30
copy div "$597,328.60"
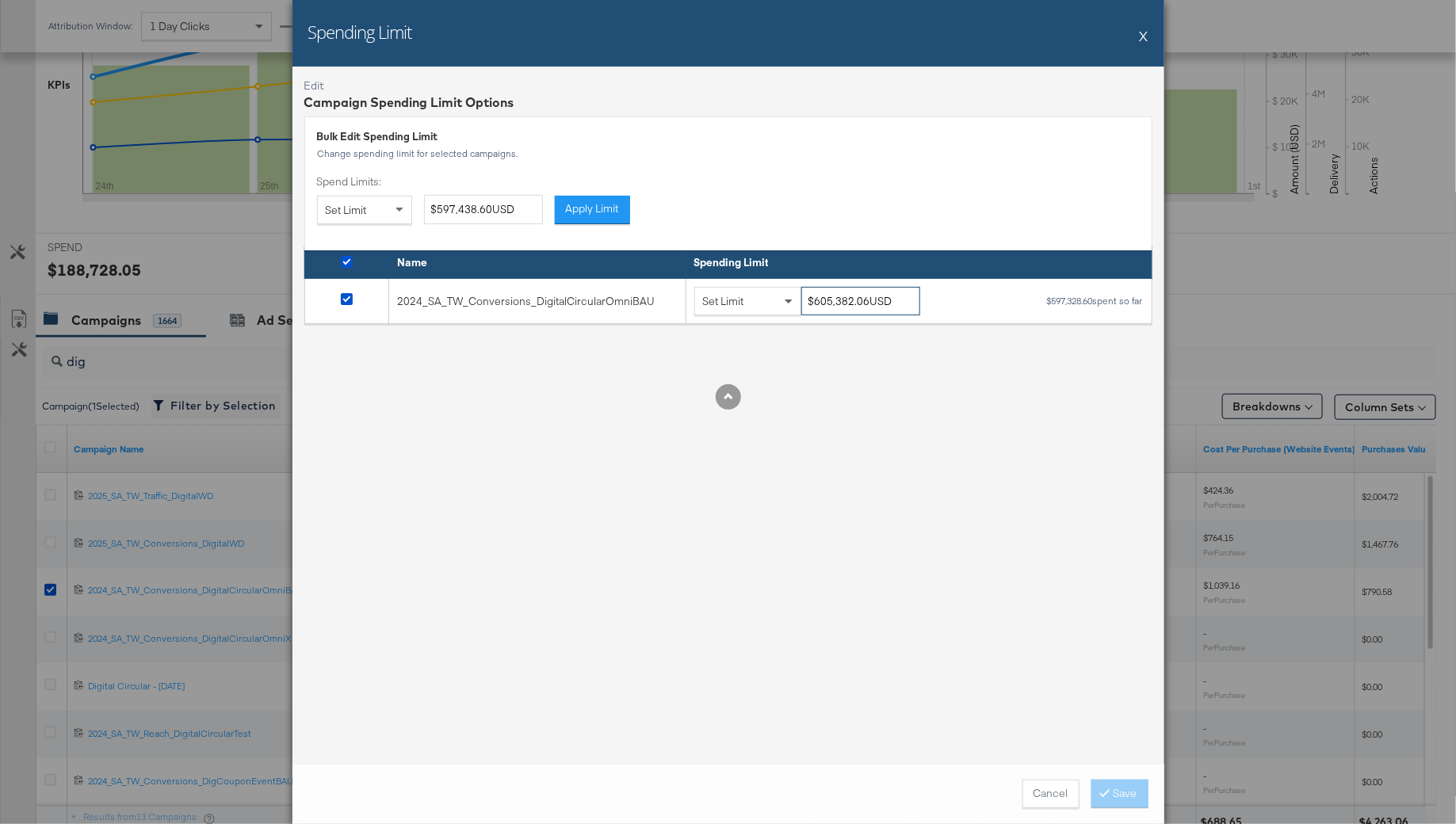
drag, startPoint x: 867, startPoint y: 302, endPoint x: 795, endPoint y: 297, distance: 72.2
click at [795, 298] on div "Set Limit $605,382.06USD" at bounding box center [812, 302] width 238 height 30
paste input "42,328.60"
type input "$642,328.60USD"
click at [917, 447] on div "Edit Campaign Spending Limit Options Bulk Edit Spending Limit Change spending l…" at bounding box center [728, 414] width 872 height 697
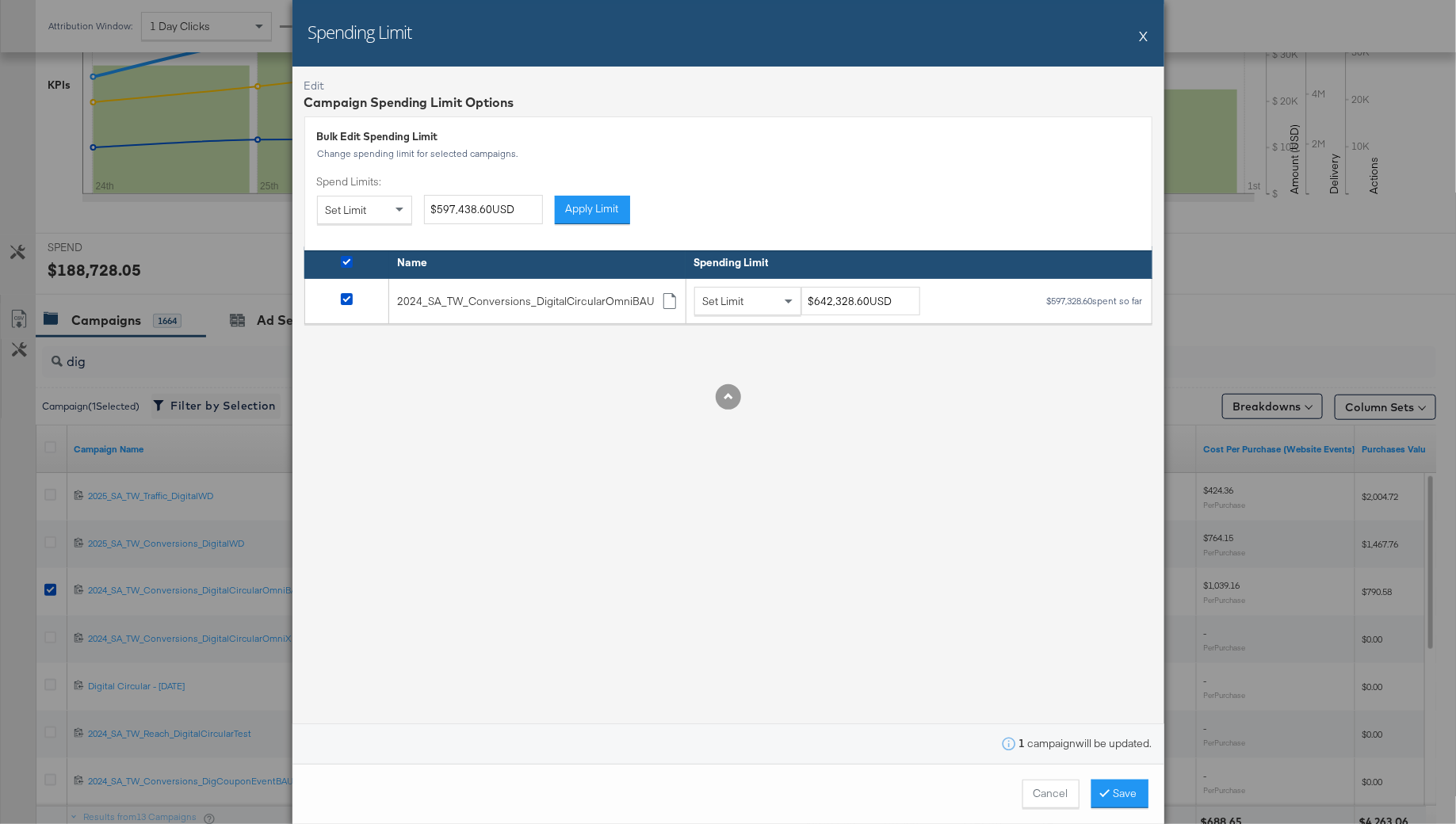
click at [1108, 788] on span at bounding box center [1108, 792] width 11 height 15
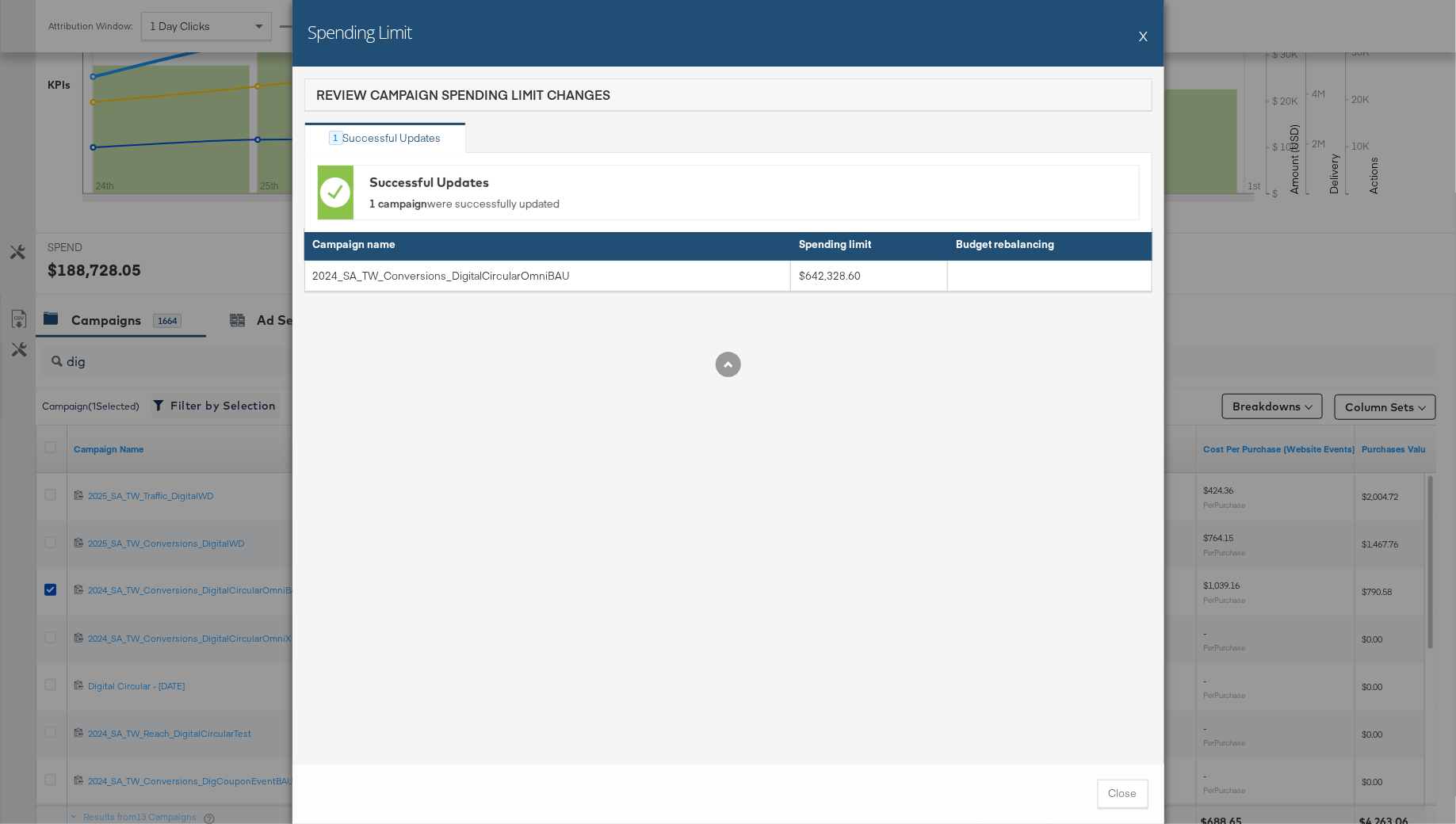
click at [1143, 37] on button "X" at bounding box center [1143, 36] width 9 height 32
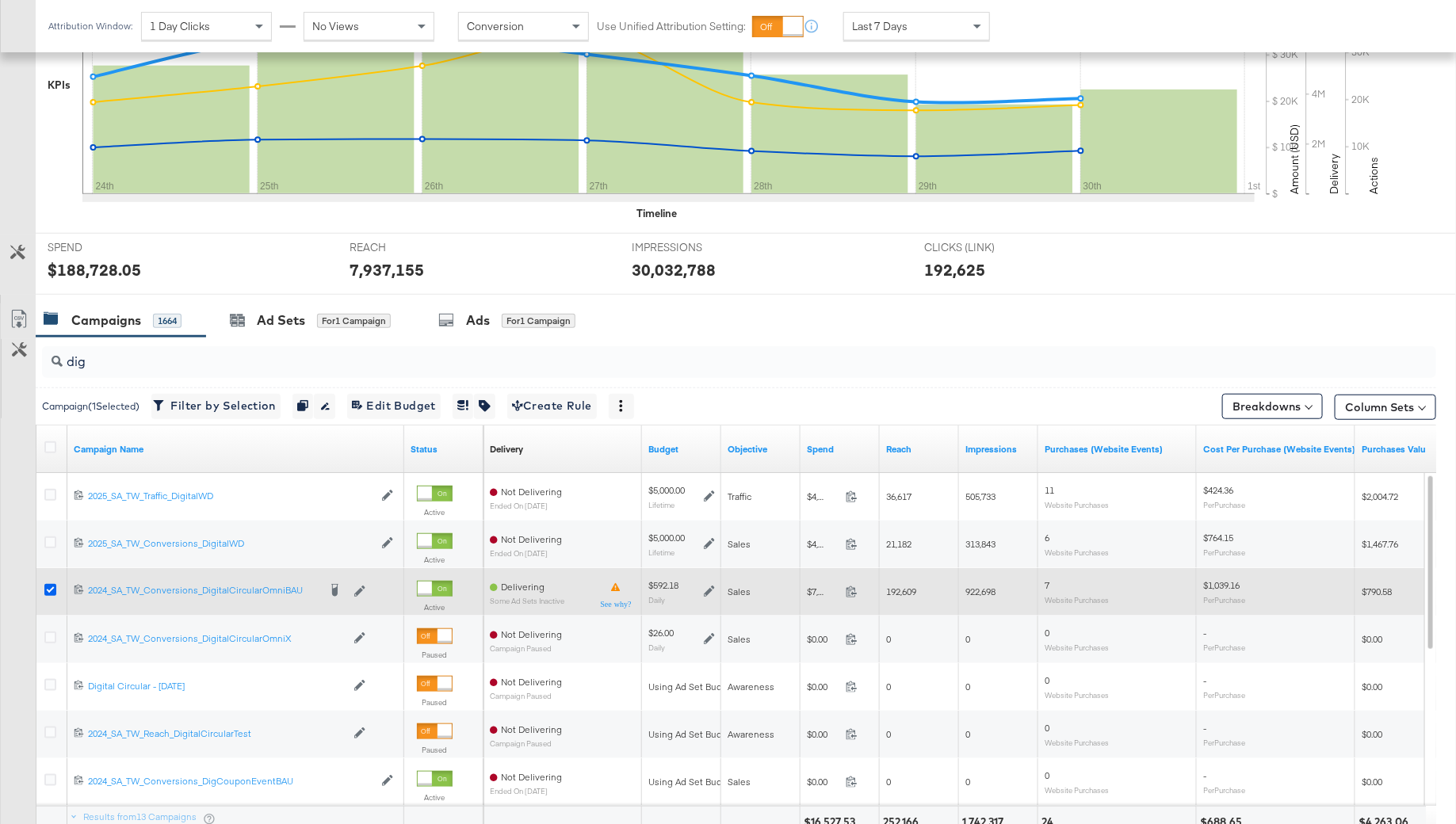
click at [48, 590] on icon at bounding box center [50, 590] width 12 height 12
click at [0, 0] on input "checkbox" at bounding box center [0, 0] width 0 height 0
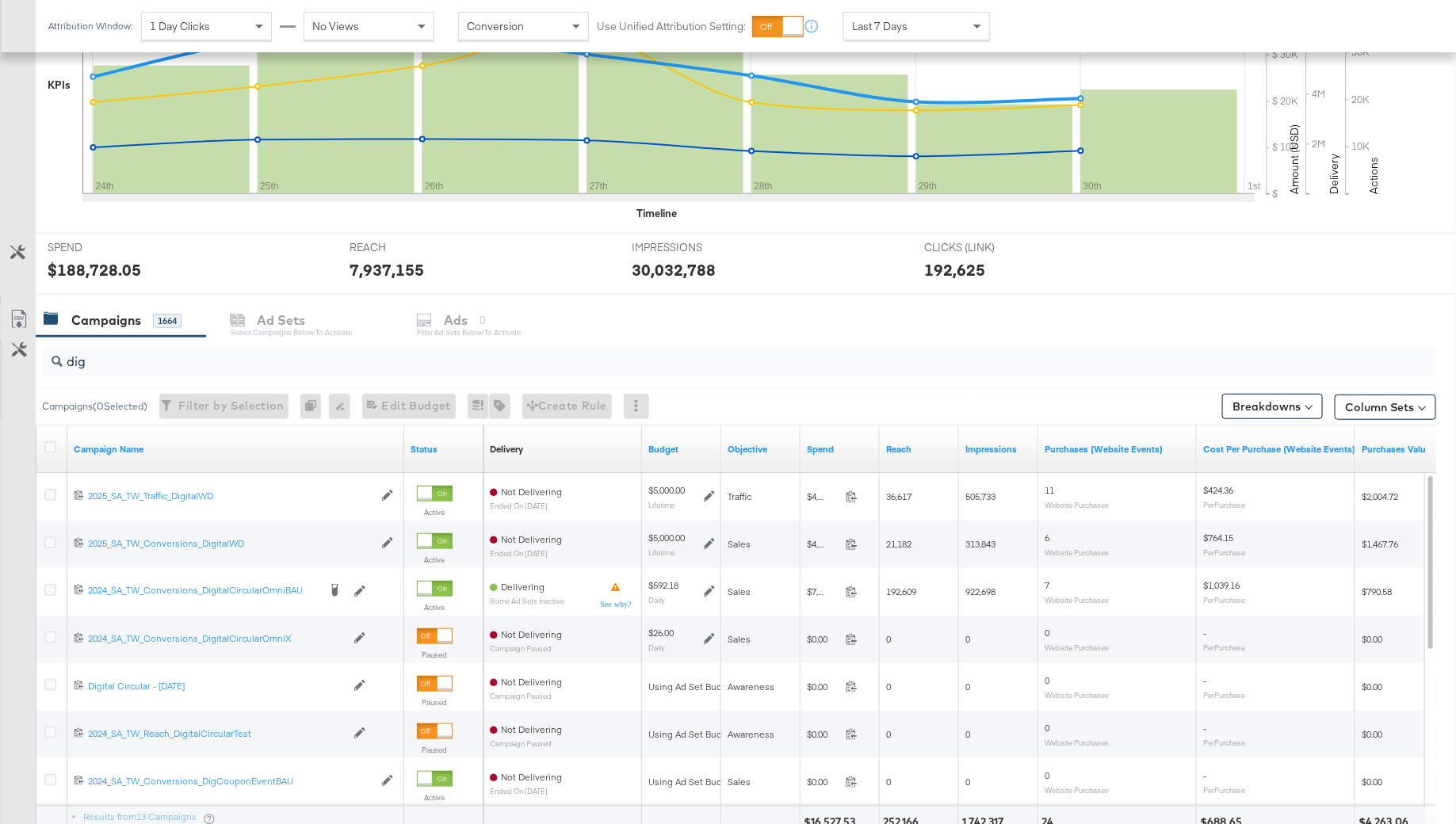
scroll to position [0, 0]
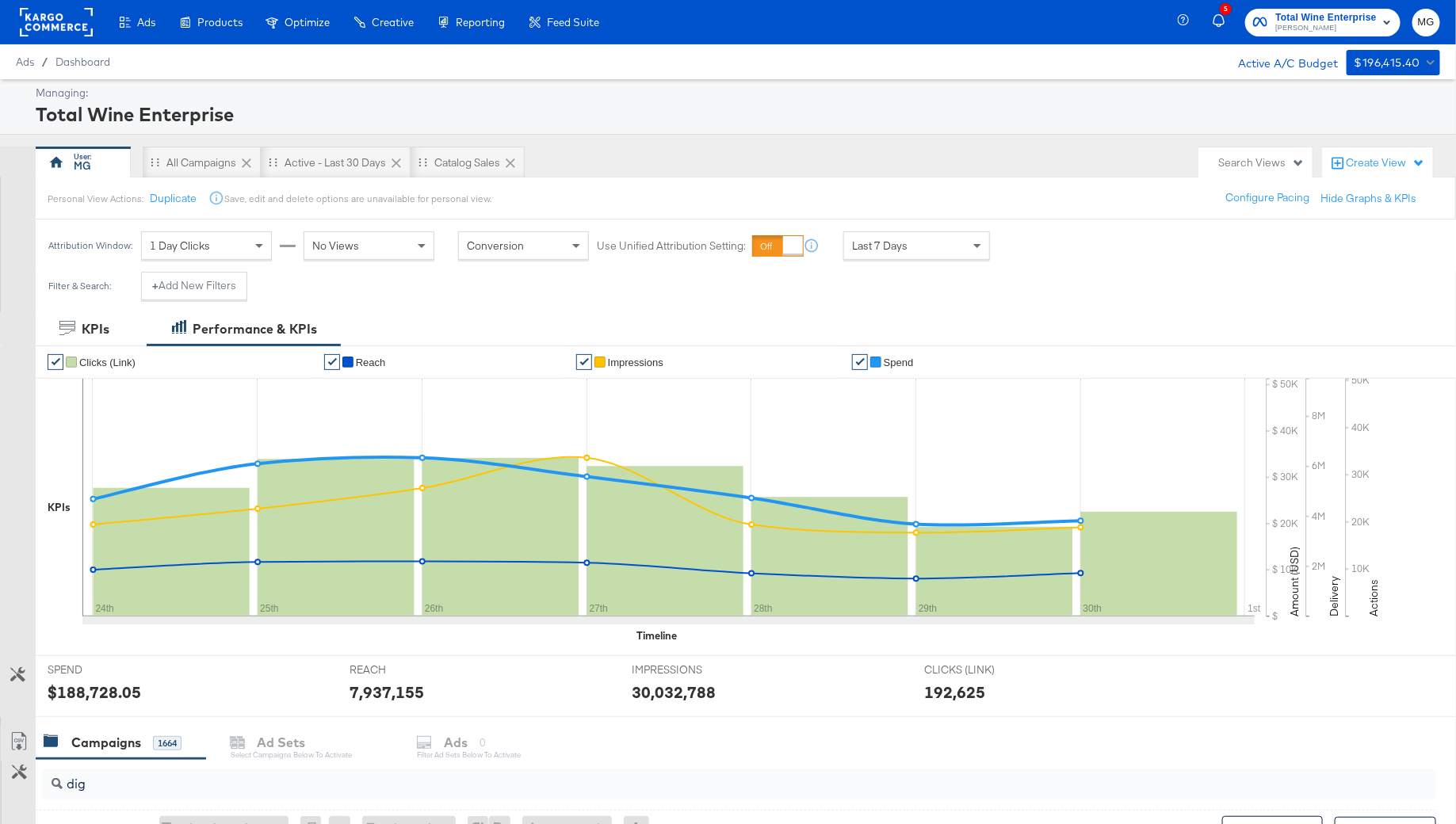
click at [64, 14] on rect at bounding box center [56, 22] width 73 height 29
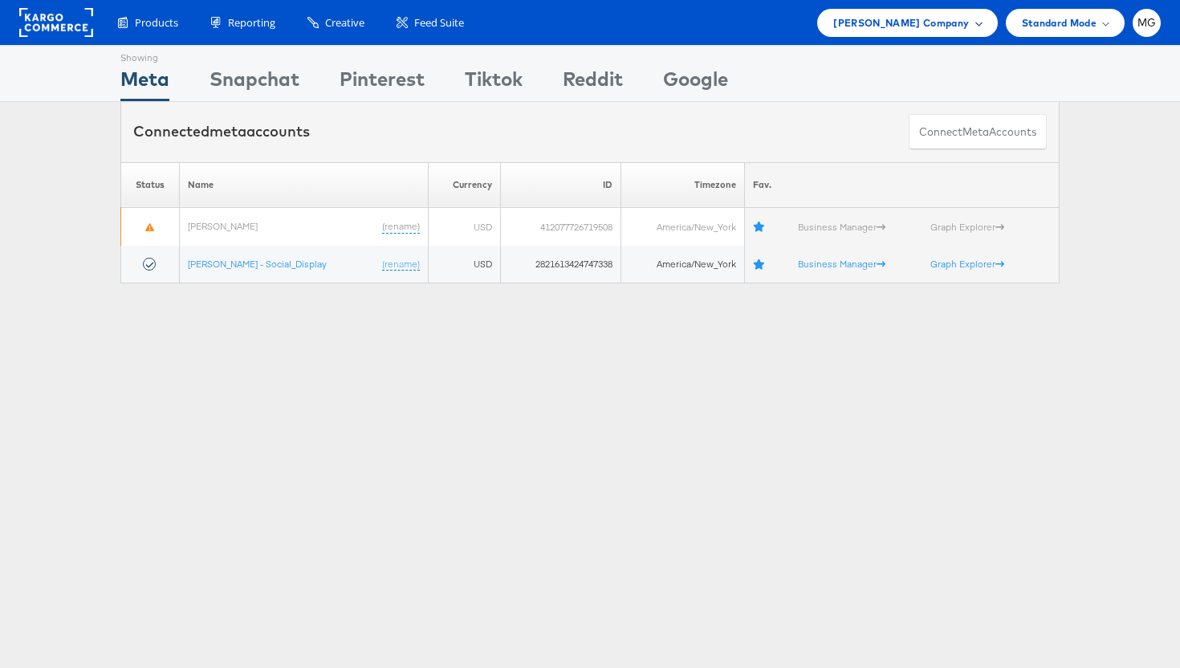
click at [950, 23] on span "Belk Company" at bounding box center [901, 22] width 136 height 17
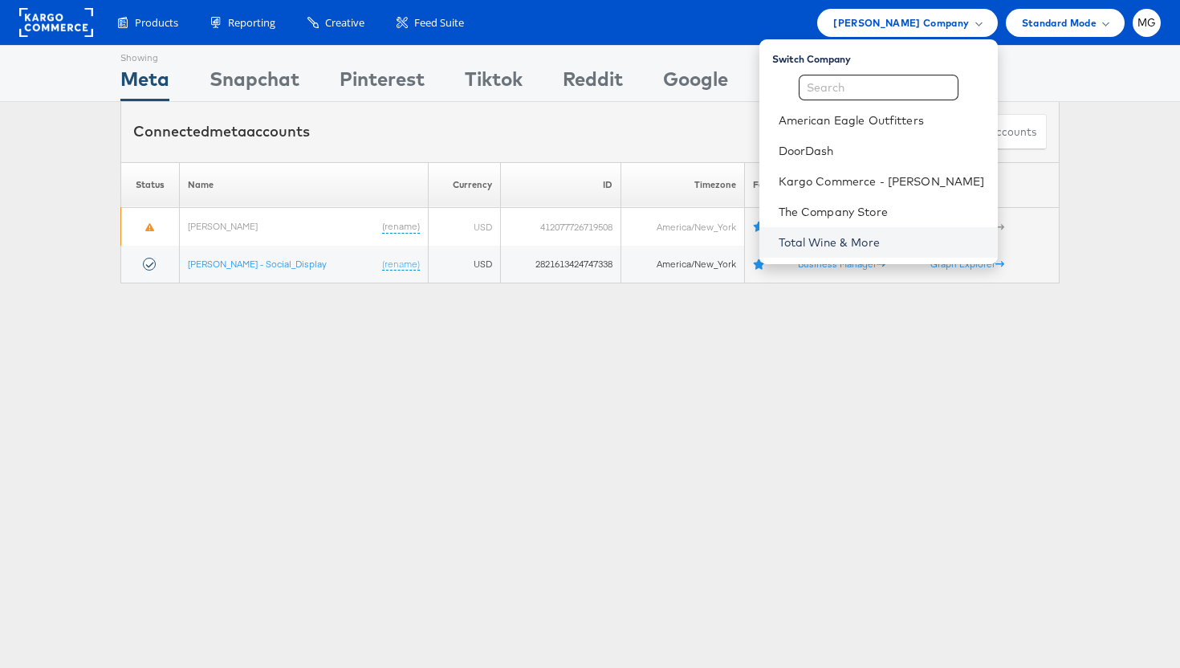
click at [841, 235] on link "Total Wine & More" at bounding box center [882, 242] width 206 height 16
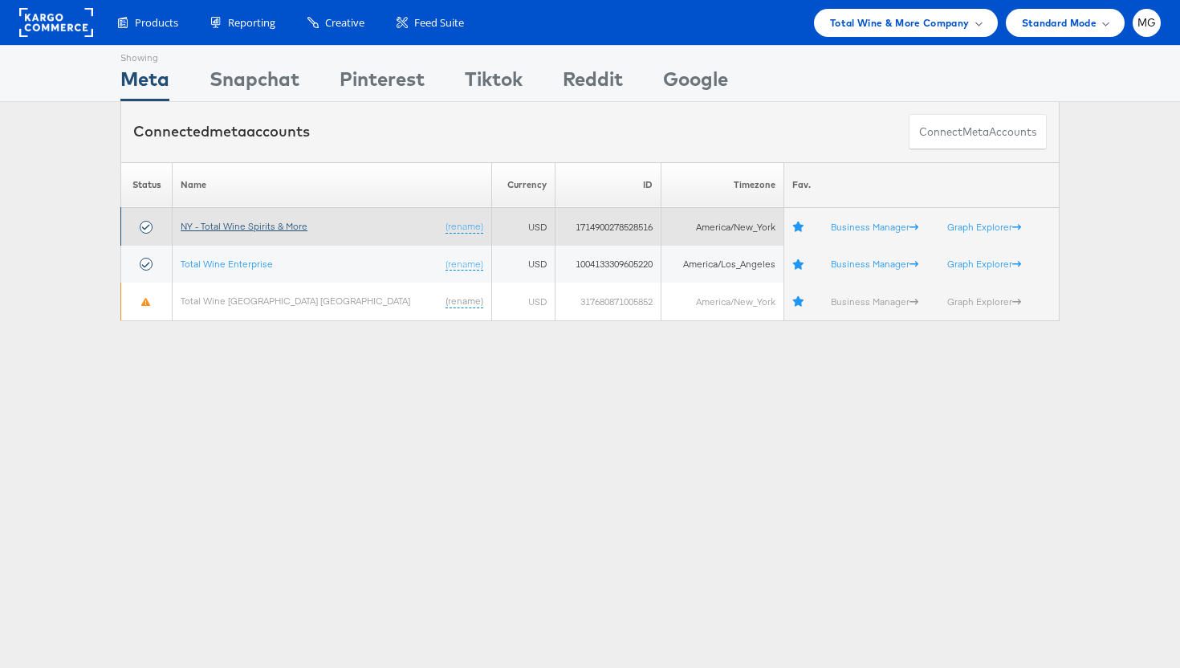
click at [250, 225] on link "NY - Total Wine Spirits & More" at bounding box center [244, 226] width 127 height 12
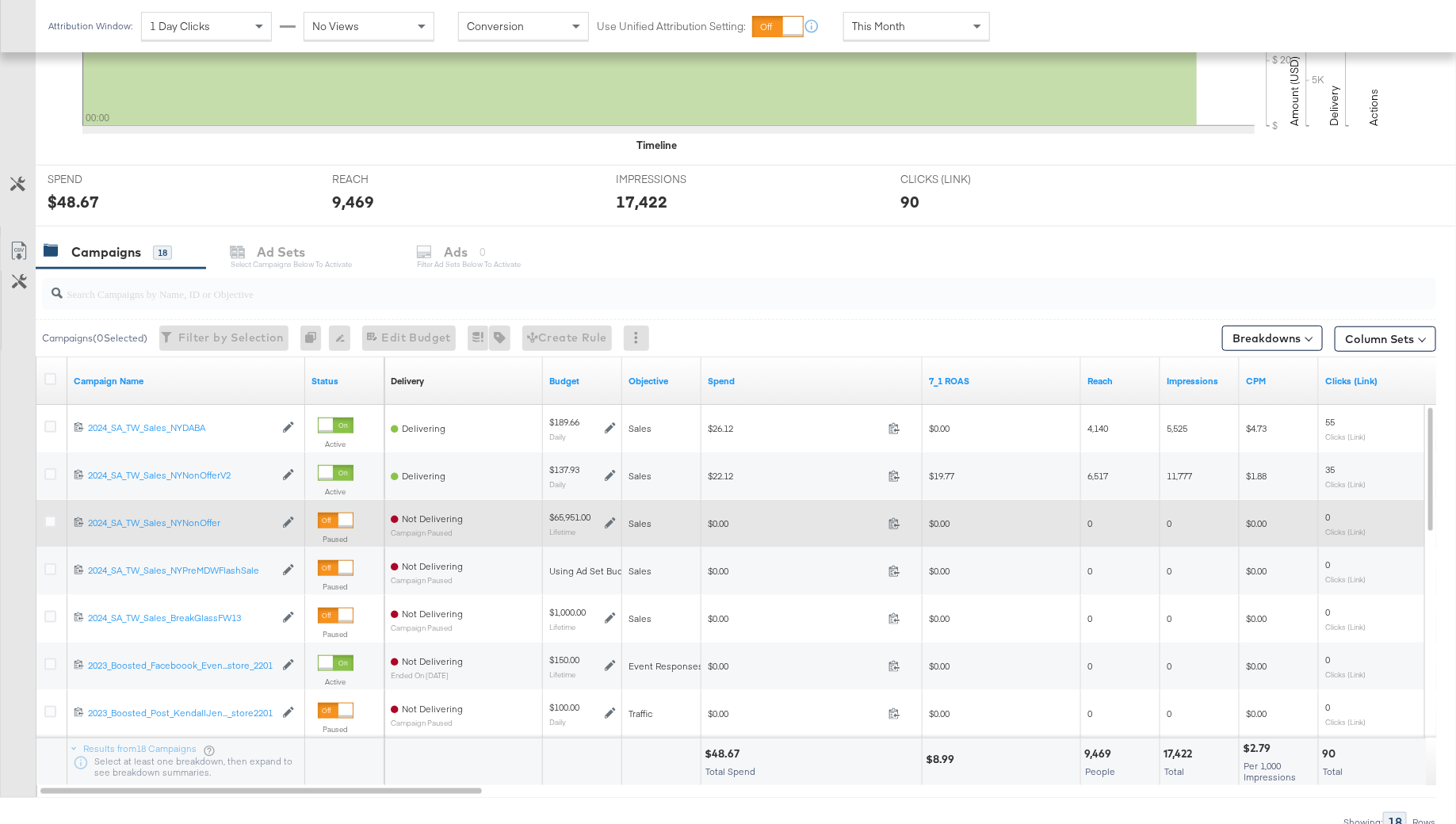
scroll to position [516, 0]
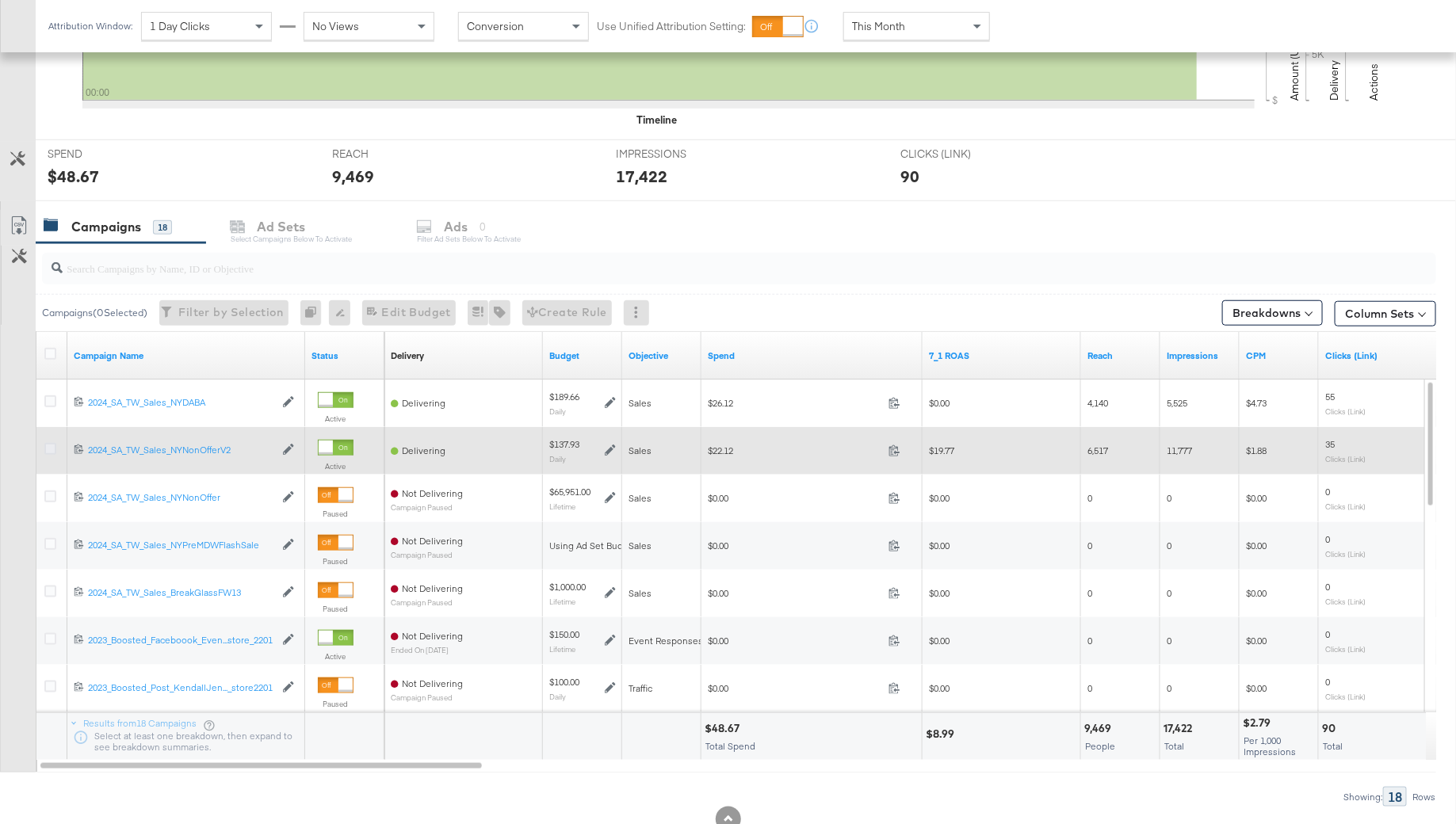
click at [51, 446] on icon at bounding box center [50, 449] width 12 height 12
click at [0, 0] on input "checkbox" at bounding box center [0, 0] width 0 height 0
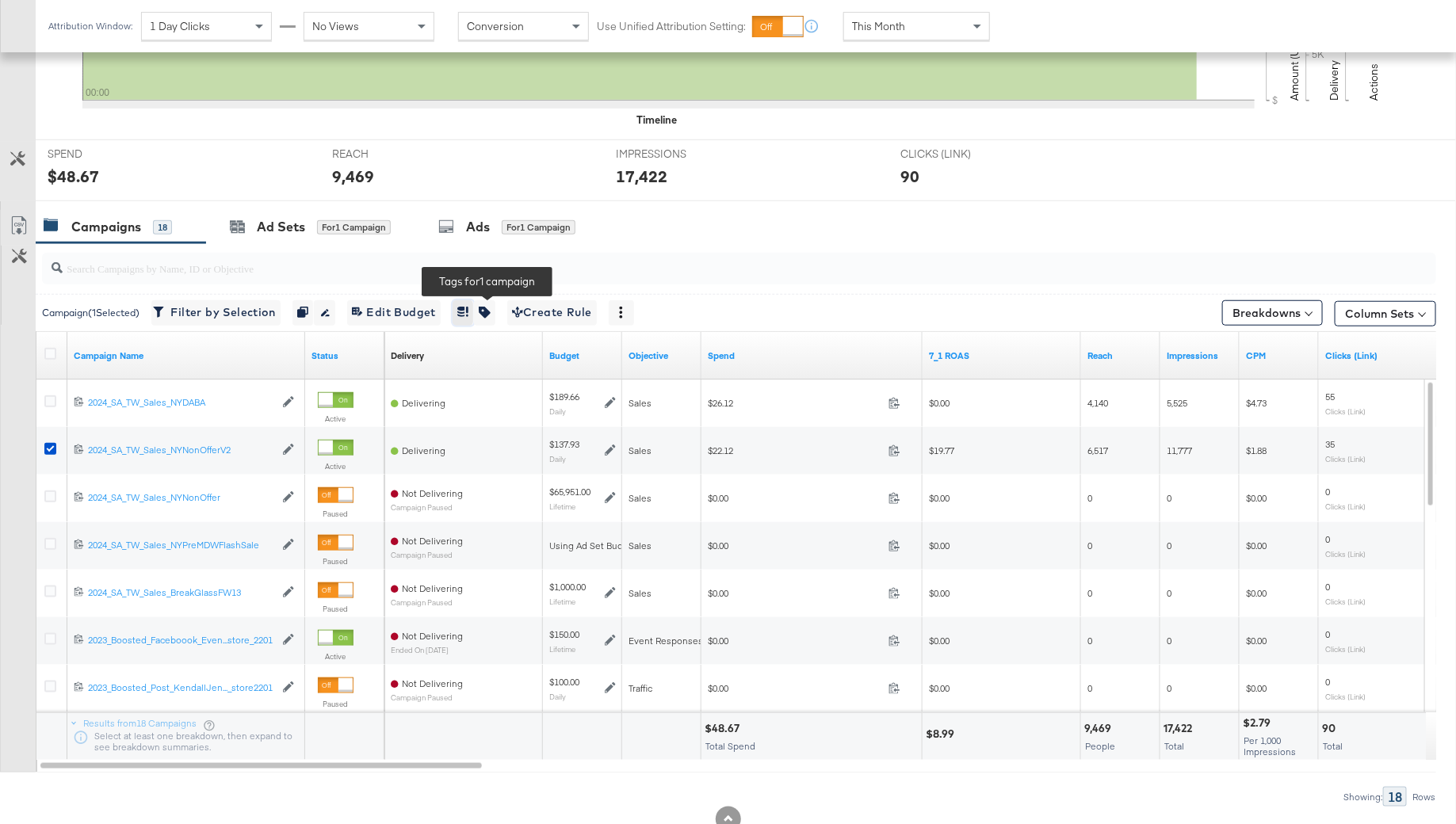
click at [468, 307] on icon "button" at bounding box center [467, 312] width 2 height 10
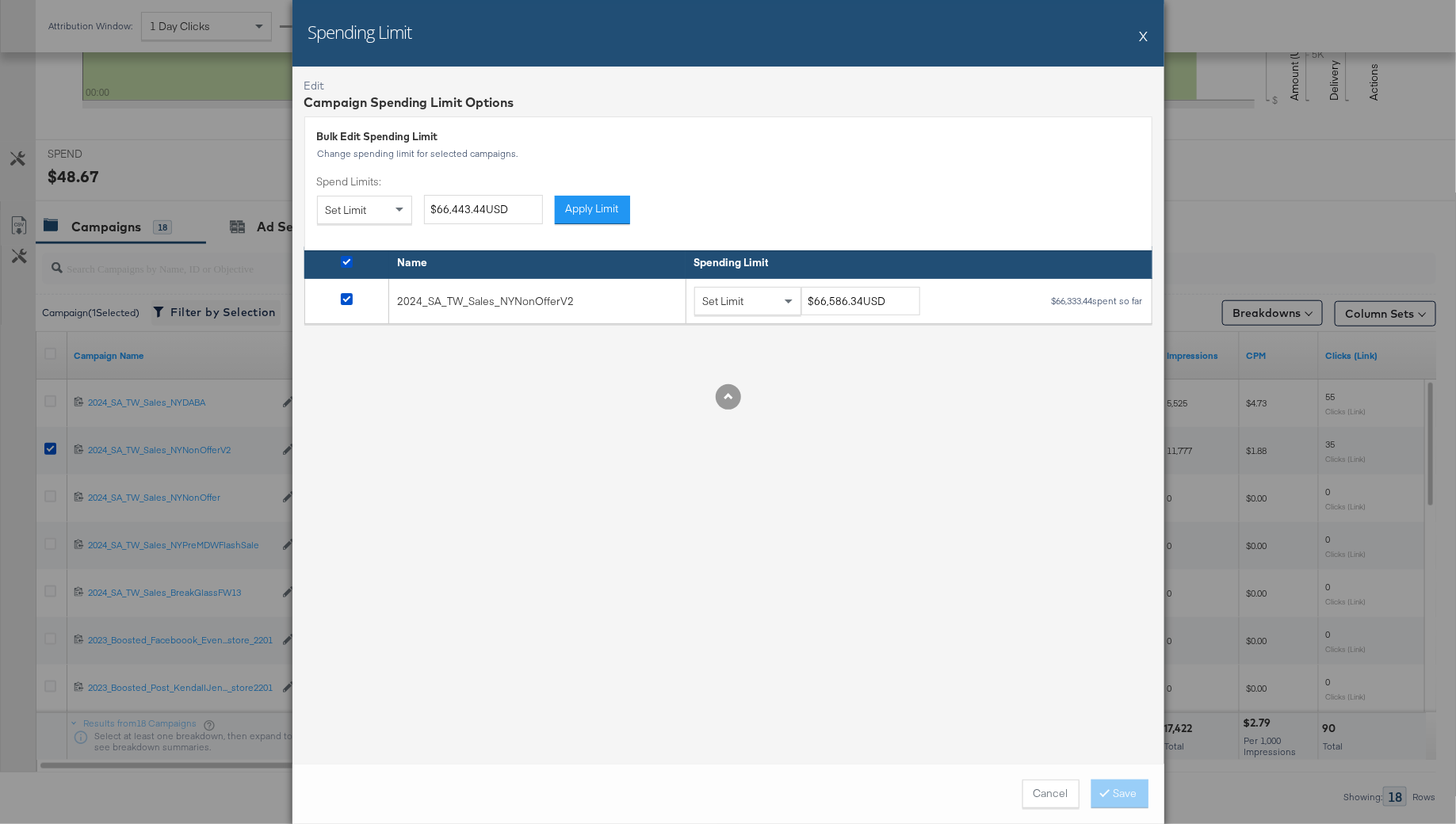
click at [1091, 302] on div "$66,333.44 spent so far" at bounding box center [1097, 300] width 93 height 11
drag, startPoint x: 1092, startPoint y: 299, endPoint x: 1043, endPoint y: 299, distance: 49.0
click at [1043, 299] on div "Set Limit $66,586.34USD $66,333.44 spent so far" at bounding box center [918, 302] width 449 height 30
copy div "$66,333.44"
drag, startPoint x: 861, startPoint y: 302, endPoint x: 813, endPoint y: 302, distance: 48.0
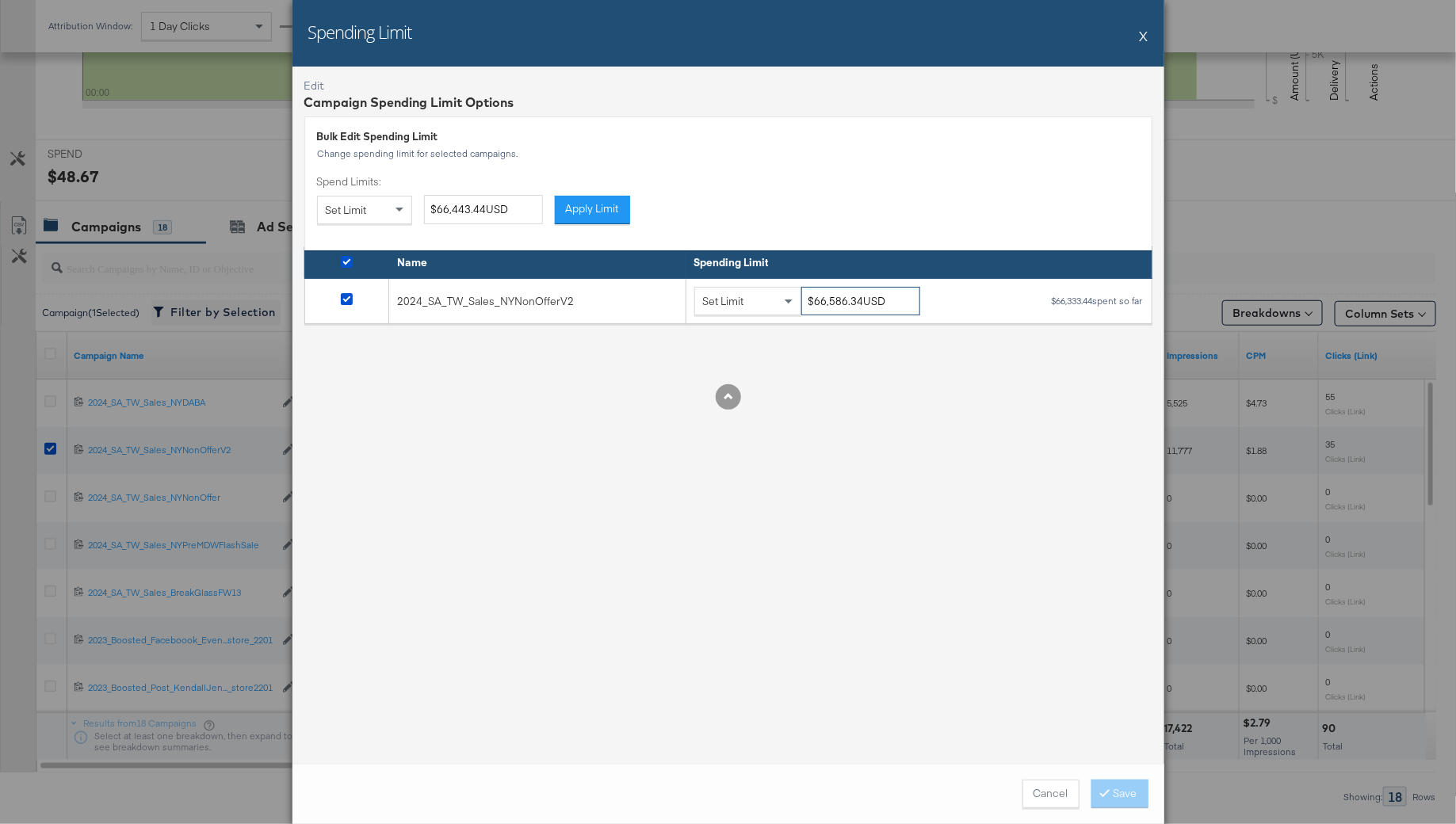
click at [813, 302] on input "$66,586.34USD" at bounding box center [861, 302] width 118 height 30
paste input "$70,333.44"
click at [815, 299] on input "$$70,333.44 USD" at bounding box center [861, 302] width 118 height 30
type input "$70,333.44USD"
click at [866, 487] on div "Edit Campaign Spending Limit Options Bulk Edit Spending Limit Change spending l…" at bounding box center [728, 414] width 872 height 697
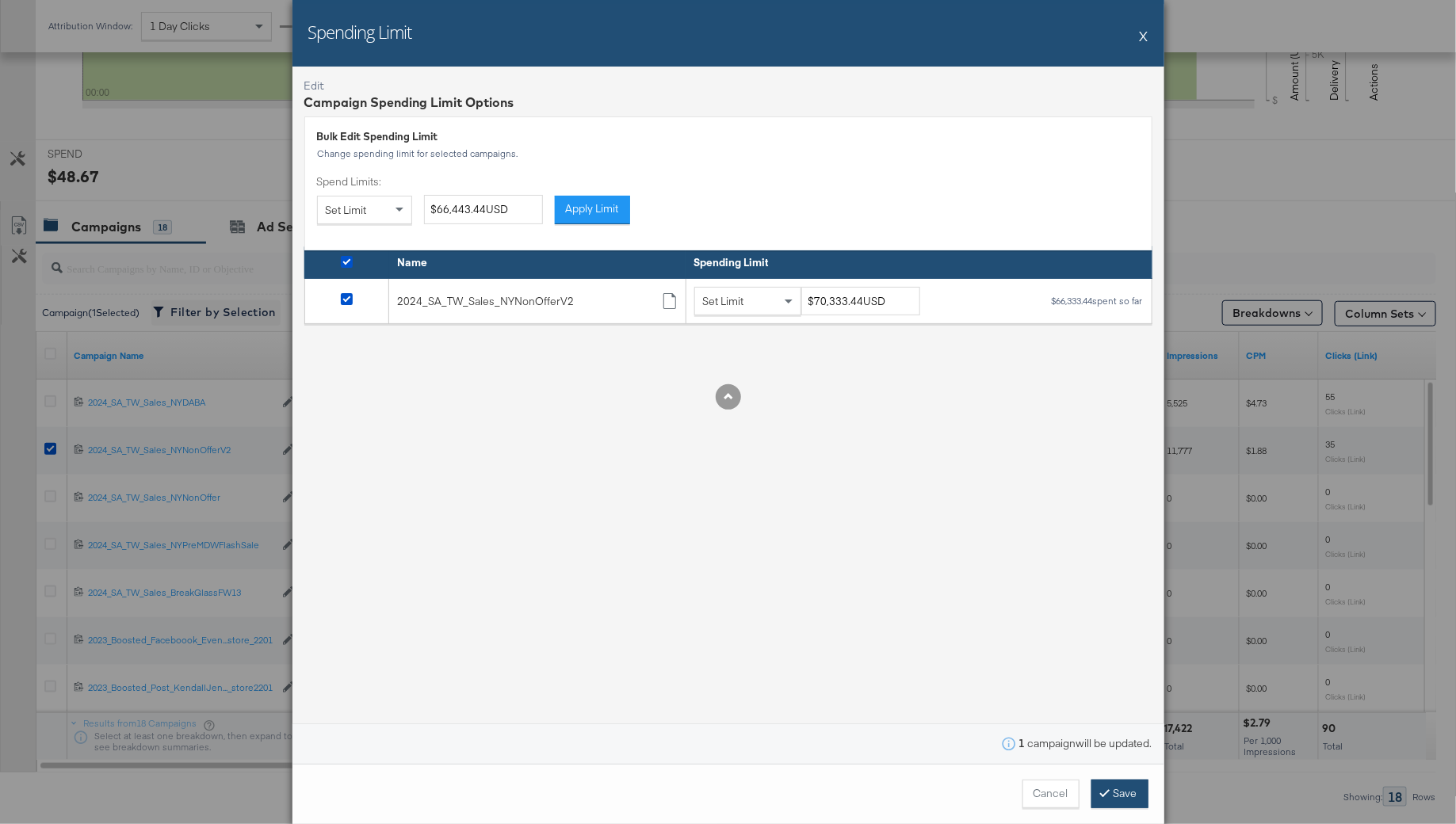
click at [1111, 794] on span at bounding box center [1108, 792] width 11 height 15
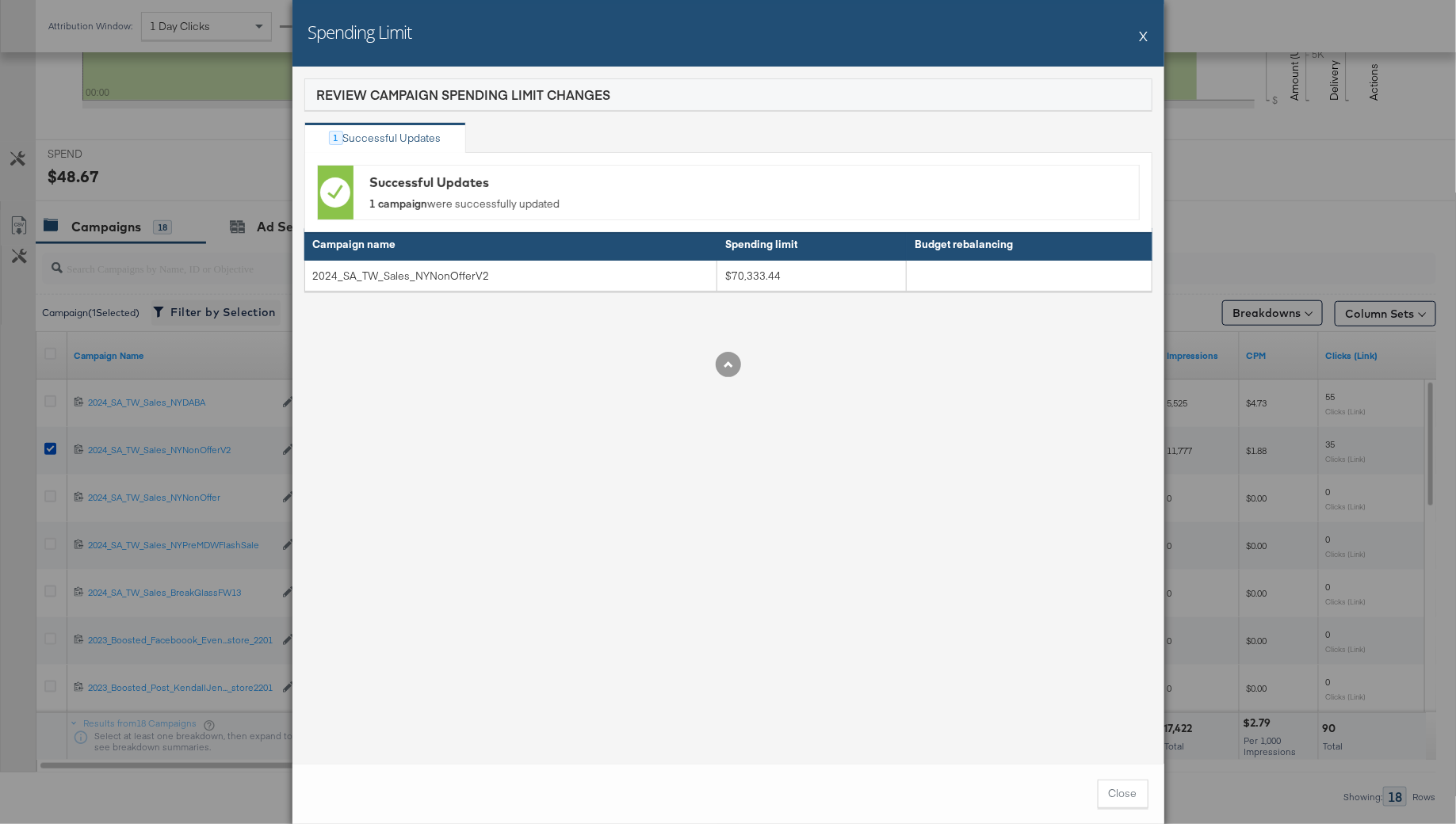
click at [1139, 37] on div "Spending Limit X" at bounding box center [728, 33] width 872 height 66
click at [1139, 38] on div "Spending Limit X" at bounding box center [728, 33] width 872 height 66
click at [1143, 35] on button "X" at bounding box center [1143, 36] width 9 height 32
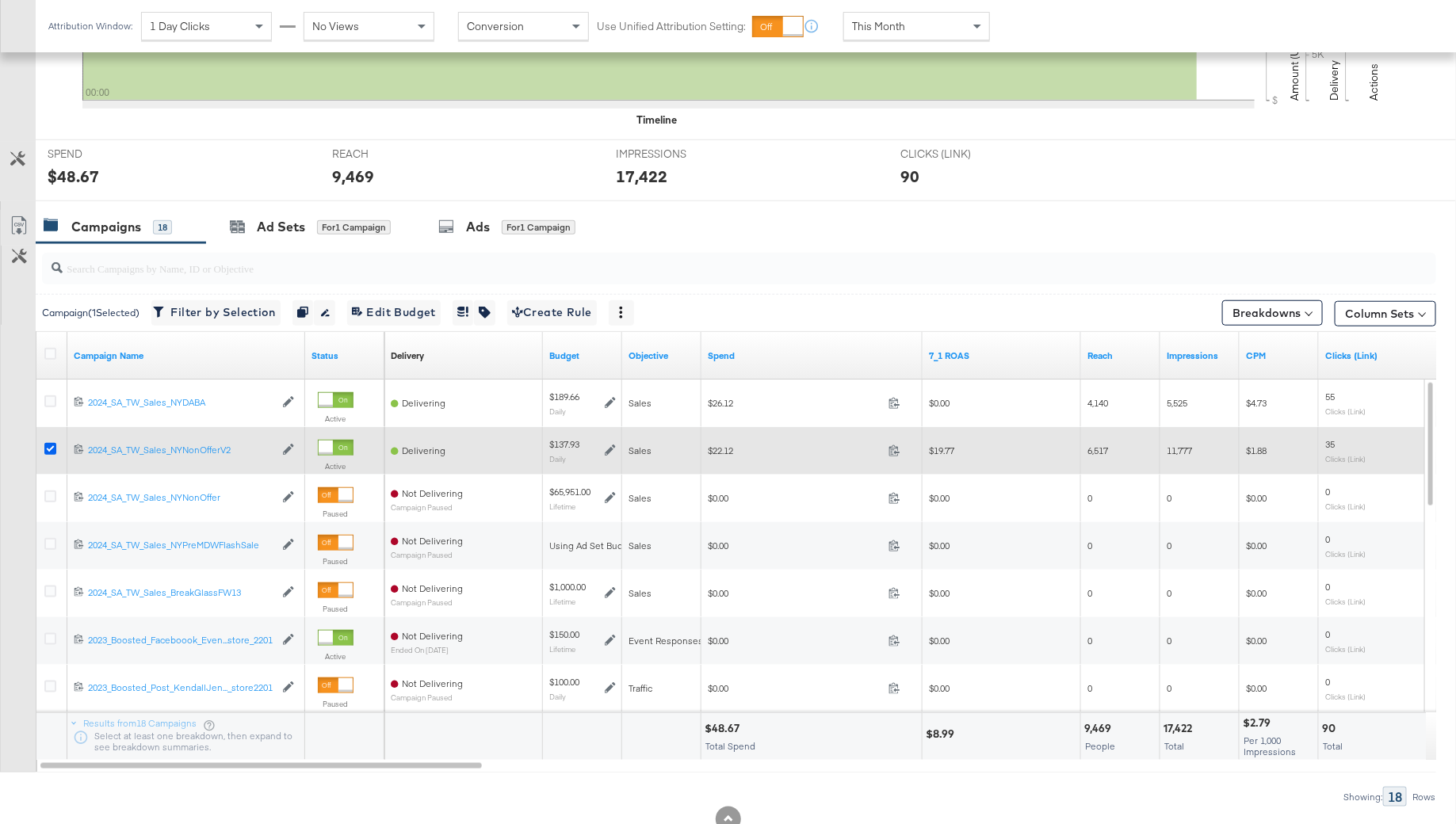
click at [50, 443] on icon at bounding box center [50, 449] width 12 height 12
click at [0, 0] on input "checkbox" at bounding box center [0, 0] width 0 height 0
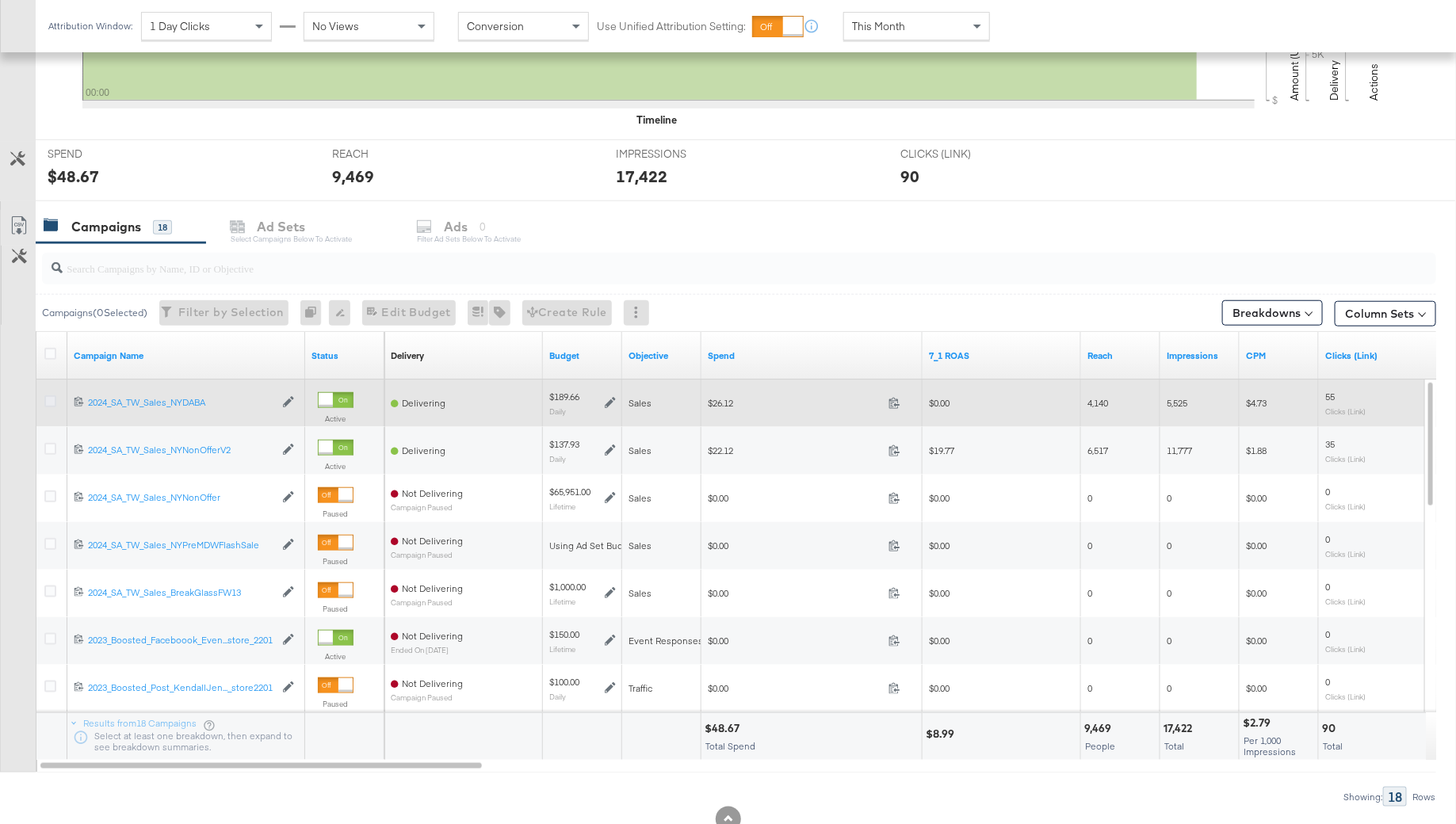
click at [50, 397] on icon at bounding box center [50, 402] width 12 height 12
click at [0, 0] on input "checkbox" at bounding box center [0, 0] width 0 height 0
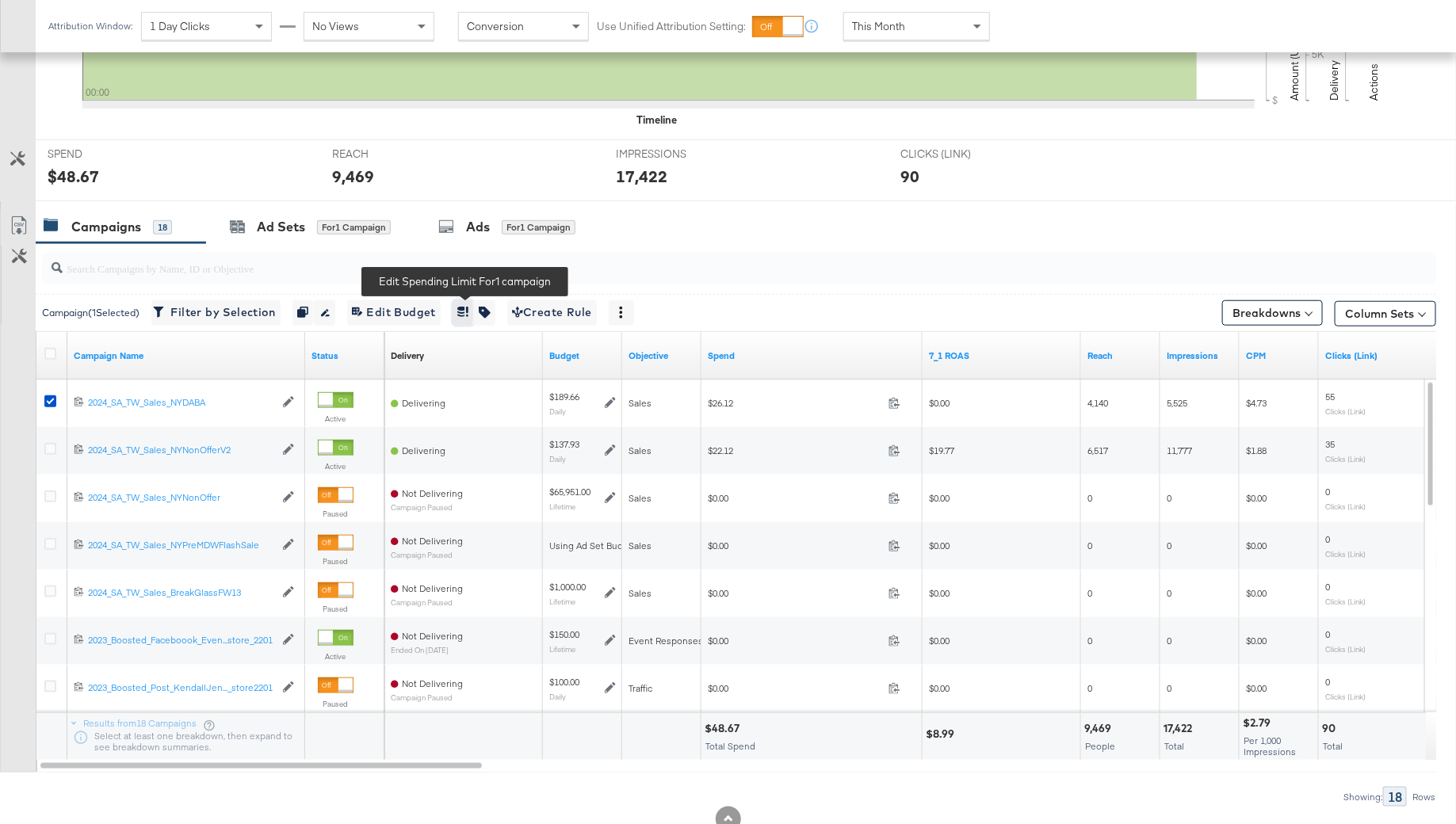
click at [465, 312] on icon "button" at bounding box center [461, 312] width 8 height 10
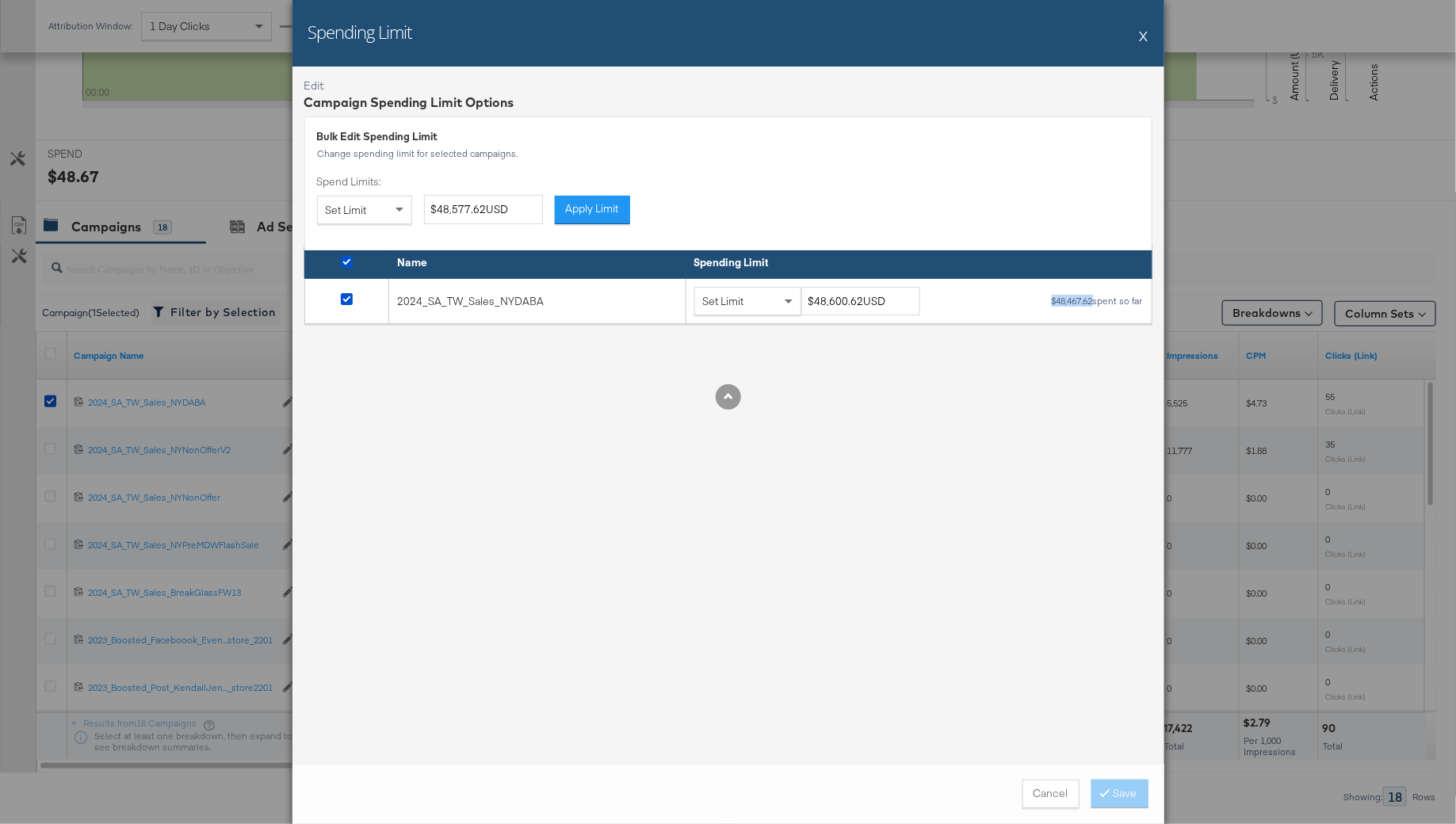
drag, startPoint x: 1093, startPoint y: 302, endPoint x: 1049, endPoint y: 302, distance: 44.0
click at [1050, 302] on div "$48,467.62 spent so far" at bounding box center [1097, 300] width 93 height 11
copy div "$48,467.62"
